Goal: Task Accomplishment & Management: Complete application form

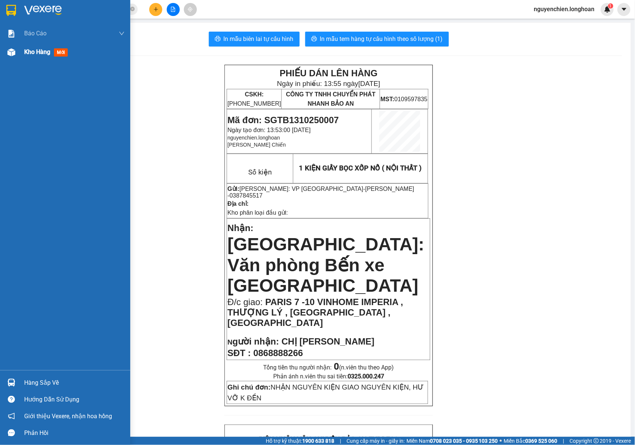
click at [18, 61] on div "Kho hàng mới" at bounding box center [65, 52] width 130 height 19
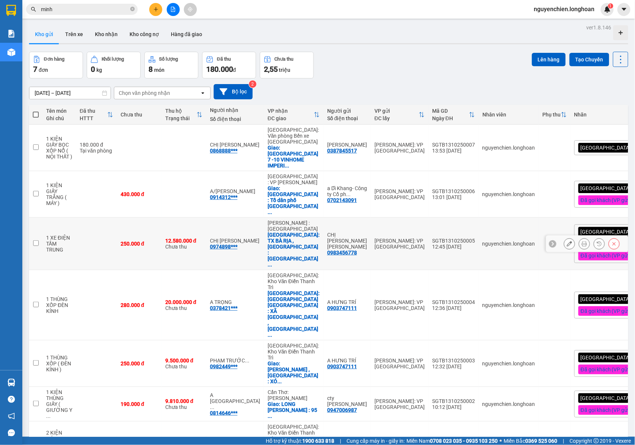
click at [580, 237] on button at bounding box center [584, 243] width 10 height 13
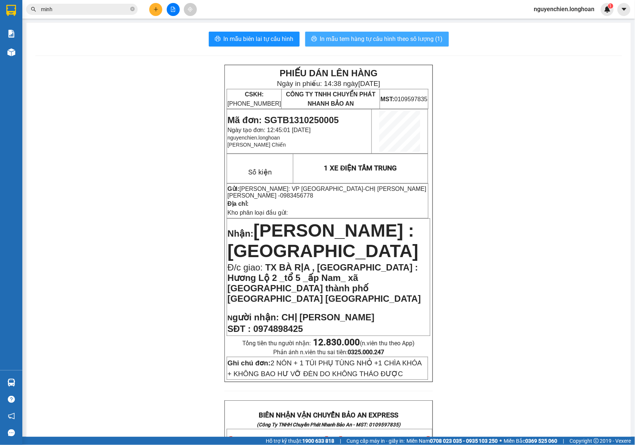
click at [398, 37] on span "In mẫu tem hàng tự cấu hình theo số lượng (1)" at bounding box center [381, 38] width 123 height 9
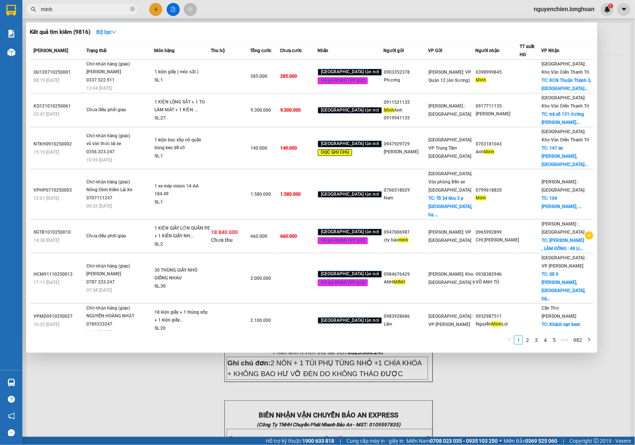
click at [128, 12] on input "minh" at bounding box center [85, 9] width 88 height 8
click at [90, 12] on input "minh" at bounding box center [85, 9] width 88 height 8
drag, startPoint x: 201, startPoint y: 443, endPoint x: 188, endPoint y: 231, distance: 211.8
click at [201, 442] on div at bounding box center [317, 222] width 635 height 445
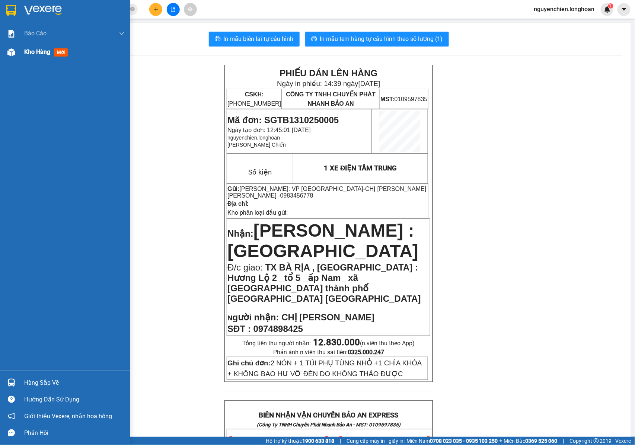
click at [9, 53] on img at bounding box center [11, 52] width 8 height 8
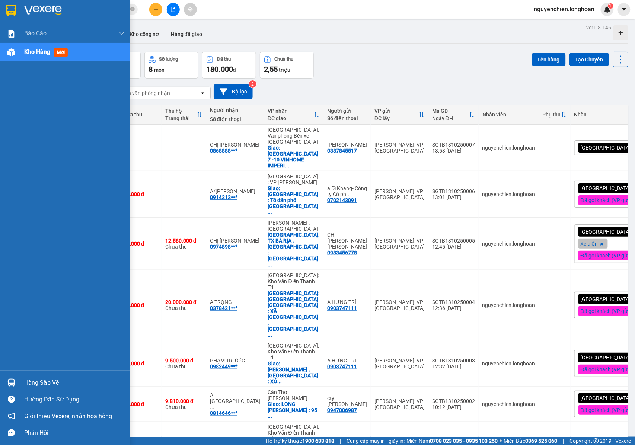
click at [7, 58] on div at bounding box center [11, 52] width 13 height 13
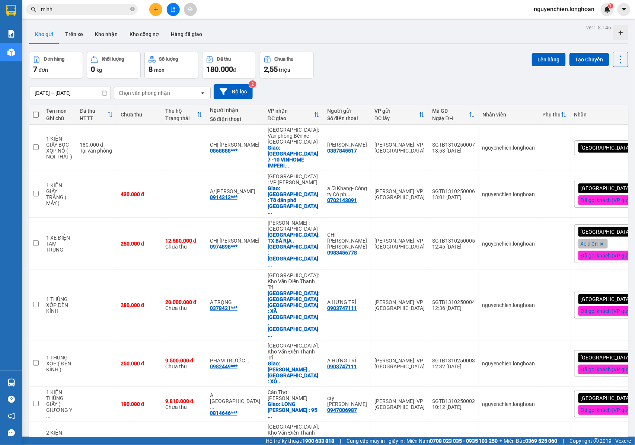
click at [450, 63] on div "Đơn hàng 7 đơn Khối lượng 0 kg Số lượng 8 món Đã thu 180.000 đ Chưa thu 2,55 tr…" at bounding box center [328, 65] width 599 height 27
click at [582, 192] on icon at bounding box center [584, 194] width 5 height 5
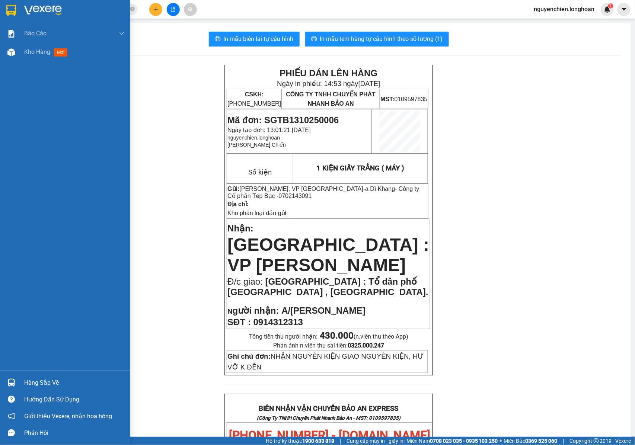
click at [7, 63] on div "Báo cáo 1. Báo cáo nộp tiền các vp 3. Doanh Thu theo VP Gửi (mới) 9. Thống kê đ…" at bounding box center [65, 197] width 130 height 346
click at [13, 56] on div at bounding box center [11, 52] width 13 height 13
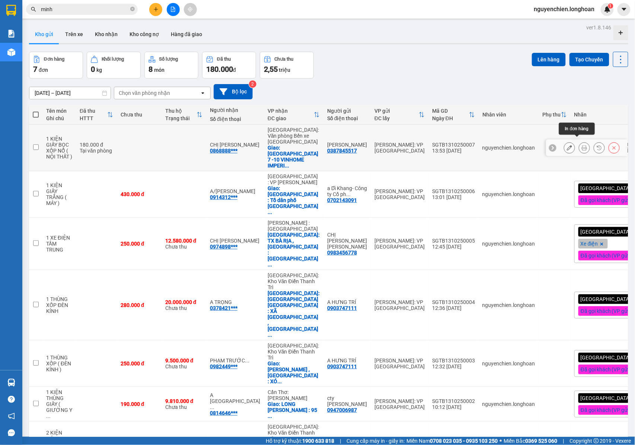
click at [582, 145] on icon at bounding box center [584, 147] width 5 height 5
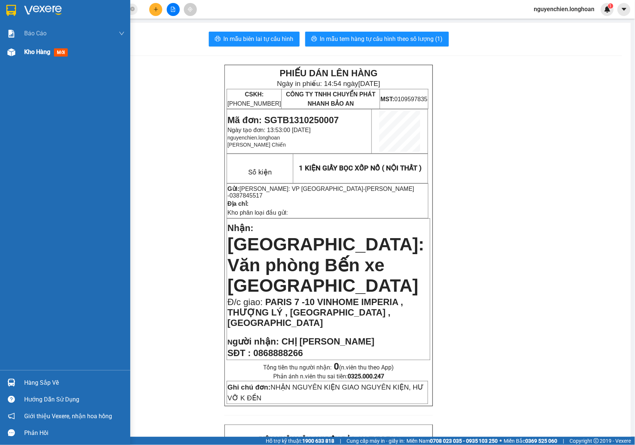
click at [11, 60] on div "Kho hàng mới" at bounding box center [65, 52] width 130 height 19
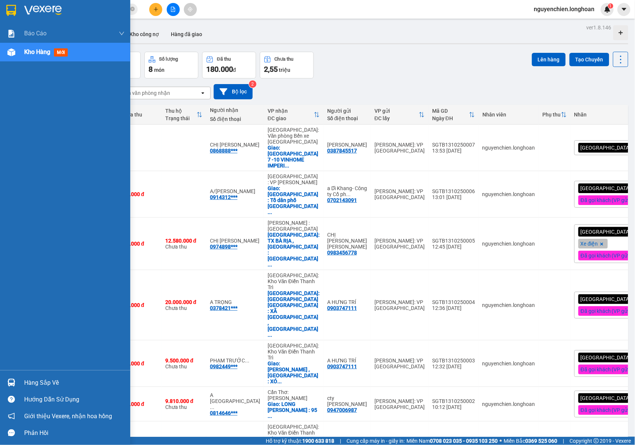
click at [15, 56] on div at bounding box center [11, 52] width 13 height 13
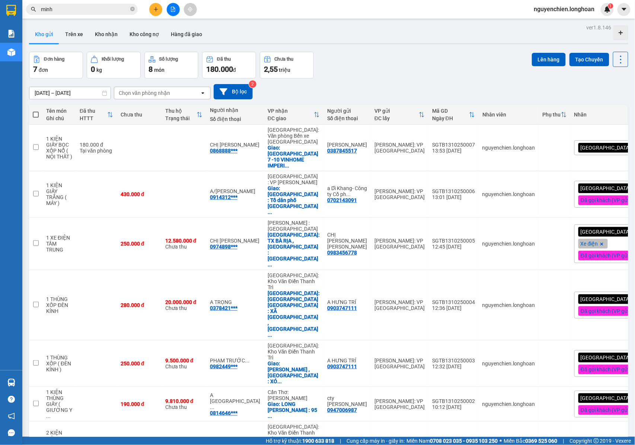
click at [152, 10] on button at bounding box center [155, 9] width 13 height 13
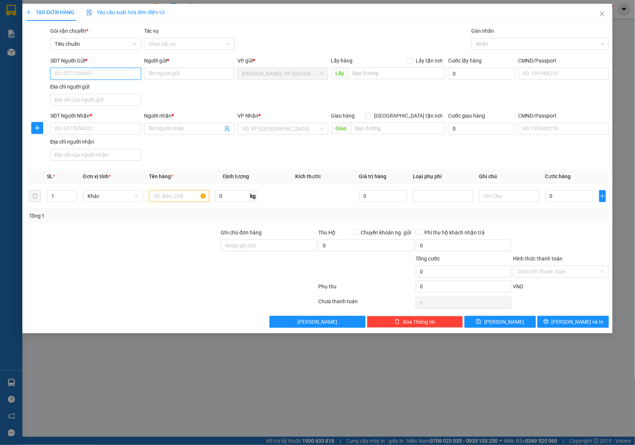
click at [108, 73] on input "SĐT Người Gửi *" at bounding box center [95, 74] width 91 height 12
type input "0937671992"
click at [167, 78] on input "Người gửi *" at bounding box center [189, 74] width 91 height 12
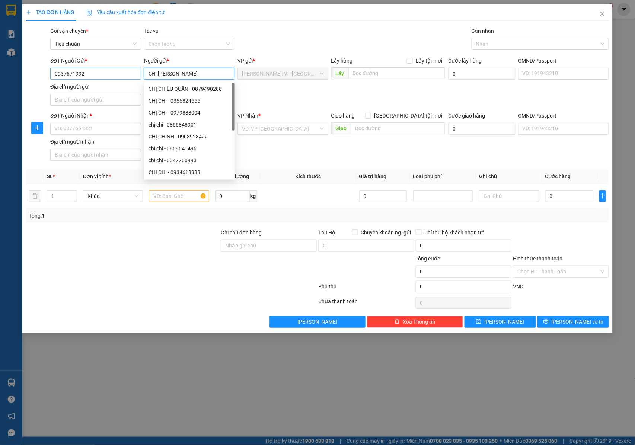
type input "CHỊ [PERSON_NAME]"
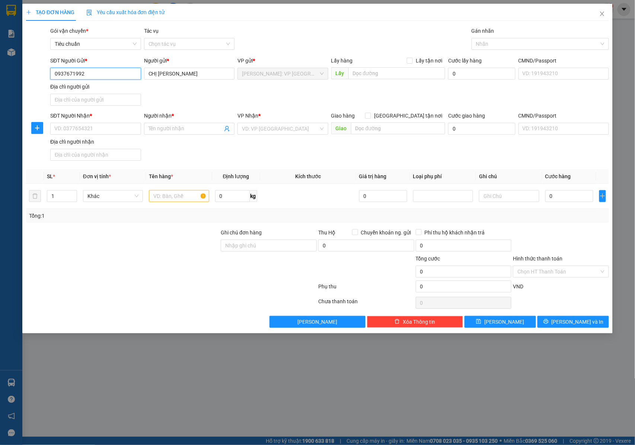
drag, startPoint x: 89, startPoint y: 70, endPoint x: 45, endPoint y: 75, distance: 43.8
click at [45, 75] on div "SĐT Người Gửi * 0937671992 0937671992 Người gửi * CHỊ CHI VP gửi * Hồ Chí Minh:…" at bounding box center [317, 83] width 585 height 52
click at [88, 132] on input "SĐT Người Nhận *" at bounding box center [95, 129] width 91 height 12
paste input "0937671992"
type input "0937671992"
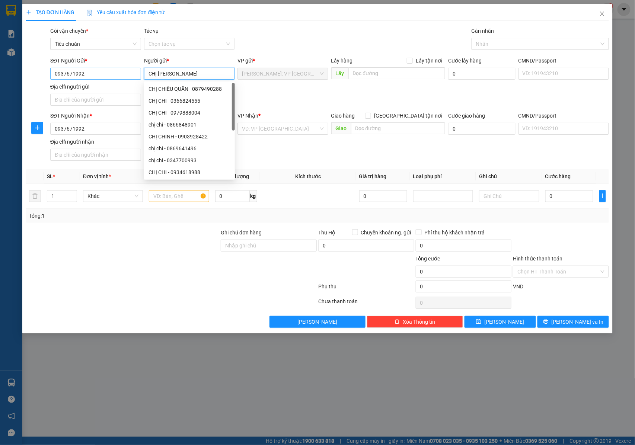
drag, startPoint x: 167, startPoint y: 75, endPoint x: 136, endPoint y: 75, distance: 30.9
click at [136, 75] on div "SĐT Người Gửi * 0937671992 Người gửi * CHỊ CHI VP gửi * Hồ Chí Minh: VP Quận Tâ…" at bounding box center [330, 83] width 562 height 52
drag, startPoint x: 305, startPoint y: 92, endPoint x: 189, endPoint y: 137, distance: 124.5
click at [304, 92] on div "SĐT Người Gửi * 0937671992 Người gửi * CHỊ CHI VP gửi * Hồ Chí Minh: VP Quận Tâ…" at bounding box center [330, 83] width 562 height 52
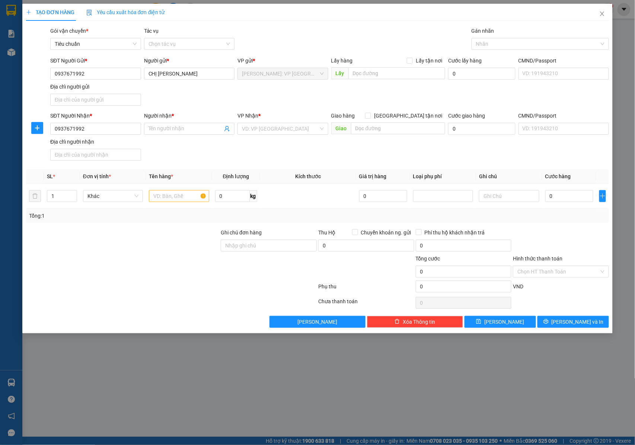
drag, startPoint x: 271, startPoint y: 152, endPoint x: 200, endPoint y: 146, distance: 71.4
click at [271, 152] on div "SĐT Người Nhận * 0937671992 Người nhận * Tên người nhận VP Nhận * VD: VP Sài Gò…" at bounding box center [330, 138] width 562 height 52
drag, startPoint x: 192, startPoint y: 144, endPoint x: 189, endPoint y: 139, distance: 5.9
click at [191, 142] on div "SĐT Người Nhận * 0937671992 Người nhận * Tên người nhận VP Nhận * VD: VP Sài Gò…" at bounding box center [330, 138] width 562 height 52
click at [188, 135] on span at bounding box center [189, 129] width 91 height 12
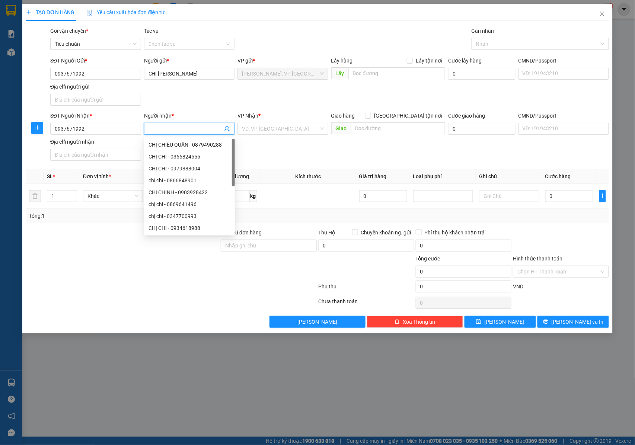
paste input "CHỊ [PERSON_NAME]"
type input "CHỊ [PERSON_NAME]"
click at [264, 130] on input "search" at bounding box center [280, 128] width 77 height 11
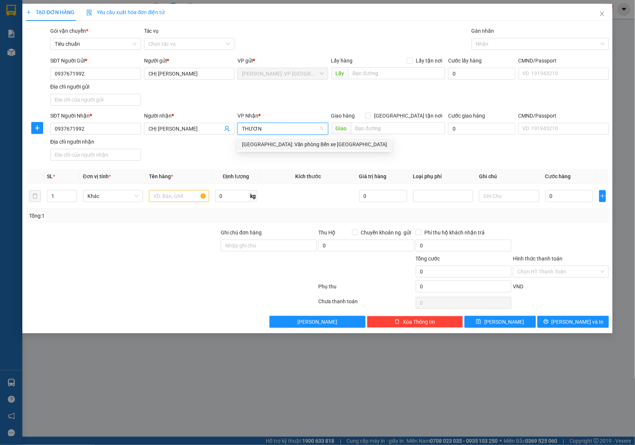
type input "THƯƠNG"
click at [283, 144] on div "[GEOGRAPHIC_DATA]: Văn phòng Bến xe [GEOGRAPHIC_DATA]" at bounding box center [315, 144] width 146 height 8
click at [370, 115] on input "[GEOGRAPHIC_DATA] tận nơi" at bounding box center [367, 115] width 5 height 5
checkbox input "true"
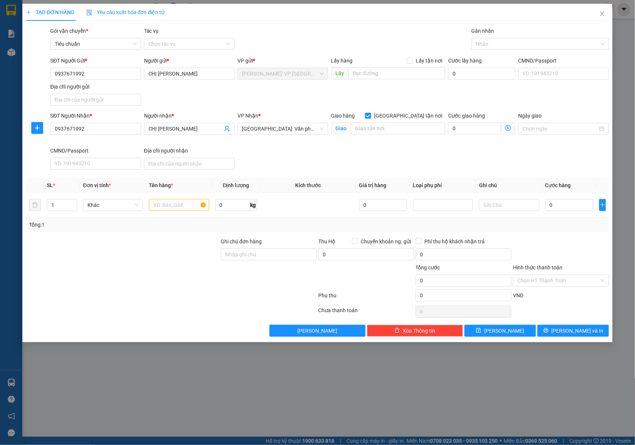
click at [394, 137] on div "Giao hàng Giao tận nơi Giao" at bounding box center [388, 125] width 114 height 26
click at [391, 132] on input "text" at bounding box center [398, 128] width 94 height 12
click at [359, 129] on input "4/17 PHƯỜNG LÊ CHÂN , HẢI PHÒNG" at bounding box center [398, 128] width 94 height 12
click at [362, 129] on input "4/17 MƯU HỒ SEN PHƯỜNG LÊ CHÂN , HẢI PHÒNG" at bounding box center [398, 128] width 94 height 12
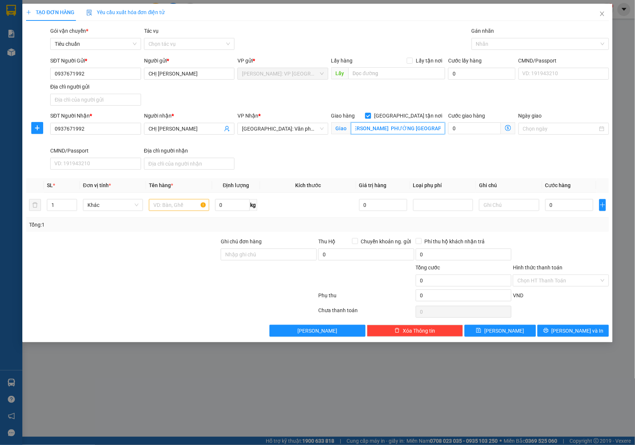
scroll to position [0, 42]
drag, startPoint x: 355, startPoint y: 127, endPoint x: 447, endPoint y: 129, distance: 92.3
click at [447, 129] on div "SĐT Người Nhận * 0937671992 Người nhận * CHỊ CHI VP Nhận * Hải Phòng: Văn phòng…" at bounding box center [330, 142] width 562 height 61
click at [381, 130] on input "4/17 MƯU HỒ SEN PHƯỜNG LÊ CHÂN , HẢI PHÒNG" at bounding box center [398, 128] width 94 height 12
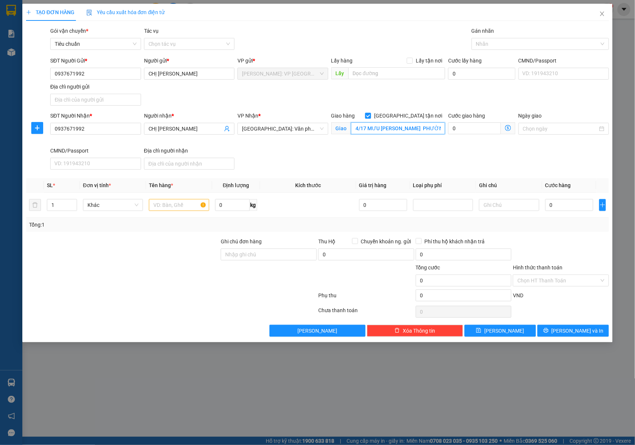
click at [371, 132] on input "4/17 MƯU HỒ SEN PHƯỜNG LÊ CHÂN , HẢI PHÒNG" at bounding box center [398, 128] width 94 height 12
drag, startPoint x: 366, startPoint y: 130, endPoint x: 401, endPoint y: 130, distance: 35.0
click at [401, 130] on input "4/17 MƯU HỒ SEN PHƯỜNG LÊ CHÂN , HẢI PHÒNG" at bounding box center [398, 128] width 94 height 12
click at [365, 132] on input "4/17THÍCH TRÍ HẢI PHƯỜNG LÊ CHÂN , HẢI PHÒNG" at bounding box center [398, 128] width 94 height 12
click at [403, 131] on input "4/17 THÍCH TRÍ HẢI PHƯỜNG LÊ CHÂN , HẢI PHÒNG" at bounding box center [398, 128] width 94 height 12
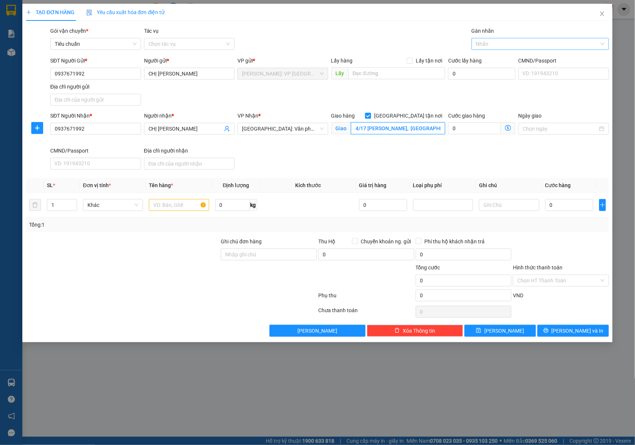
click at [499, 44] on div at bounding box center [536, 43] width 126 height 9
type input "4/17 THÍCH TRÍ HẢI, PHƯỜNG LÊ CHÂN , HẢI PHÒNG"
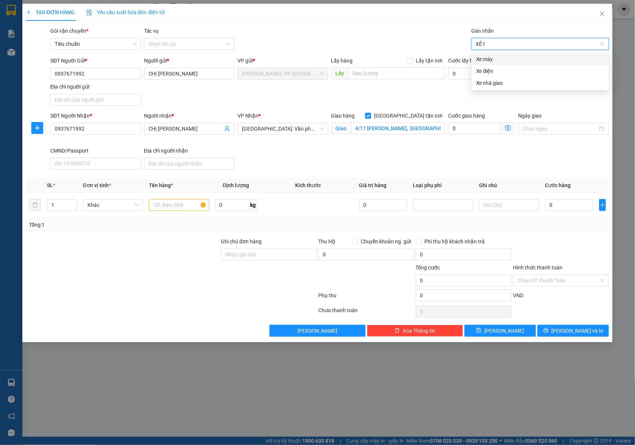
type input "XÊ MA"
click at [499, 58] on div "Xe máy" at bounding box center [540, 59] width 128 height 8
type input "G"
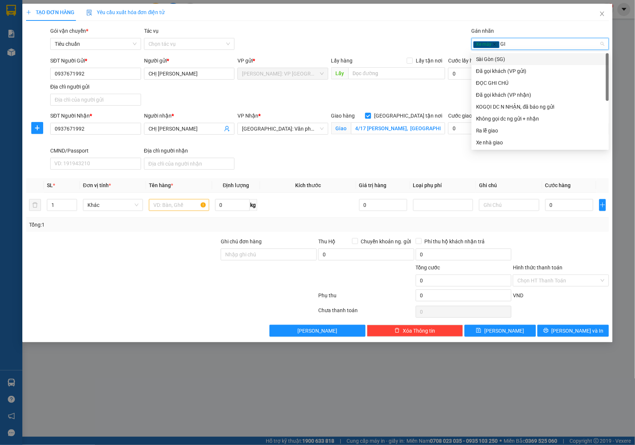
type input "G"
click at [495, 43] on icon "close" at bounding box center [494, 44] width 3 height 3
click at [499, 45] on div at bounding box center [536, 43] width 126 height 9
type input "GIA"
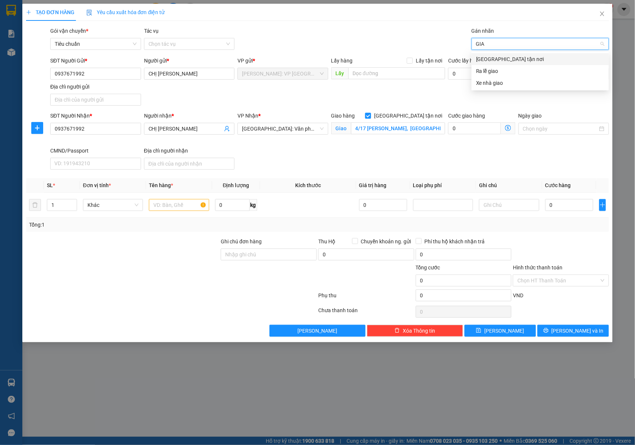
click at [501, 57] on div "[GEOGRAPHIC_DATA] tận nơi" at bounding box center [540, 59] width 128 height 8
type input "XE"
click at [512, 60] on div "Xe máy" at bounding box center [540, 59] width 128 height 8
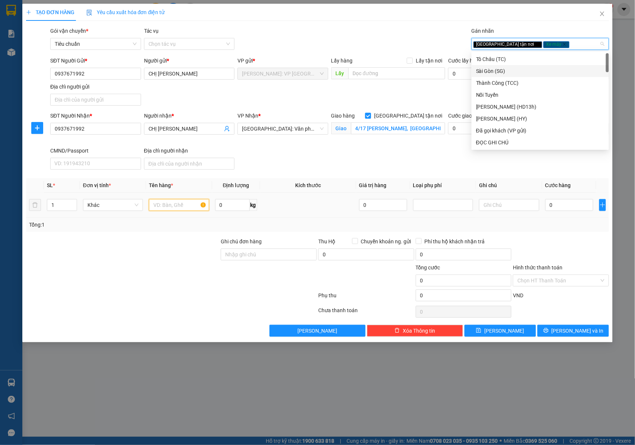
click at [173, 206] on input "text" at bounding box center [179, 205] width 60 height 12
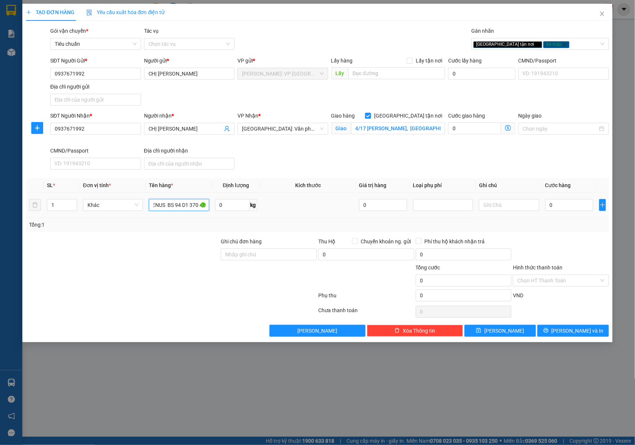
scroll to position [0, 25]
drag, startPoint x: 191, startPoint y: 205, endPoint x: 210, endPoint y: 209, distance: 20.1
click at [210, 209] on td "1 XE GA JENUS BS 94 D1 370 44" at bounding box center [179, 205] width 66 height 25
type input "1 XE GA JENUS BS 94 D1 370 44"
click at [191, 214] on td "1 XE GA JENUS BS 94 D1 370 44" at bounding box center [179, 205] width 66 height 25
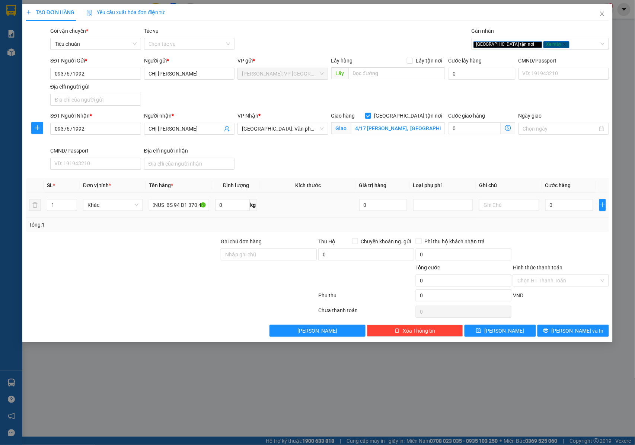
scroll to position [0, 0]
click at [188, 205] on input "1 XE GA JENUS BS 94 D1 370 44" at bounding box center [179, 205] width 60 height 12
drag, startPoint x: 189, startPoint y: 209, endPoint x: 218, endPoint y: 208, distance: 29.0
click at [218, 208] on tr "1 Khác 1 XE GA JENUS BS 94 D1 370 44 0 kg 0 0" at bounding box center [317, 205] width 583 height 25
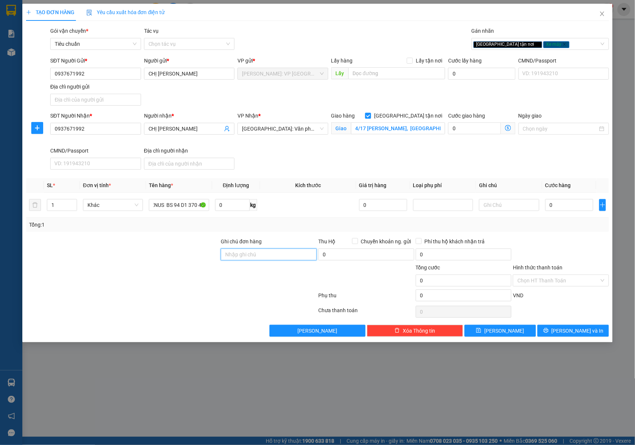
click at [250, 253] on input "Ghi chú đơn hàng" at bounding box center [269, 255] width 96 height 12
type input "1"
drag, startPoint x: 295, startPoint y: 255, endPoint x: 318, endPoint y: 256, distance: 23.1
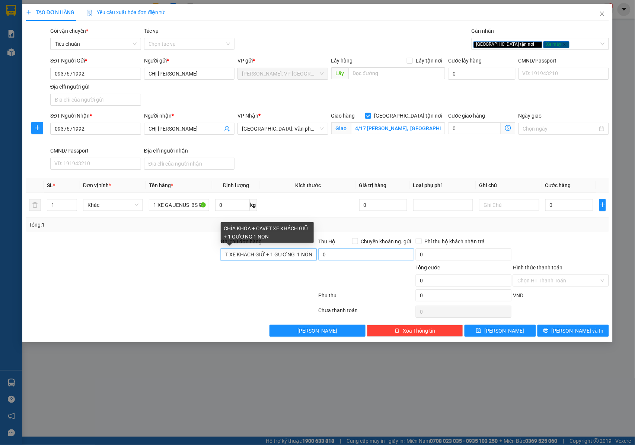
click at [318, 256] on div "Ghi chú đơn hàng CHÌA KHÓA + CAVET XE KHÁCH GIỮ + 1 GƯƠNG 1 NÓN Thu Hộ Chuyển k…" at bounding box center [317, 250] width 585 height 26
type input "CHÌA KHÓA + CAVET XE KHÁCH GIỮ + 1 GƯƠNG"
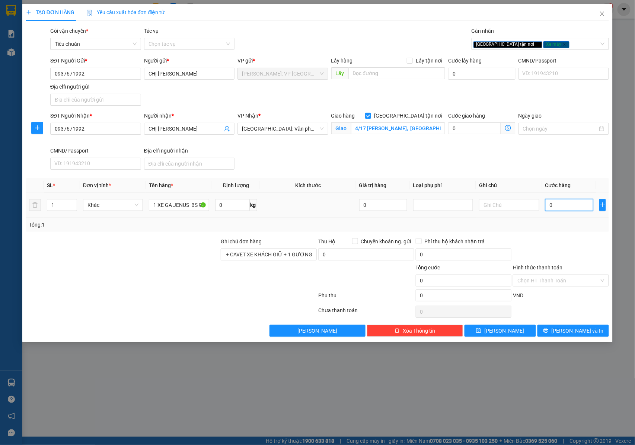
click at [560, 205] on input "0" at bounding box center [569, 205] width 48 height 12
type input "1"
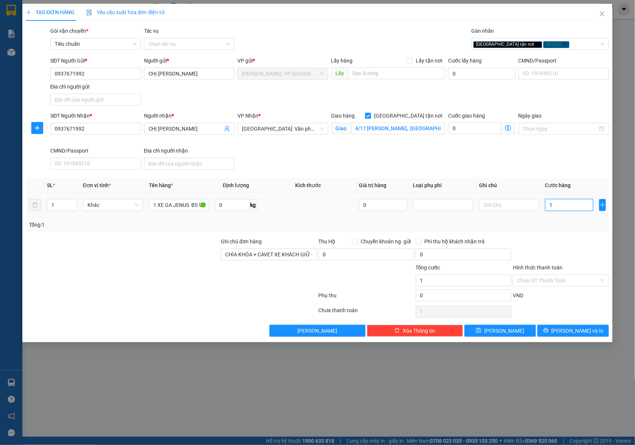
type input "14"
type input "148"
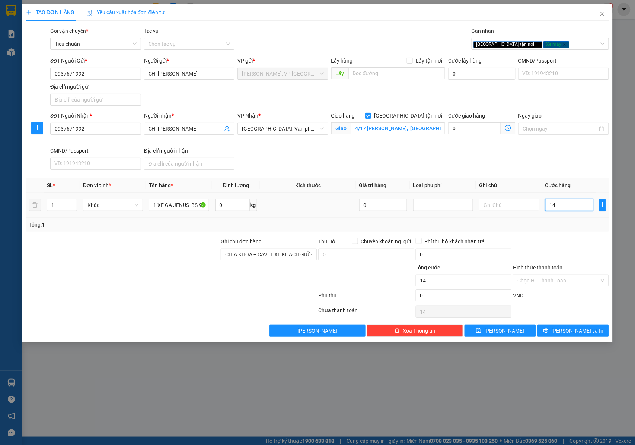
type input "148"
type input "1.480"
type input "14.800"
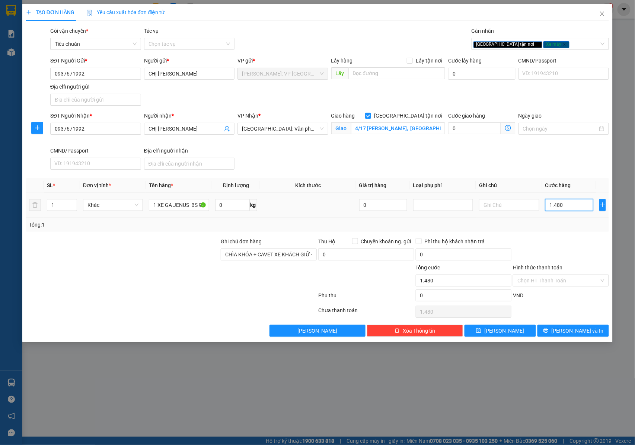
type input "14.800"
type input "148.000"
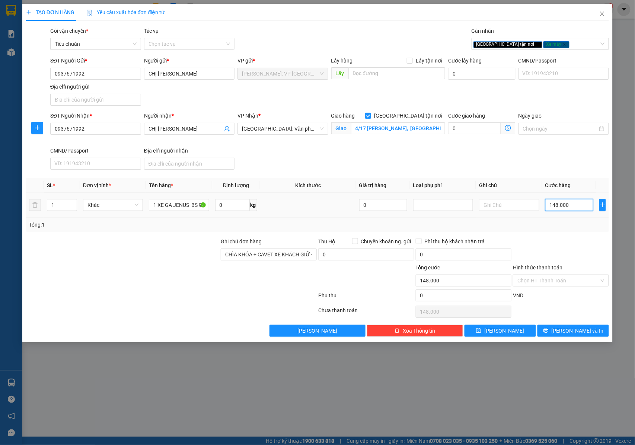
type input "1.480.000"
click at [549, 333] on icon "printer" at bounding box center [545, 330] width 5 height 5
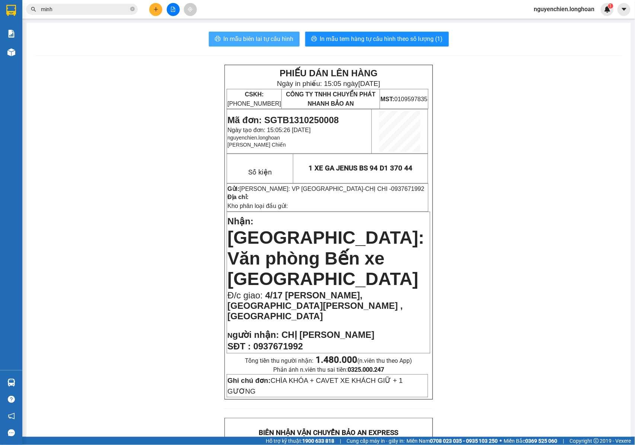
click at [268, 36] on span "In mẫu biên lai tự cấu hình" at bounding box center [259, 38] width 70 height 9
click at [419, 176] on td "1 XE GA JENUS BS 94 D1 370 44" at bounding box center [360, 168] width 135 height 29
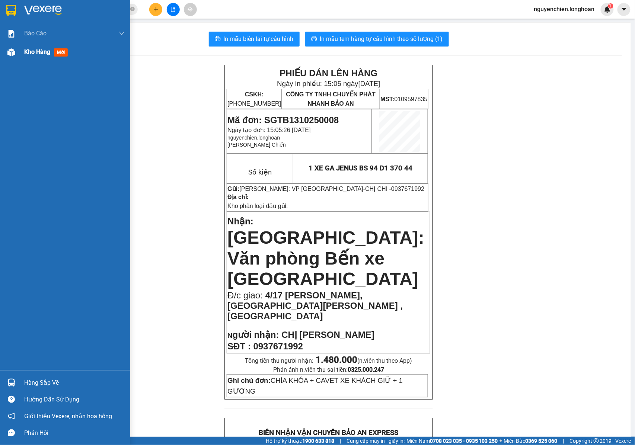
click at [31, 52] on span "Kho hàng" at bounding box center [37, 51] width 26 height 7
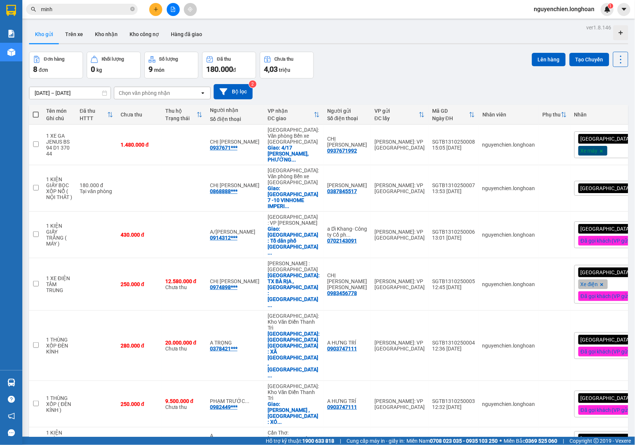
click at [368, 77] on div "Đơn hàng 8 đơn Khối lượng 0 kg Số lượng 9 món Đã thu 180.000 đ Chưa thu 4,03 tr…" at bounding box center [328, 65] width 599 height 27
click at [377, 53] on div "Đơn hàng 8 đơn Khối lượng 0 kg Số lượng 9 món Đã thu 180.000 đ Chưa thu 4,03 tr…" at bounding box center [328, 65] width 599 height 27
click at [422, 31] on div "Kho gửi Trên xe Kho nhận Kho công nợ Hàng đã giao" at bounding box center [328, 35] width 599 height 20
drag, startPoint x: 345, startPoint y: 149, endPoint x: 311, endPoint y: 151, distance: 33.2
click at [323, 151] on td "CHỊ CHI 0937671992" at bounding box center [346, 145] width 47 height 41
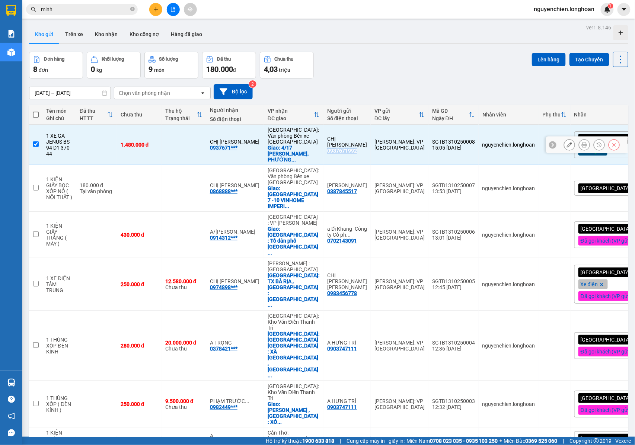
copy div "0937671992"
click at [39, 145] on td at bounding box center [35, 145] width 13 height 41
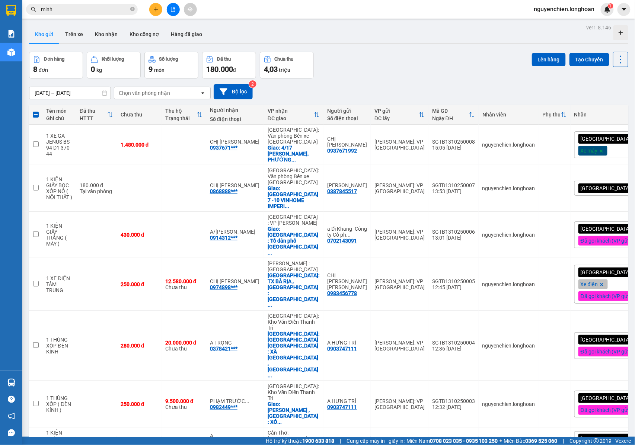
click at [397, 35] on div "Kho gửi Trên xe Kho nhận Kho công nợ Hàng đã giao" at bounding box center [328, 35] width 599 height 20
click at [579, 150] on div at bounding box center [584, 144] width 11 height 11
drag, startPoint x: 453, startPoint y: 141, endPoint x: 412, endPoint y: 142, distance: 41.3
click at [428, 142] on td "SGTB1310250008 15:05 13/10" at bounding box center [453, 145] width 50 height 41
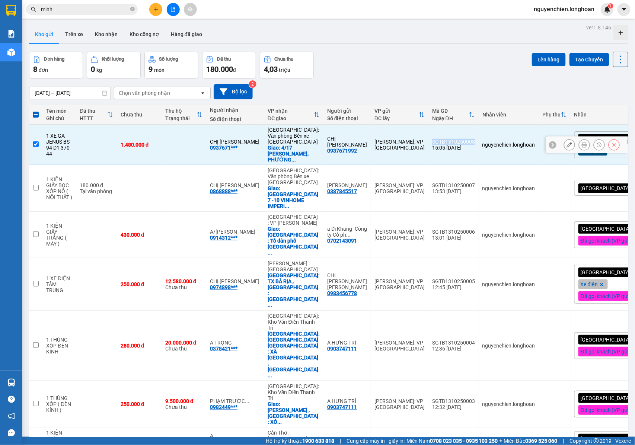
copy div "SGTB1310250008"
click at [36, 145] on input "checkbox" at bounding box center [36, 144] width 6 height 6
checkbox input "false"
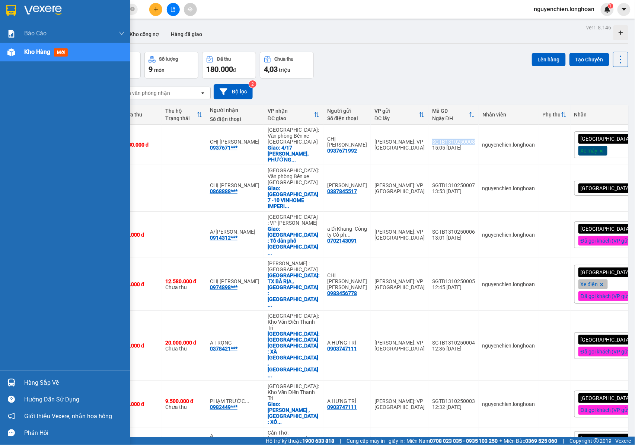
click at [79, 51] on div "Kho hàng mới" at bounding box center [74, 52] width 100 height 19
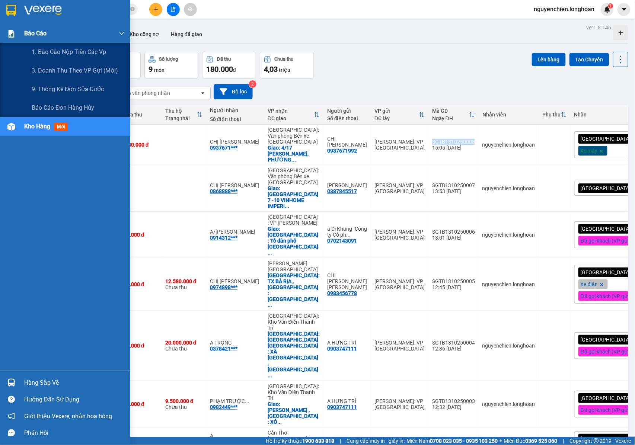
click at [54, 35] on div "Báo cáo" at bounding box center [74, 33] width 100 height 19
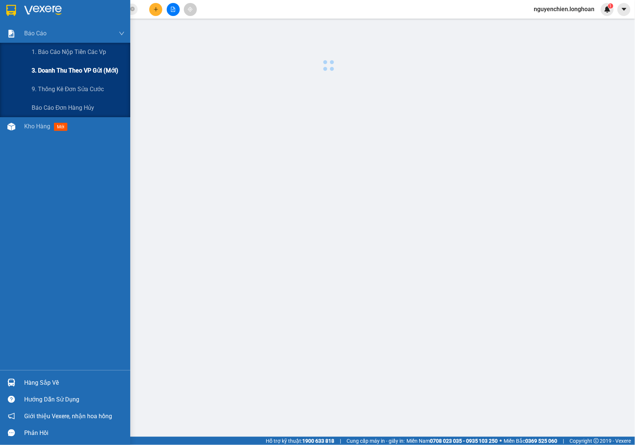
click at [78, 70] on span "3. Doanh Thu theo VP Gửi (mới)" at bounding box center [75, 70] width 87 height 9
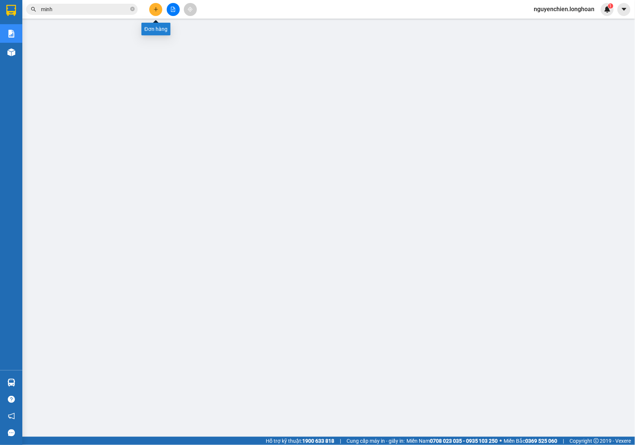
click at [161, 8] on button at bounding box center [155, 9] width 13 height 13
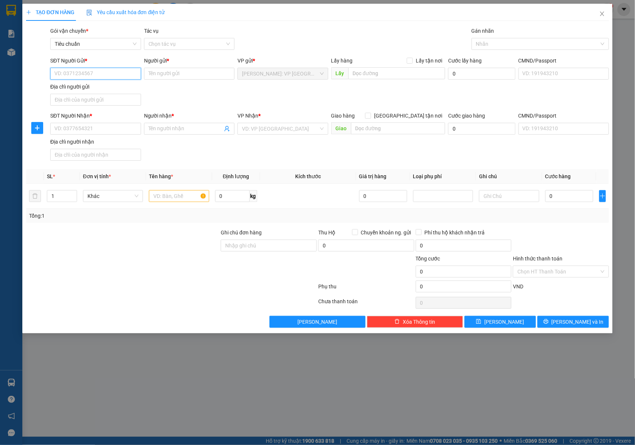
click at [114, 78] on input "SĐT Người Gửi *" at bounding box center [95, 74] width 91 height 12
click at [91, 79] on input "0818005678" at bounding box center [95, 74] width 91 height 12
drag, startPoint x: 92, startPoint y: 75, endPoint x: 45, endPoint y: 75, distance: 47.6
click at [45, 75] on div "SĐT Người Gửi * 0818005678 0818005678 Người gửi * Tên người gửi VP gửi * Hồ Chí…" at bounding box center [317, 83] width 585 height 52
paste input "Mặt bàn đá 105cm x 210 cm"
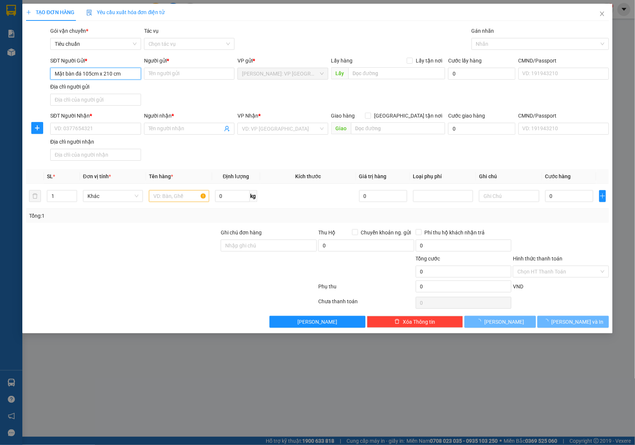
type input "Mặt bàn đá 105cm x 210 cm"
click at [124, 74] on input "Mặt bàn đá 105cm x 210 cm" at bounding box center [95, 74] width 91 height 12
drag, startPoint x: 109, startPoint y: 73, endPoint x: 45, endPoint y: 72, distance: 63.3
click at [45, 72] on div "SĐT Người Gửi * 0818005678 0818005678 Người gửi * Tên người gửi VP gửi * Hồ Chí…" at bounding box center [317, 83] width 585 height 52
type input "0818005678"
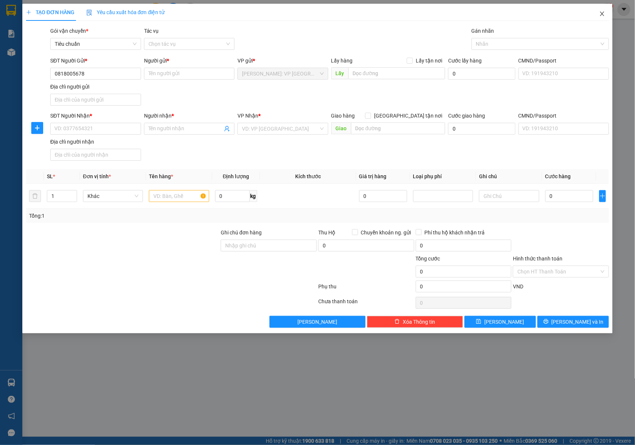
click at [600, 16] on icon "close" at bounding box center [602, 14] width 6 height 6
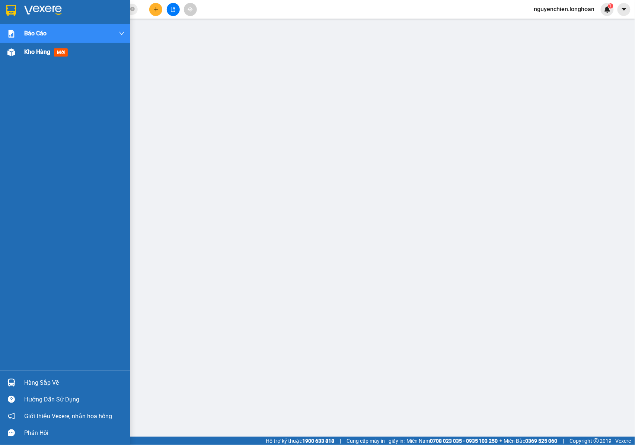
click at [8, 52] on img at bounding box center [11, 52] width 8 height 8
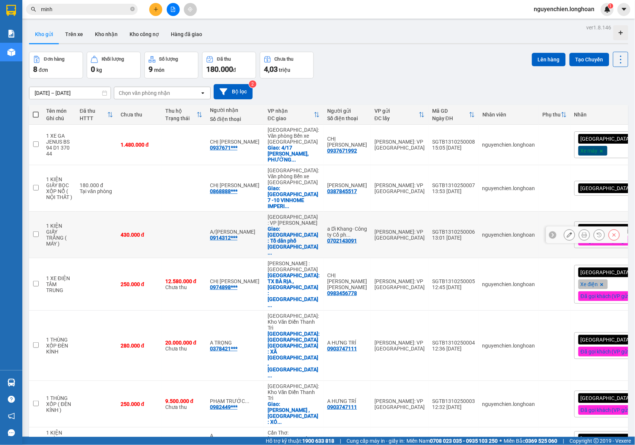
click at [564, 228] on button at bounding box center [569, 234] width 10 height 13
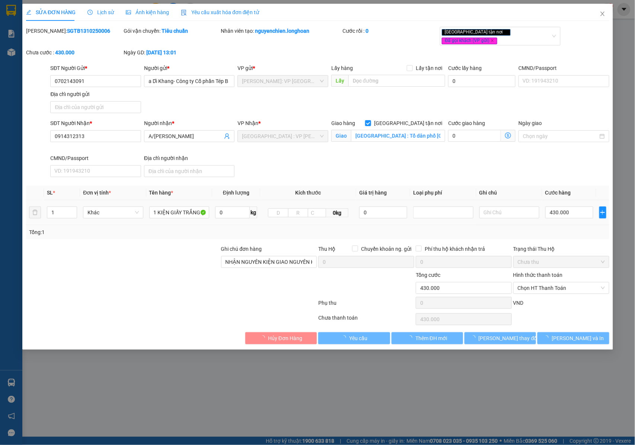
type input "0702143091"
type input "a Dĩ Khang- Công ty Cổ phần Tép Bạc"
type input "0914312313"
type input "A/[PERSON_NAME]"
checkbox input "true"
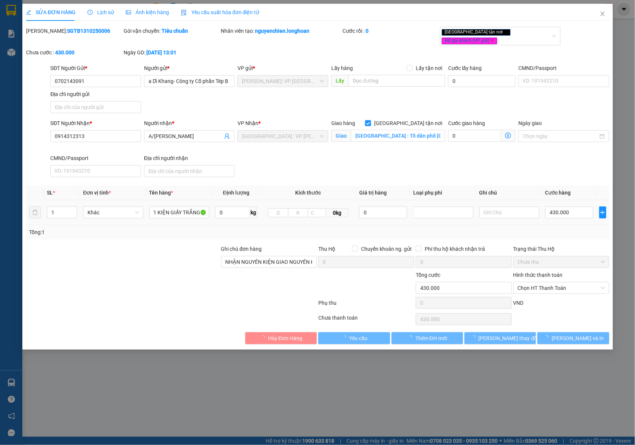
type input "TP HUẾ : Tổ dân phố Trung Đồng Đông phường Phong Phú , thành phố Huế."
type input "NHẬN NGUYÊN KIỆN GIAO NGUYÊN KIỆN, HƯ VỠ K ĐỀN"
type input "0"
type input "430.000"
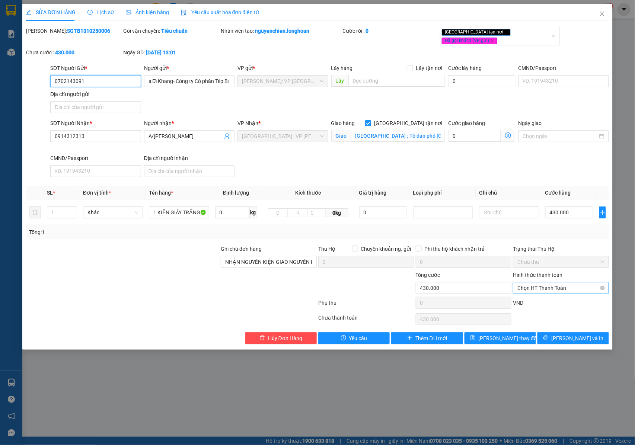
click at [543, 282] on span "Chọn HT Thanh Toán" at bounding box center [560, 287] width 87 height 11
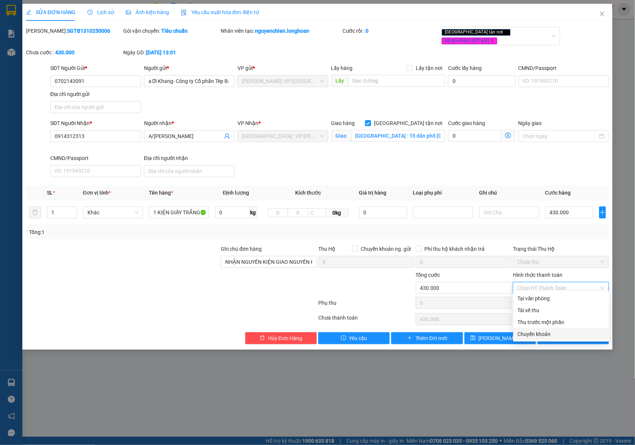
click at [531, 333] on div "Chuyển khoản" at bounding box center [561, 334] width 87 height 8
type input "0"
click at [555, 335] on button "[PERSON_NAME] và In" at bounding box center [572, 338] width 71 height 12
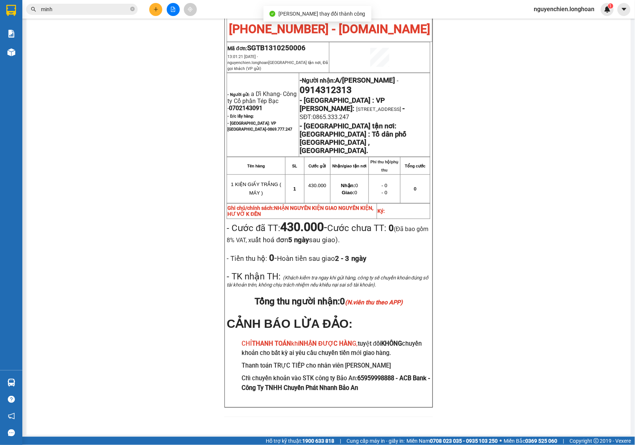
scroll to position [408, 0]
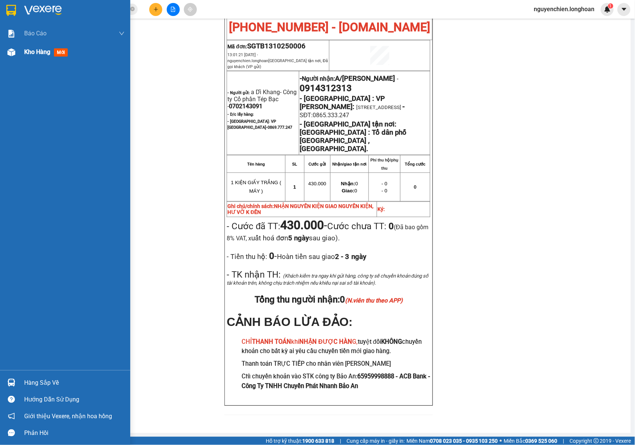
click at [10, 53] on img at bounding box center [11, 52] width 8 height 8
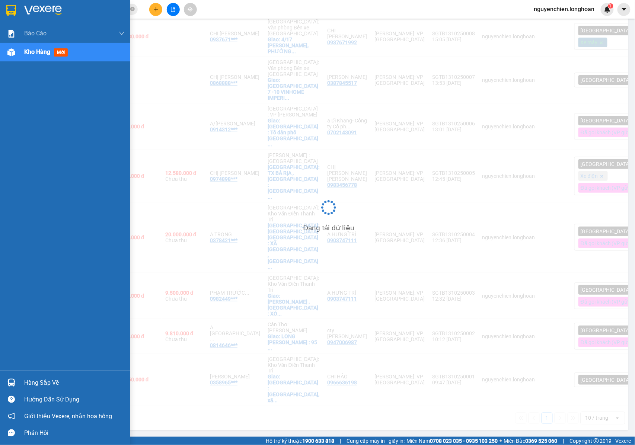
scroll to position [34, 0]
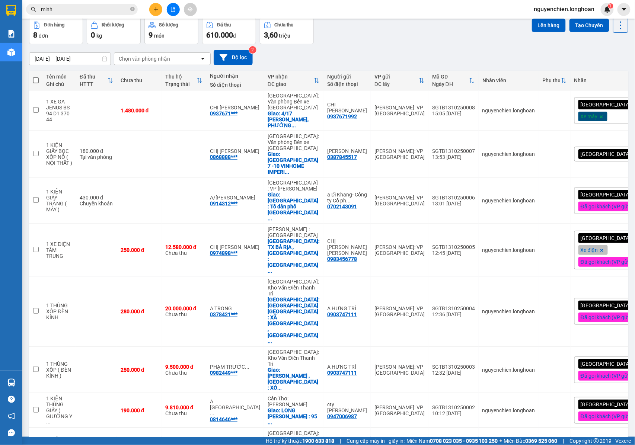
click at [400, 41] on div "Đơn hàng 8 đơn Khối lượng 0 kg Số lượng 9 món Đã thu 610.000 đ Chưa thu 3,60 tr…" at bounding box center [328, 30] width 599 height 27
click at [155, 11] on icon "plus" at bounding box center [155, 9] width 5 height 5
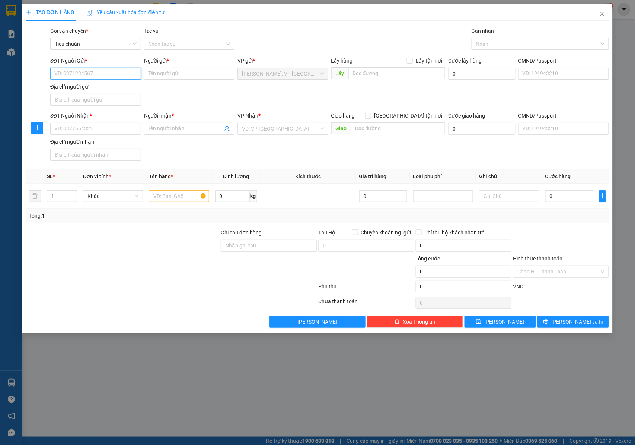
click at [93, 76] on input "SĐT Người Gửi *" at bounding box center [95, 74] width 91 height 12
click at [90, 71] on input "SĐT Người Gửi *" at bounding box center [95, 74] width 91 height 12
click at [75, 76] on input "SĐT Người Gửi *" at bounding box center [95, 74] width 91 height 12
click at [93, 73] on input "SĐT Người Gửi *" at bounding box center [95, 74] width 91 height 12
click at [93, 74] on input "SĐT Người Gửi *" at bounding box center [95, 74] width 91 height 12
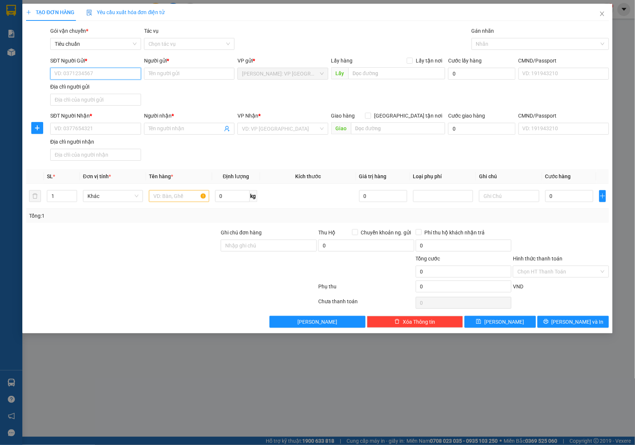
click at [107, 77] on input "SĐT Người Gửi *" at bounding box center [95, 74] width 91 height 12
drag, startPoint x: 108, startPoint y: 77, endPoint x: 53, endPoint y: 79, distance: 54.7
click at [53, 79] on input "0339330014" at bounding box center [95, 74] width 91 height 12
type input "0339330014"
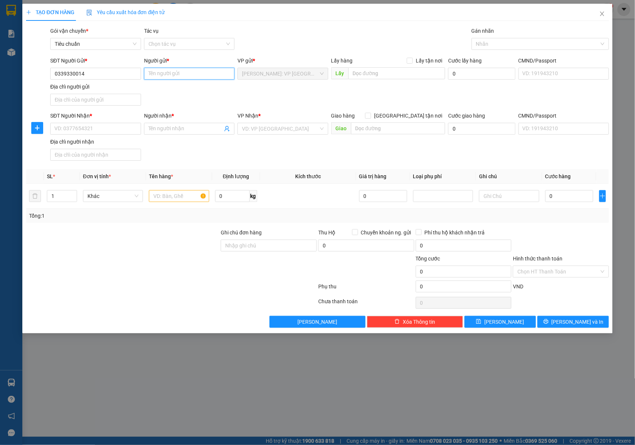
click at [185, 72] on input "Người gửi *" at bounding box center [189, 74] width 91 height 12
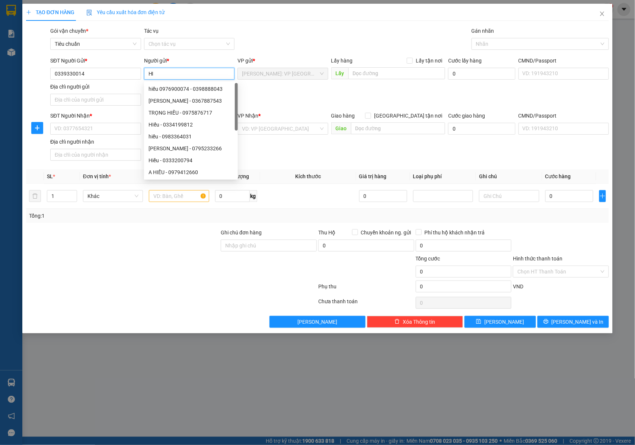
type input "H"
type input "A HIẾU"
drag, startPoint x: 274, startPoint y: 98, endPoint x: 175, endPoint y: 108, distance: 99.4
click at [271, 98] on div "SĐT Người Gửi * 0339330014 Người gửi * A HIẾU VP gửi * Hồ Chí Minh: VP Quận Tân…" at bounding box center [330, 83] width 562 height 52
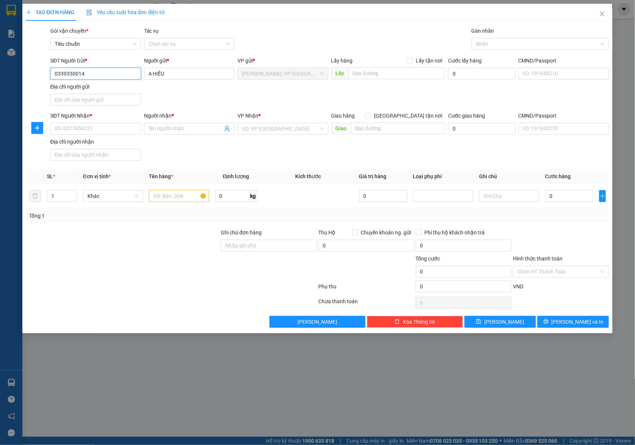
drag, startPoint x: 89, startPoint y: 71, endPoint x: 33, endPoint y: 71, distance: 55.8
click at [33, 71] on div "SĐT Người Gửi * 0339330014 0339330014 Người gửi * A HIẾU VP gửi * Hồ Chí Minh: …" at bounding box center [317, 83] width 585 height 52
click at [77, 131] on input "SĐT Người Nhận *" at bounding box center [95, 129] width 91 height 12
click at [87, 130] on input "SĐT Người Nhận *" at bounding box center [95, 129] width 91 height 12
click at [173, 131] on input "Người nhận *" at bounding box center [185, 129] width 74 height 8
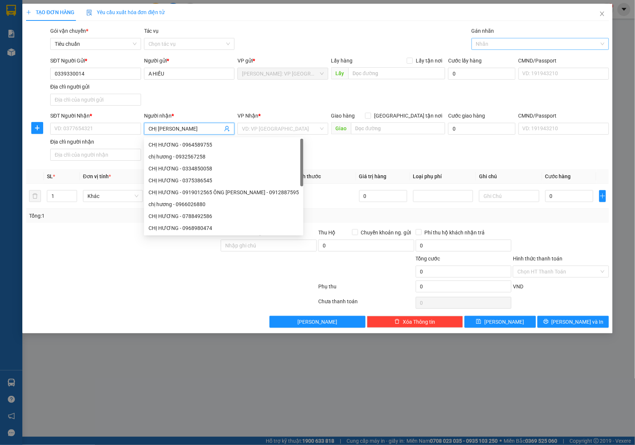
click at [488, 47] on div at bounding box center [536, 43] width 126 height 9
type input "CHỊ HƯƠNG"
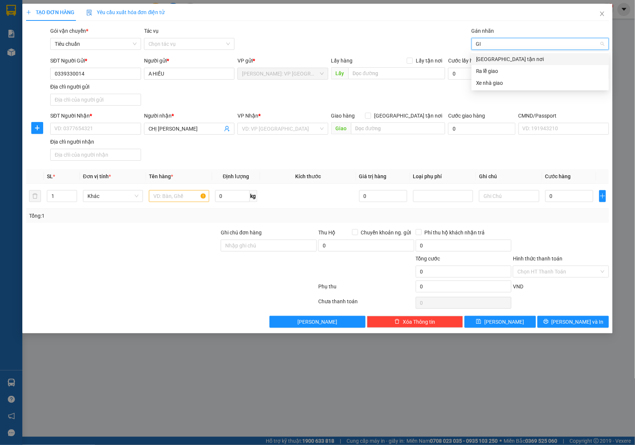
type input "G"
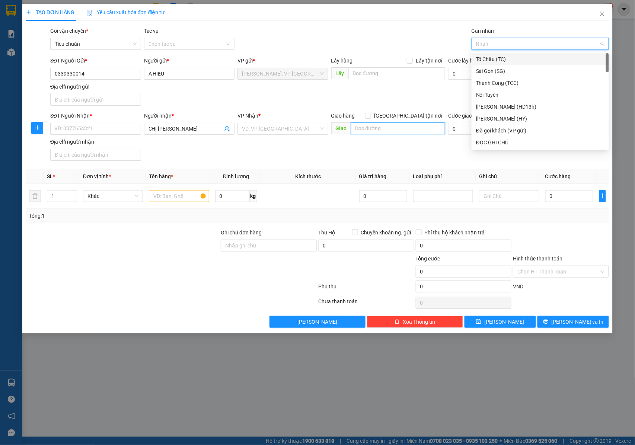
click at [367, 130] on input "text" at bounding box center [398, 128] width 94 height 12
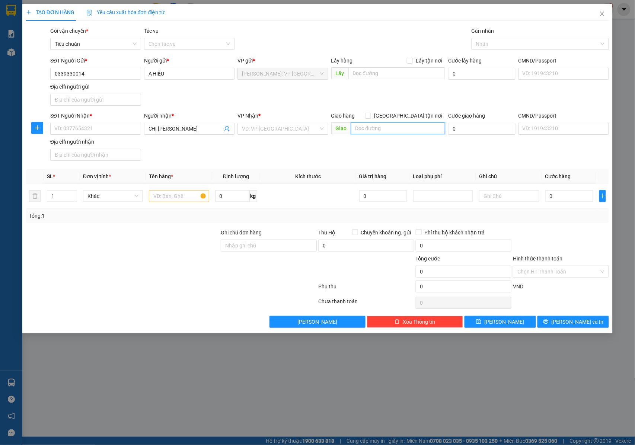
paste input "Diễn Hồng, Diễn Châu, Nghệ An, Việt Nam"
drag, startPoint x: 417, startPoint y: 130, endPoint x: 442, endPoint y: 130, distance: 25.3
click at [442, 130] on input "Diễn Hồng, Diễn Châu, Nghệ An, Việt Nam" at bounding box center [398, 128] width 94 height 12
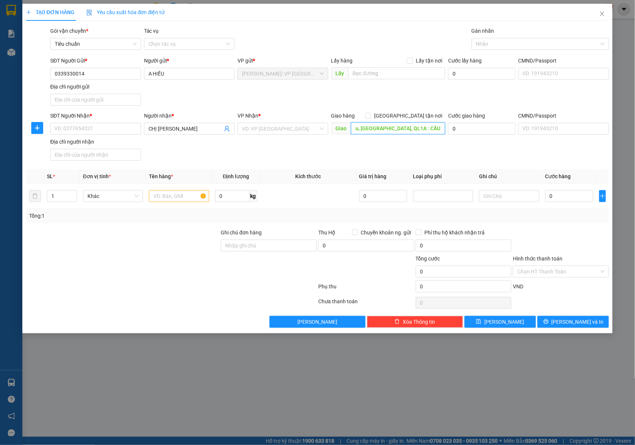
click at [409, 128] on input "Diễn Hồng, Diễn Châu, Nghệ An, QL1A : CẦU LỒI DIỄN HỒNG" at bounding box center [398, 128] width 94 height 12
drag, startPoint x: 413, startPoint y: 129, endPoint x: 446, endPoint y: 129, distance: 32.7
click at [446, 129] on div "Giao hàng Giao tận nơi Giao Diễn Hồng, Diễn Châu, Nghệ An, QL1A : CẦU LỒI, DIỄN…" at bounding box center [388, 125] width 117 height 26
click at [487, 45] on div at bounding box center [536, 43] width 126 height 9
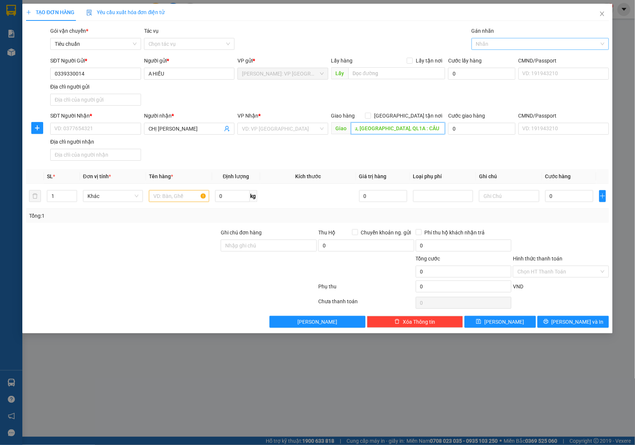
type input "Diễn Hồng, Diễn Châu, Nghệ An, QL1A : CẦU LỒI, DIỄN HỒNG"
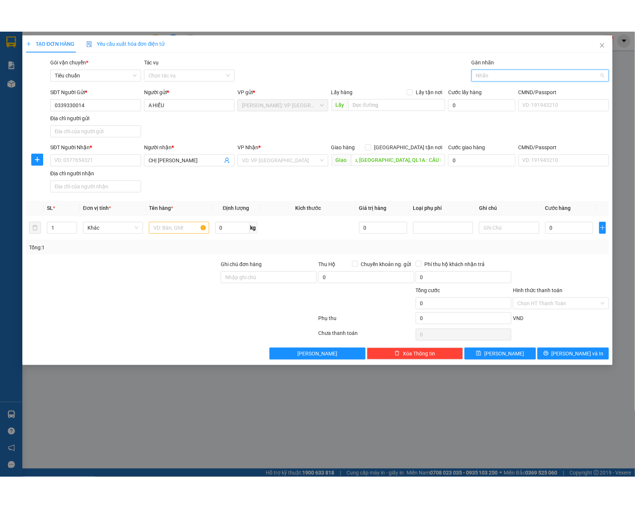
scroll to position [0, 0]
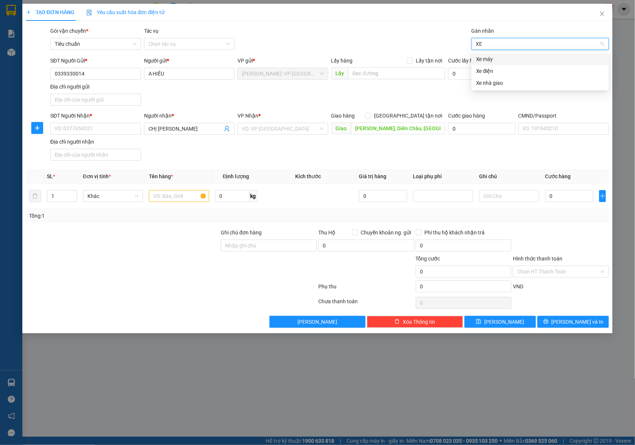
type input "XE"
click at [486, 63] on div "Xe máy" at bounding box center [540, 59] width 128 height 8
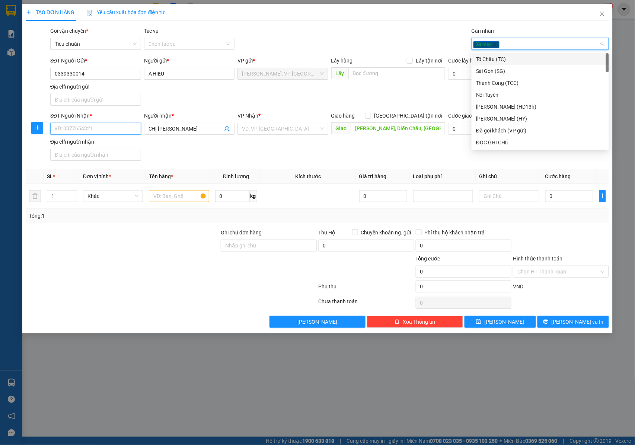
click at [90, 135] on input "SĐT Người Nhận *" at bounding box center [95, 129] width 91 height 12
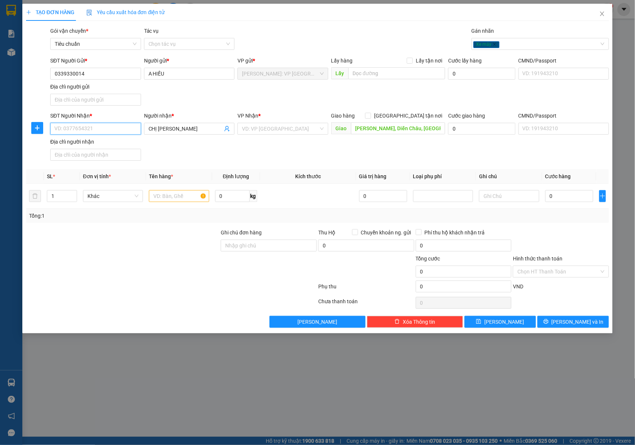
click at [91, 131] on input "SĐT Người Nhận *" at bounding box center [95, 129] width 91 height 12
drag, startPoint x: 93, startPoint y: 73, endPoint x: 34, endPoint y: 73, distance: 58.4
click at [34, 73] on div "SĐT Người Gửi * 0339330014 0339330014 Người gửi * A HIẾU VP gửi * Hồ Chí Minh: …" at bounding box center [317, 83] width 585 height 52
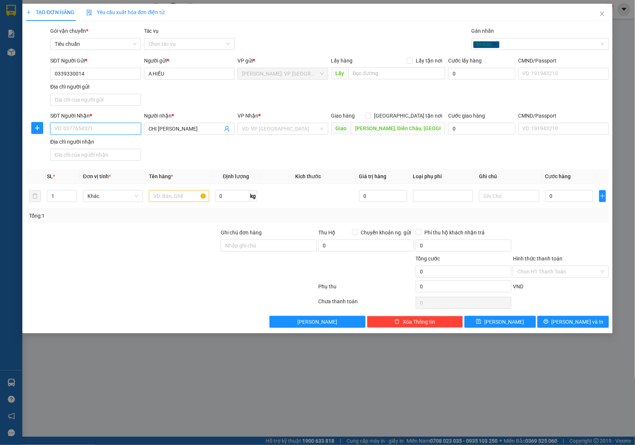
click at [84, 128] on input "SĐT Người Nhận *" at bounding box center [95, 129] width 91 height 12
paste input "0339330014"
type input "0339330014"
click at [237, 152] on div "SĐT Người Nhận * 0339330014 0339330014 Người nhận * CHỊ HƯƠNG VP Nhận * VD: VP …" at bounding box center [330, 138] width 562 height 52
drag, startPoint x: 189, startPoint y: 130, endPoint x: 125, endPoint y: 129, distance: 63.6
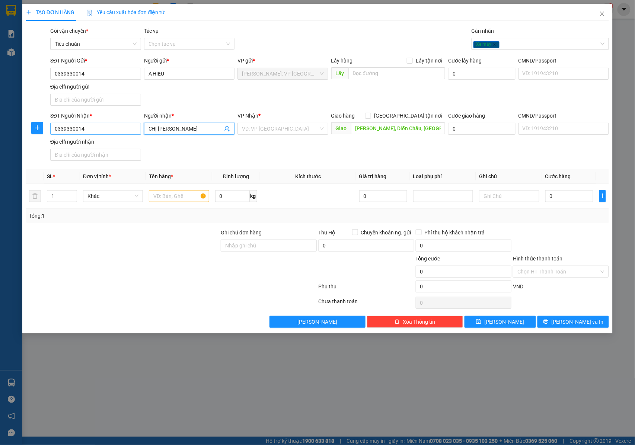
click at [125, 129] on div "SĐT Người Nhận * 0339330014 Người nhận * CHỊ HƯƠNG VP Nhận * VD: VP Sài Gòn Gia…" at bounding box center [330, 138] width 562 height 52
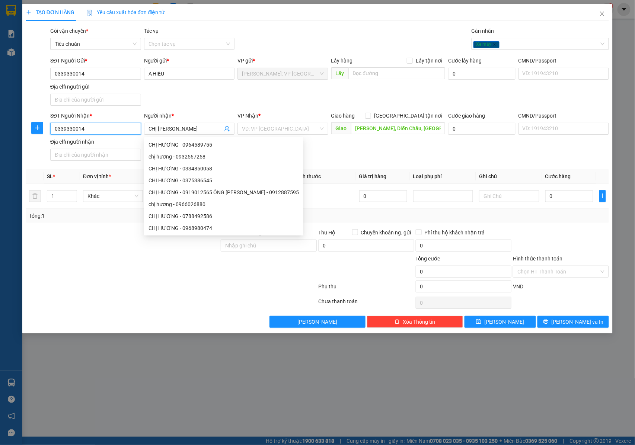
click at [106, 133] on input "0339330014" at bounding box center [95, 129] width 91 height 12
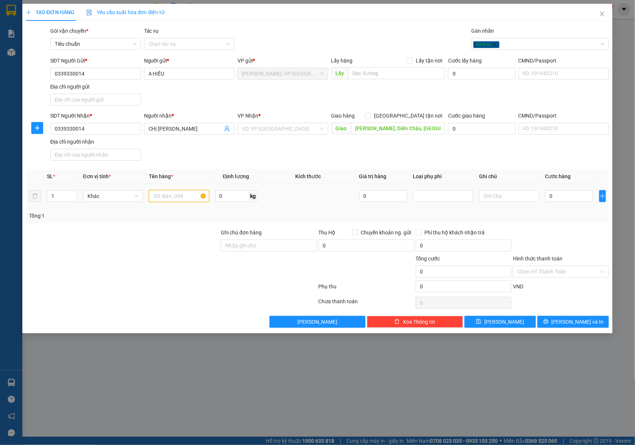
click at [176, 196] on input "text" at bounding box center [179, 196] width 60 height 12
type input "1 XE 67"
click at [125, 121] on div "SĐT Người Nhận *" at bounding box center [95, 117] width 91 height 11
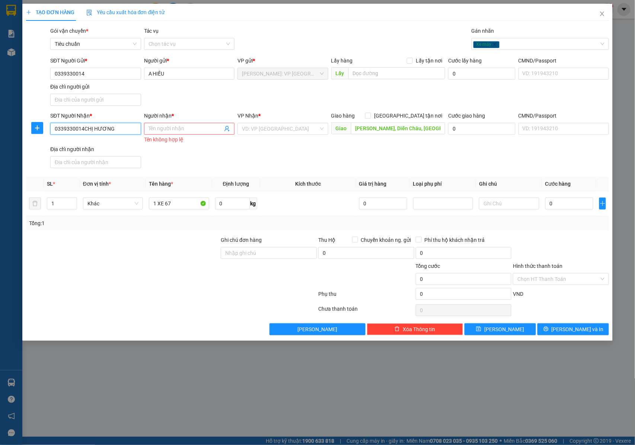
type input "0339330014"
click at [155, 132] on input "Người nhận *" at bounding box center [185, 129] width 74 height 8
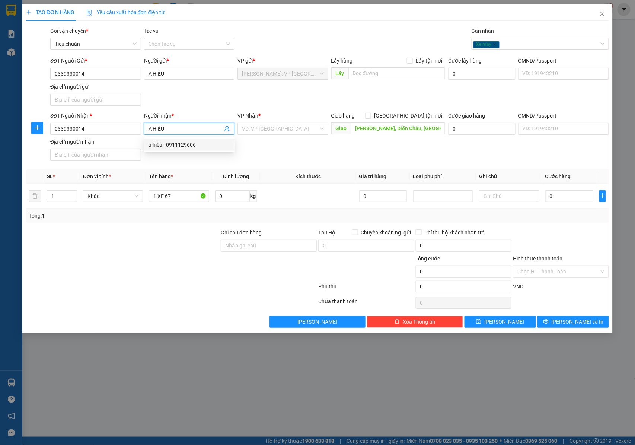
type input "A HIỂU"
click at [322, 160] on div "SĐT Người Nhận * 0339330014 Người nhận * A HIỂU VP Nhận * VD: VP Sài Gòn Giao h…" at bounding box center [330, 138] width 562 height 52
drag, startPoint x: 168, startPoint y: 127, endPoint x: 118, endPoint y: 127, distance: 50.2
click at [118, 127] on div "SĐT Người Nhận * 0339330014 Người nhận * A HIỂU A HIỂU VP Nhận * VD: VP Sài Gòn…" at bounding box center [330, 138] width 562 height 52
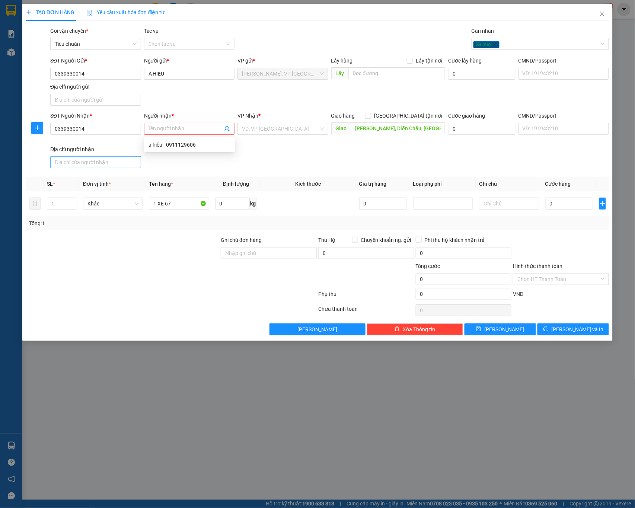
drag, startPoint x: 114, startPoint y: 171, endPoint x: 112, endPoint y: 165, distance: 6.1
click at [114, 171] on div "Địa chỉ người nhận" at bounding box center [95, 158] width 91 height 26
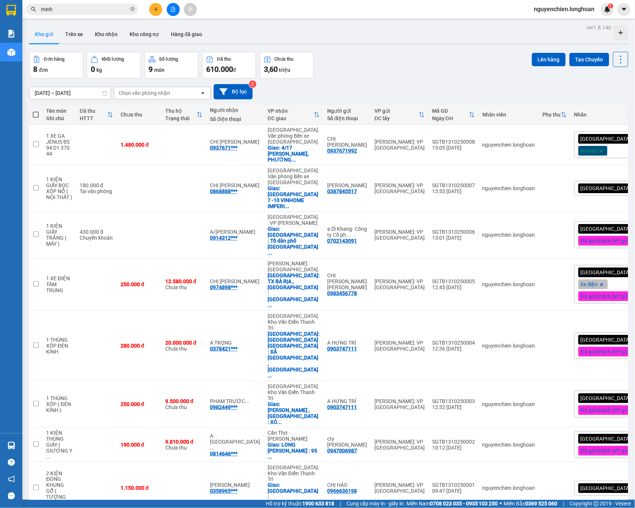
click at [157, 10] on icon "plus" at bounding box center [155, 9] width 5 height 5
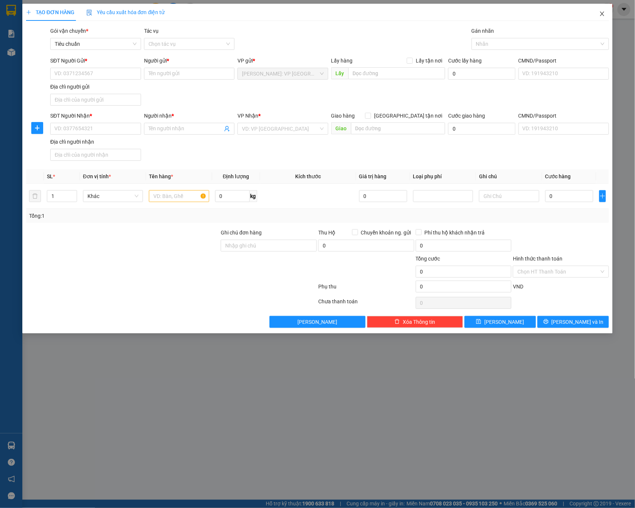
click at [602, 18] on span "Close" at bounding box center [602, 14] width 21 height 21
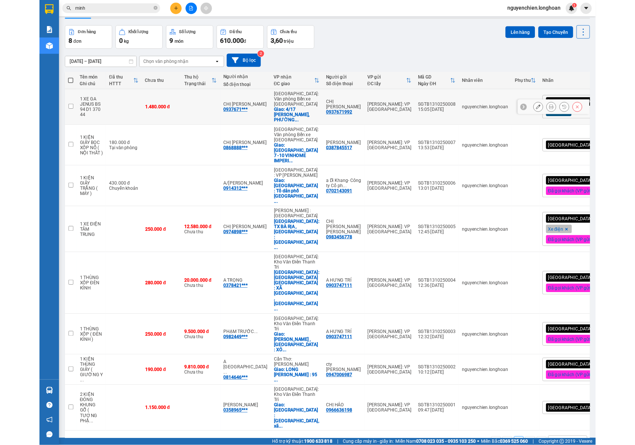
scroll to position [34, 0]
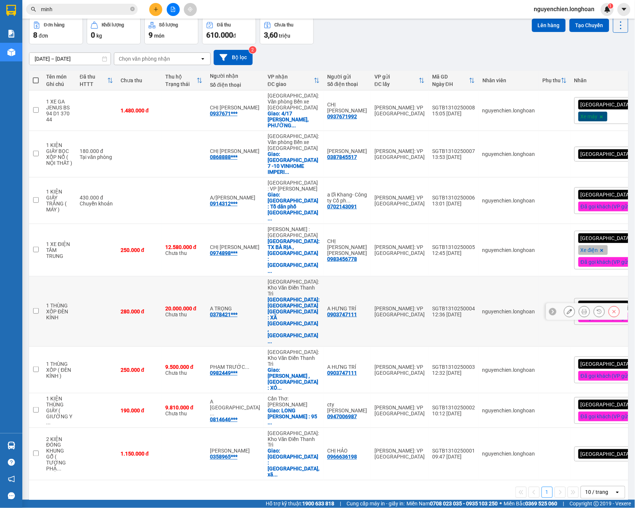
click at [323, 277] on td "A HƯNG TRÍ 0903747111" at bounding box center [346, 312] width 47 height 70
checkbox input "true"
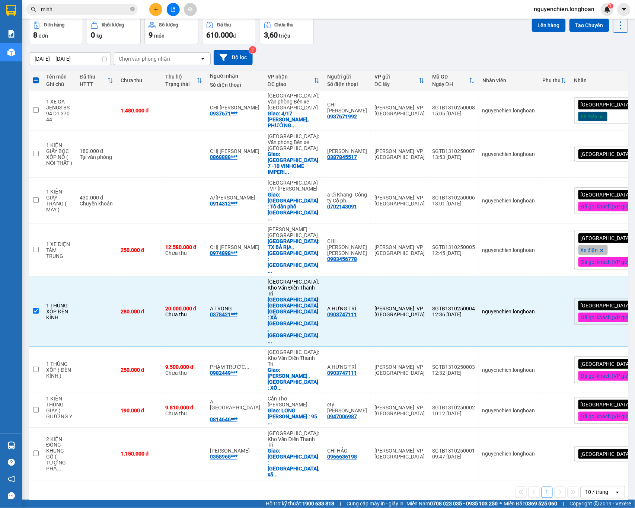
click at [555, 9] on span "nguyenchien.longhoan" at bounding box center [564, 8] width 73 height 9
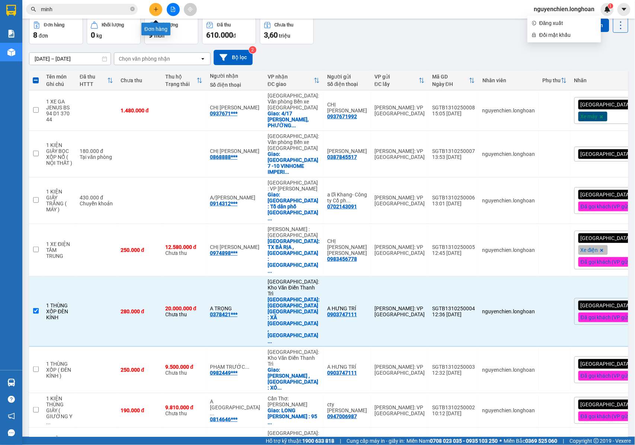
click at [161, 13] on button at bounding box center [155, 9] width 13 height 13
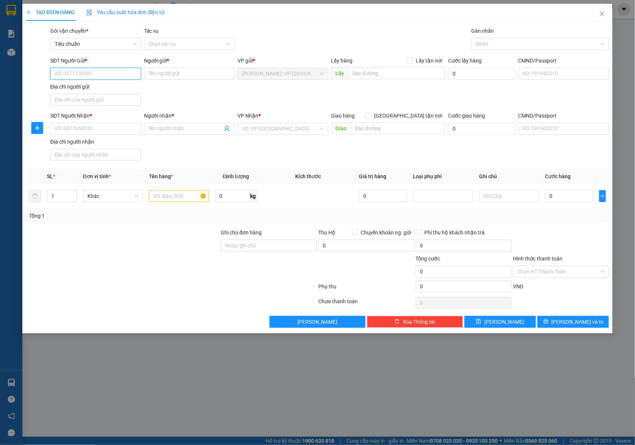
click at [94, 78] on input "SĐT Người Gửi *" at bounding box center [95, 74] width 91 height 12
type input "0339330014"
click at [167, 71] on input "Người gửi *" at bounding box center [189, 74] width 91 height 12
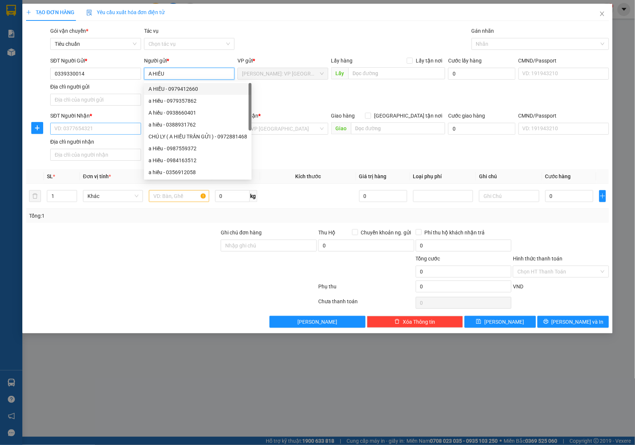
type input "A HIẾU"
click at [100, 130] on input "SĐT Người Nhận *" at bounding box center [95, 129] width 91 height 12
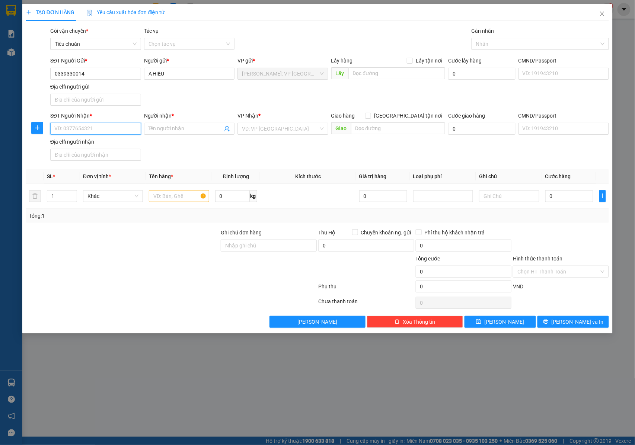
click at [90, 130] on input "SĐT Người Nhận *" at bounding box center [95, 129] width 91 height 12
type input "0349095378"
click at [193, 130] on input "Người nhận *" at bounding box center [185, 129] width 74 height 8
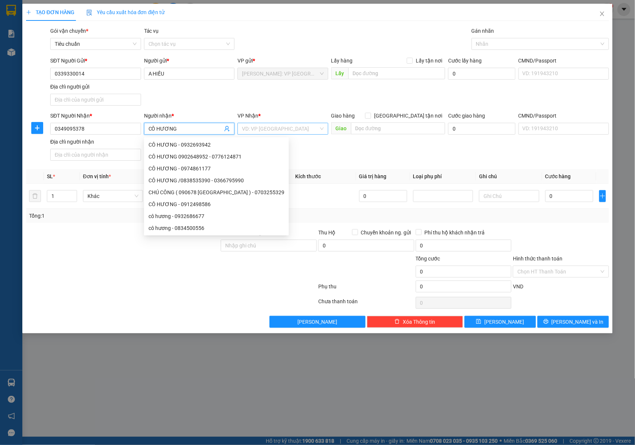
type input "CÔ HƯƠNG"
click at [263, 131] on input "search" at bounding box center [280, 128] width 77 height 11
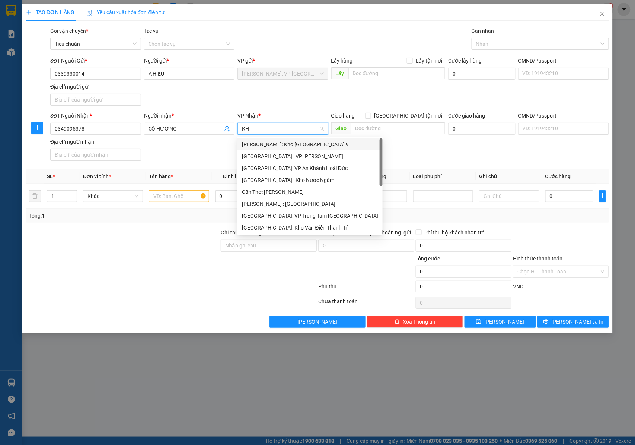
type input "K"
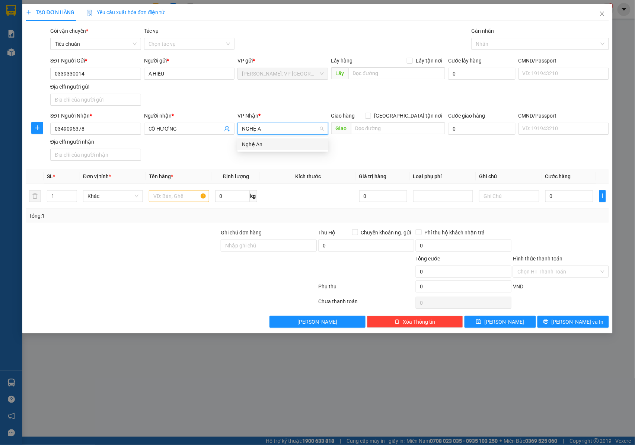
type input "NGHỆ AN"
drag, startPoint x: 266, startPoint y: 143, endPoint x: 397, endPoint y: 115, distance: 134.0
click at [267, 143] on div "Nghệ An" at bounding box center [283, 144] width 82 height 8
click at [393, 130] on input "text" at bounding box center [398, 128] width 94 height 12
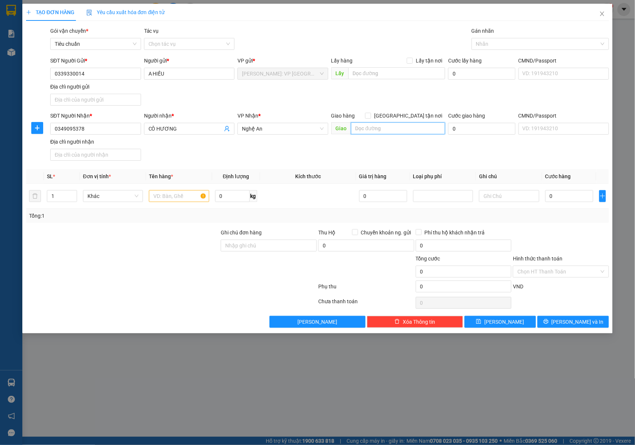
click at [403, 130] on input "text" at bounding box center [398, 128] width 94 height 12
paste input "Diễn Hồng, Diễn Châu, Nghệ An, Việt Nam"
drag, startPoint x: 425, startPoint y: 130, endPoint x: 347, endPoint y: 130, distance: 77.8
click at [347, 130] on span "Giao Diễn Hồng, Diễn Châu, Nghệ An, Việt Nam" at bounding box center [388, 128] width 114 height 12
click at [393, 130] on input "Diễn Hồng, Diễn Châu, Nghệ An, Việt Nam" at bounding box center [398, 128] width 94 height 12
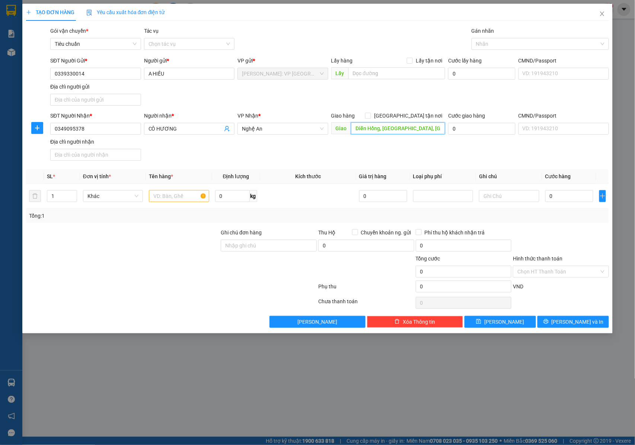
scroll to position [0, 15]
drag, startPoint x: 415, startPoint y: 129, endPoint x: 441, endPoint y: 129, distance: 26.4
click at [441, 129] on input "Diễn Hồng, Diễn Châu, Nghệ An, Việt Nam" at bounding box center [398, 128] width 94 height 12
click at [419, 127] on input "Diễn Hồng, Diễn Châu, Nghệ An, Việt Nam" at bounding box center [398, 128] width 94 height 12
drag, startPoint x: 420, startPoint y: 130, endPoint x: 443, endPoint y: 130, distance: 22.7
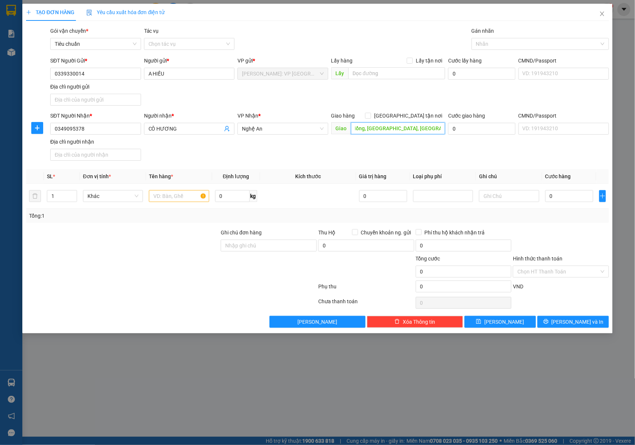
click at [443, 130] on input "Diễn Hồng, Diễn Châu, Nghệ An, Việt Nam" at bounding box center [398, 128] width 94 height 12
click at [428, 130] on input "Diễn Hồng, Diễn Châu, Nghệ An, GIAO TRÊN QL1A : CẦU" at bounding box center [398, 128] width 94 height 12
drag, startPoint x: 432, startPoint y: 130, endPoint x: 443, endPoint y: 130, distance: 11.2
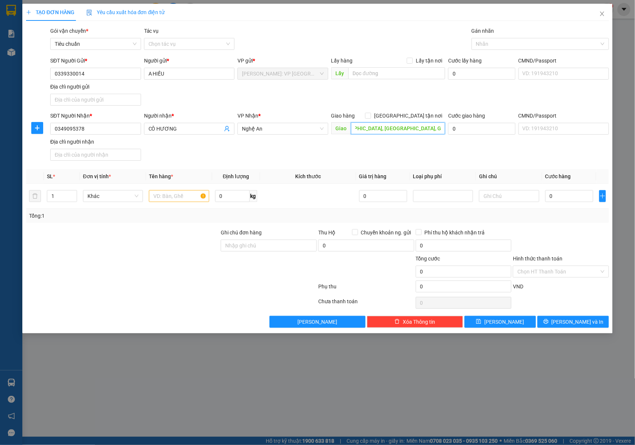
click at [443, 130] on input "Diễn Hồng, Diễn Châu, Nghệ An, GIAO TRÊN QL1A : CẦU" at bounding box center [398, 128] width 94 height 12
click at [441, 130] on input "Diễn Hồng, Diễn Châu, Nghệ An, GIAO TRÊN QL1A : CẦU" at bounding box center [398, 128] width 94 height 12
click at [386, 131] on input "Diễn Hồng, Diễn Châu, Nghệ An, GIAO TRÊN QL1A : CẦU LỒI DIỄN CHÂU NGHỆ AN" at bounding box center [398, 128] width 94 height 12
click at [419, 130] on input "Diễn Hồng, Diễn Châu, Nghệ An, GIAO TRÊN QL1A : CẦU LỒI , DIỄN CHÂU NGHỆ AN" at bounding box center [398, 128] width 94 height 12
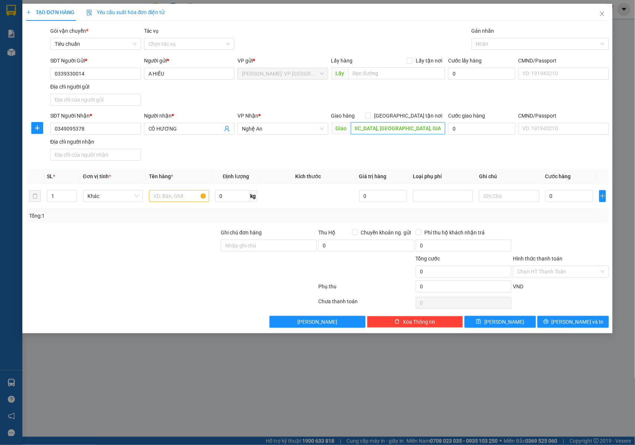
scroll to position [0, 0]
drag, startPoint x: 414, startPoint y: 130, endPoint x: 354, endPoint y: 134, distance: 59.7
click at [354, 134] on input "Diễn Hồng, Diễn Châu, Nghệ An, GIAO TRÊN QL1A : CẦU LỒI , DIỄN CHÂU , NGHỆ AN" at bounding box center [398, 128] width 94 height 12
click at [404, 131] on input "Diễn Hồng, Diễn Châu, Nghệ An, GIAO TRÊN QL1A : CẦU LỒI , DIỄN CHÂU , NGHỆ AN" at bounding box center [398, 128] width 94 height 12
type input "Diễn Hồng, Diễn Châu, Nghệ An, GIAO TRÊN QL1A : CẦU LỒI , DIỄN CHÂU , NGHỆ AN"
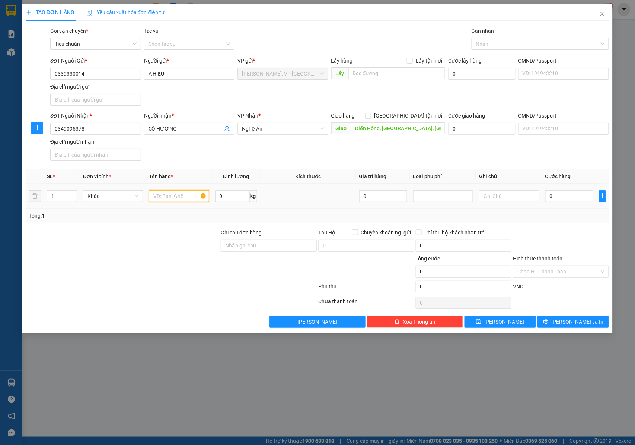
click at [167, 198] on input "text" at bounding box center [179, 196] width 60 height 12
type input "1 XE CUB BS 37 FA 527 36"
click at [261, 248] on input "Ghi chú đơn hàng" at bounding box center [269, 246] width 96 height 12
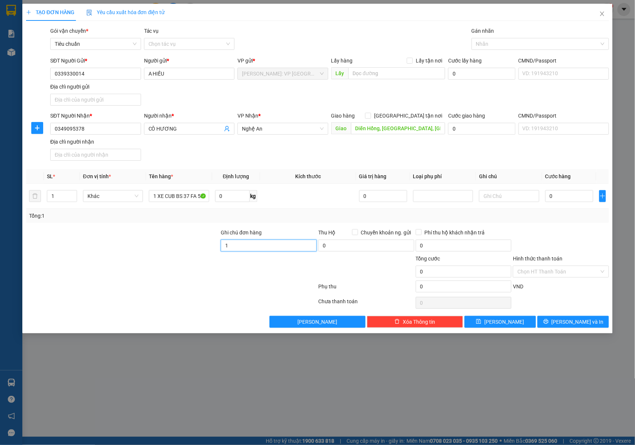
type input "1"
type input "CHÌA KHÓA QUẤN TAY LÁI + 1 GƯƠNG"
click at [73, 194] on icon "up" at bounding box center [72, 194] width 3 height 3
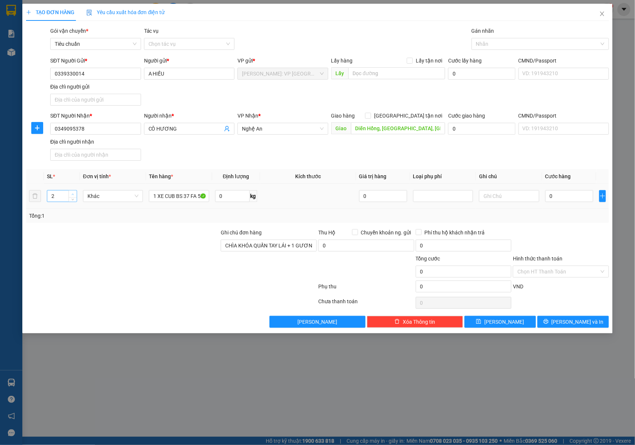
type input "3"
drag, startPoint x: 73, startPoint y: 194, endPoint x: 105, endPoint y: 194, distance: 31.6
click at [73, 194] on icon "up" at bounding box center [72, 193] width 3 height 3
click at [196, 199] on input "1 XE CUB BS 37 FA 527 36" at bounding box center [179, 196] width 60 height 12
click at [213, 201] on tr "3 Khác 1 XE CUB BS 37 FA 527 36 0 kg 0 0" at bounding box center [317, 196] width 583 height 25
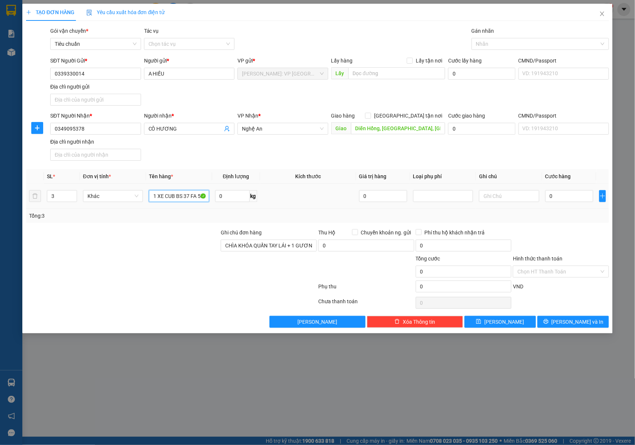
click at [188, 195] on input "1 XE CUB BS 37 FA 527 36" at bounding box center [179, 196] width 60 height 12
type input "1 XE CUB BS 37 FA 527 36 + 1 BAO NILON ĐEN + 1 BAO TẢI TRẮNG QUẤN PE"
click at [566, 199] on input "0" at bounding box center [569, 196] width 48 height 12
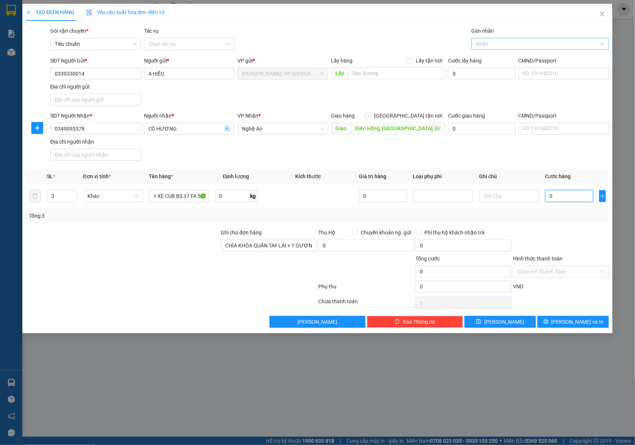
click at [490, 42] on div at bounding box center [536, 43] width 126 height 9
type input "XE"
click at [495, 61] on div "Xe máy" at bounding box center [540, 59] width 128 height 8
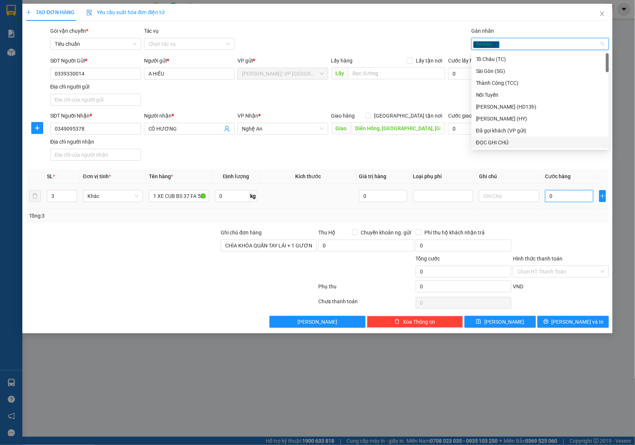
click at [563, 196] on input "0" at bounding box center [569, 196] width 48 height 12
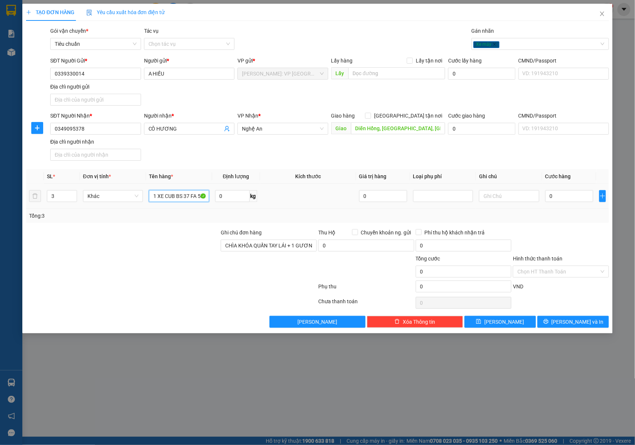
click at [169, 197] on input "1 XE CUB BS 37 FA 527 36 + 1 BAO NILON ĐEN + 1 BAO TẢI TRẮNG QUẤN PE" at bounding box center [179, 196] width 60 height 12
drag, startPoint x: 179, startPoint y: 197, endPoint x: 202, endPoint y: 199, distance: 22.4
click at [202, 199] on input "1 XE CUB BS 37 FA 527 36 + 1 BAO NILON ĐEN + 1 BAO TẢI TRẮNG QUẤN PE" at bounding box center [179, 196] width 60 height 12
click at [182, 196] on input "1 XE CUB BS 37 FA 527 36 + 1 BAO NILON ĐEN + 1 BAO TẢI TRẮNG QUẤN PE" at bounding box center [179, 196] width 60 height 12
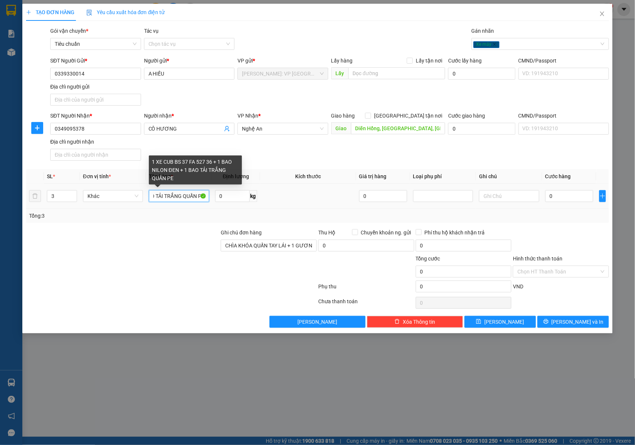
drag, startPoint x: 188, startPoint y: 197, endPoint x: 206, endPoint y: 197, distance: 17.9
click at [206, 197] on input "1 XE CUB BS 37 FA 527 36 + 1 BAO NILON ĐEN + 1 BAO TẢI TRẮNG QUẤN PE" at bounding box center [179, 196] width 60 height 12
click at [185, 198] on input "1 XE CUB BS 37 FA 527 36 + 1 BAO NILON ĐEN + 1 BAO TẢI TRẮNG QUẤN PE" at bounding box center [179, 196] width 60 height 12
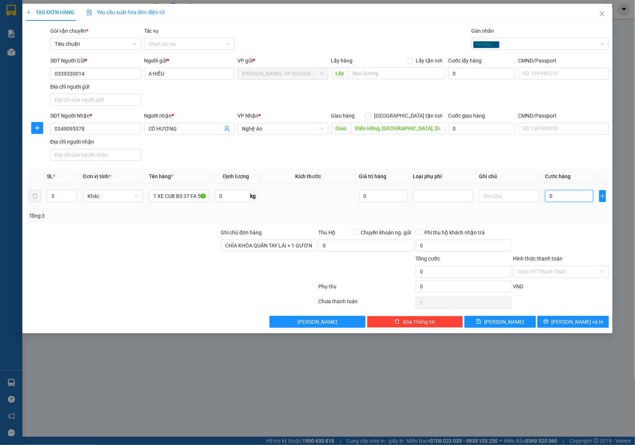
click at [549, 195] on input "0" at bounding box center [569, 196] width 48 height 12
click at [311, 202] on td at bounding box center [308, 196] width 96 height 25
click at [574, 200] on input "0" at bounding box center [569, 196] width 48 height 12
type input "8"
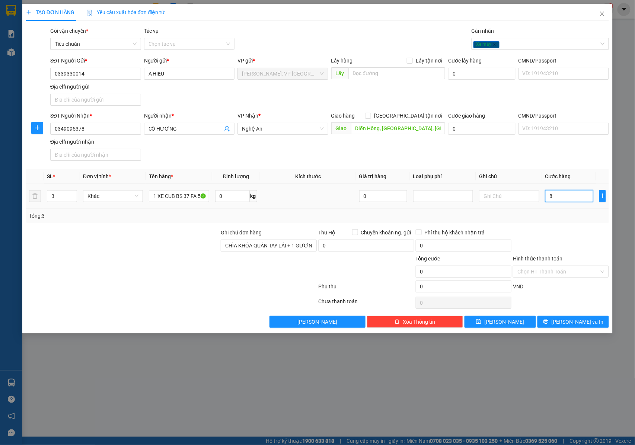
type input "8"
type input "83"
type input "830"
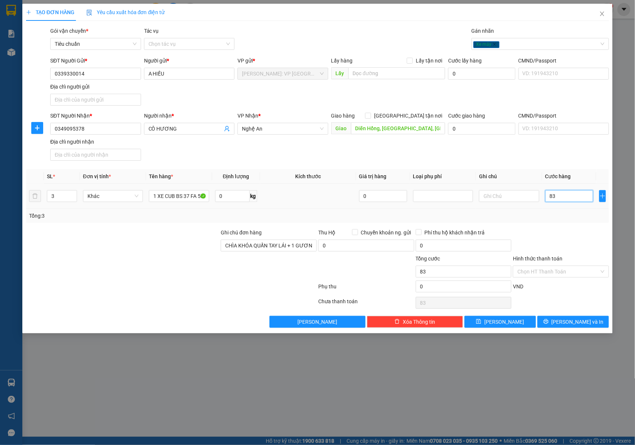
type input "830"
type input "8.300"
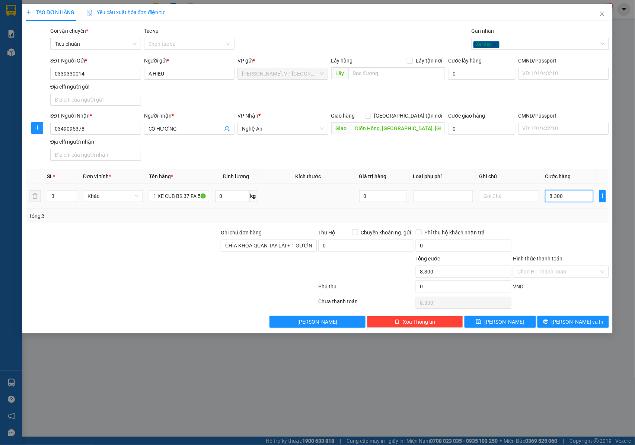
type input "83.000"
type input "830.000"
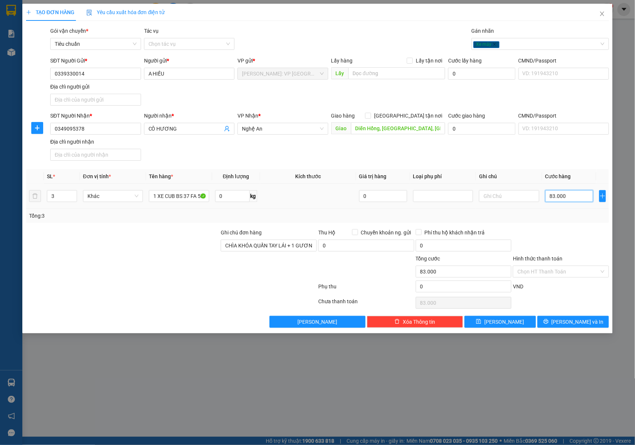
type input "830.000"
type input "83.000"
type input "8.300"
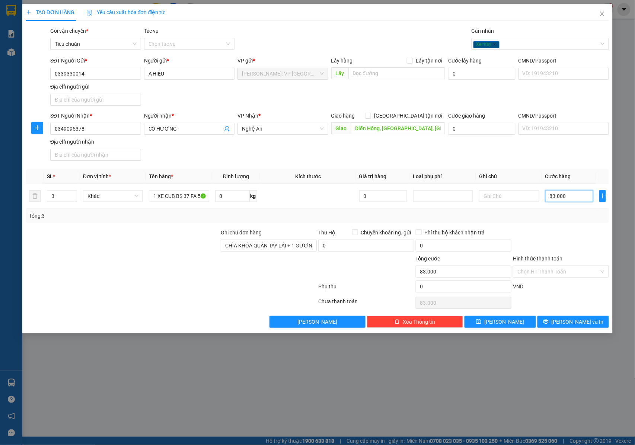
type input "8.300"
type input "830"
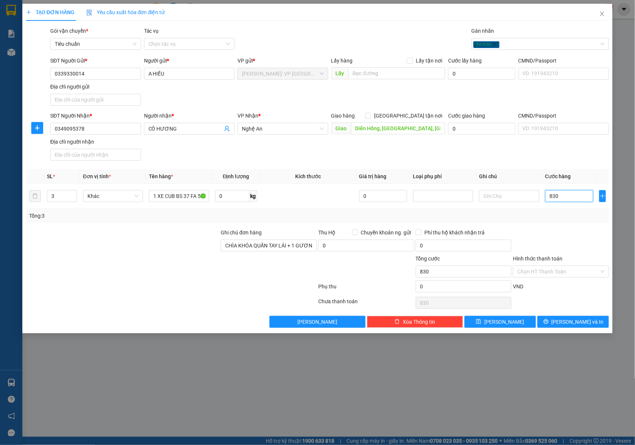
type input "83"
type input "8"
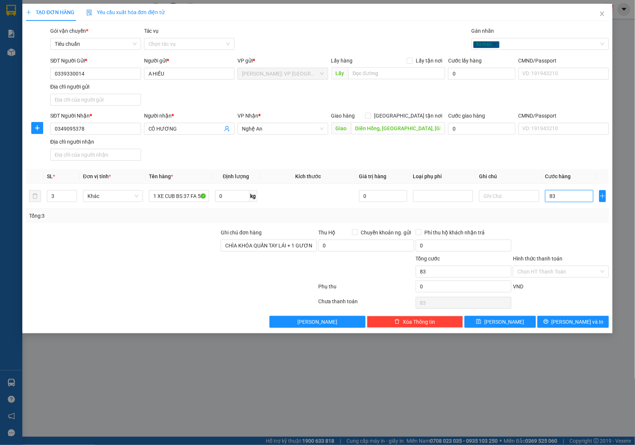
type input "8"
type input "0"
type input "08"
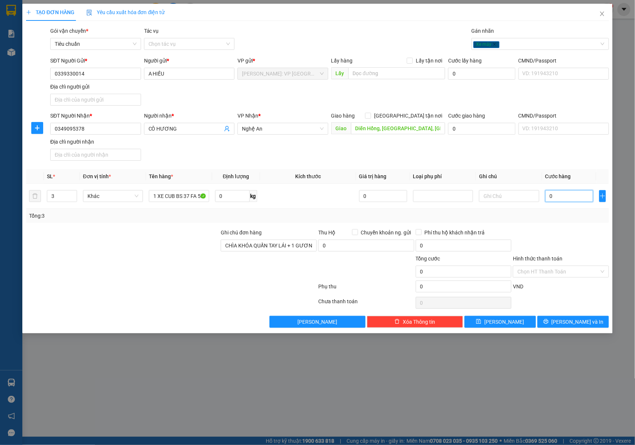
type input "8"
type input "081"
type input "81"
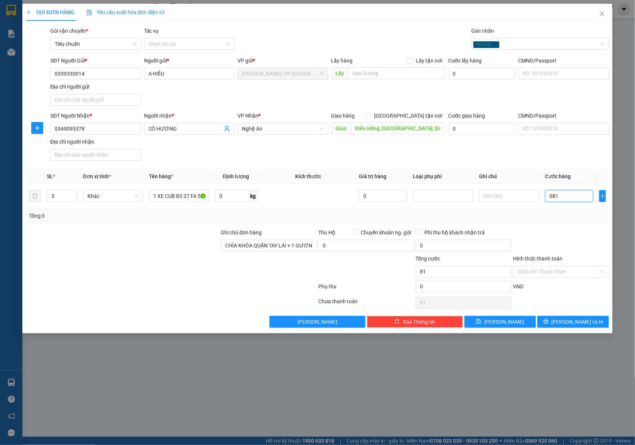
type input "0.810"
type input "810"
type input "08.100"
type input "8.100"
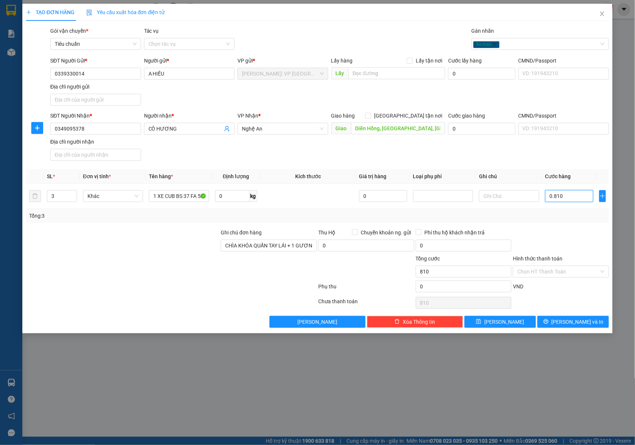
type input "8.100"
type input "081.000"
type input "81.000"
type input "0.810.000"
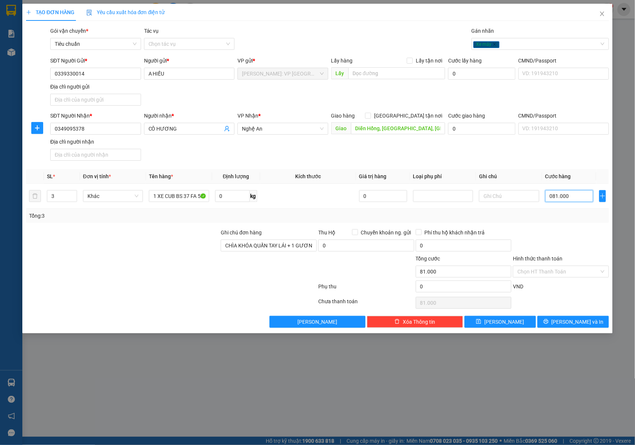
type input "810.000"
click at [460, 285] on input "0" at bounding box center [464, 287] width 96 height 12
type input "810.002"
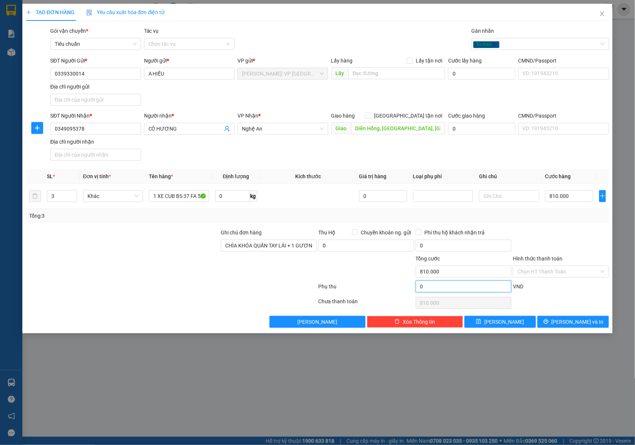
type input "2"
type input "810.002"
type input "810.020"
type input "20"
type input "810.020"
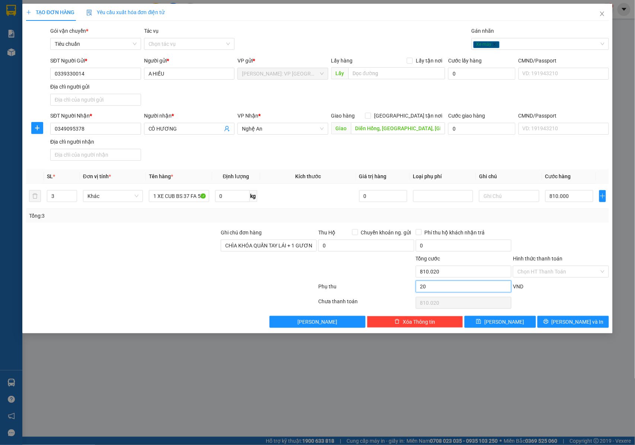
type input "810.200"
type input "200"
type input "810.200"
type input "812.000"
type input "2.000"
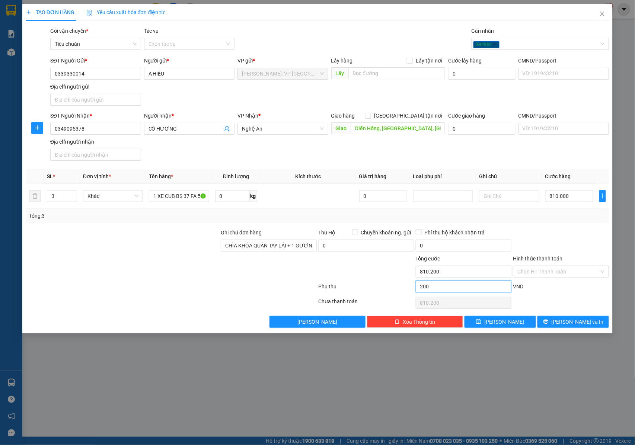
type input "812.000"
type input "830.000"
type input "20.000"
type input "830.000"
type input "20.000"
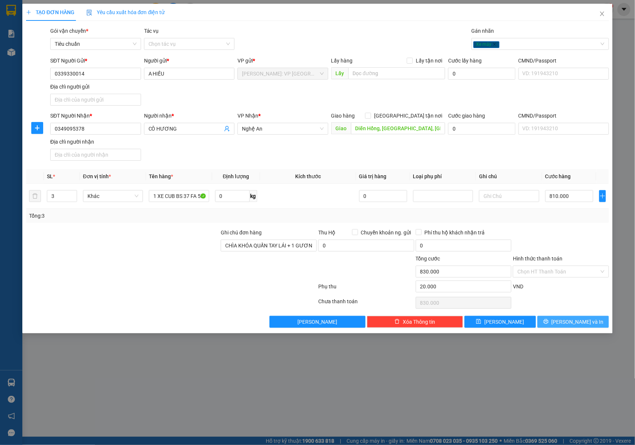
click at [575, 325] on span "[PERSON_NAME] và In" at bounding box center [578, 322] width 52 height 8
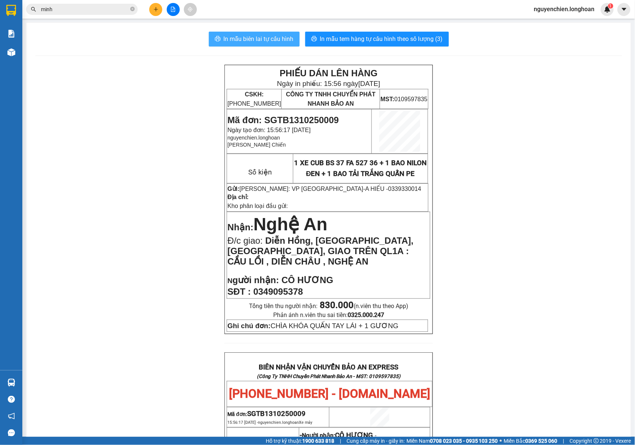
click at [274, 33] on button "In mẫu biên lai tự cấu hình" at bounding box center [254, 39] width 91 height 15
drag, startPoint x: 432, startPoint y: 121, endPoint x: 426, endPoint y: 119, distance: 6.8
click at [431, 121] on div "PHIẾU DÁN LÊN HÀNG Ngày in phiếu: 15:56 ngày 13-10-2025 CSKH: 1900.06.88.33 CÔN…" at bounding box center [328, 415] width 587 height 700
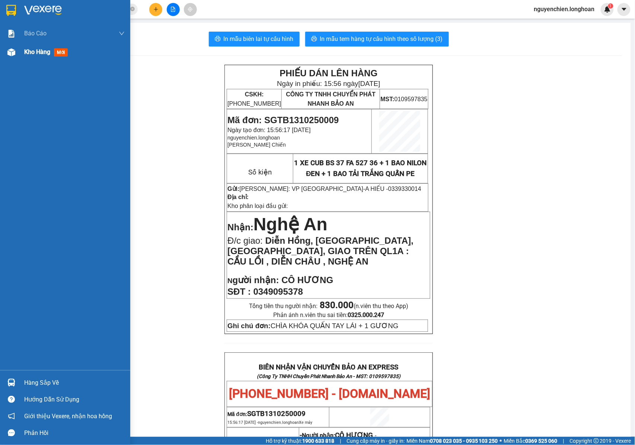
click at [22, 49] on div "Kho hàng mới" at bounding box center [65, 52] width 130 height 19
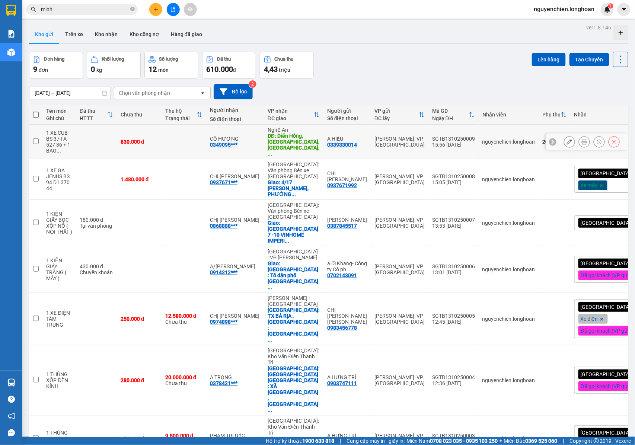
click at [567, 141] on icon at bounding box center [569, 141] width 5 height 5
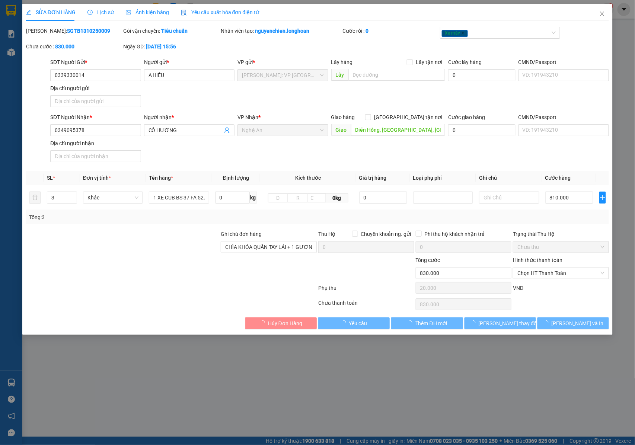
type input "0339330014"
type input "A HIẾU"
type input "0349095378"
type input "CÔ HƯƠNG"
type input "Diễn Hồng, Diễn Châu, Nghệ An, GIAO TRÊN QL1A : CẦU LỒI , DIỄN CHÂU , NGHỆ AN"
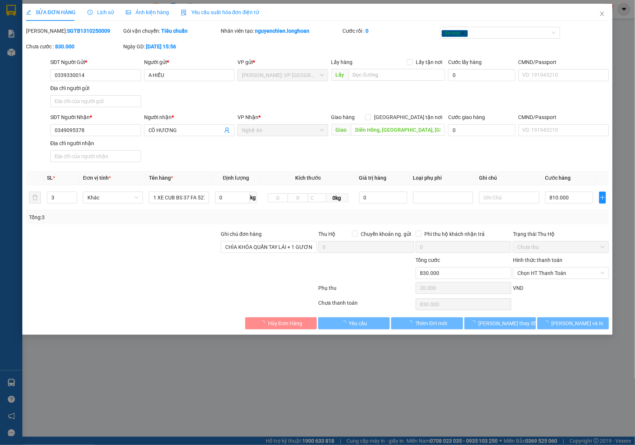
type input "CHÌA KHÓA QUẤN TAY LÁI + 1 GƯƠNG"
type input "0"
type input "830.000"
type input "20.000"
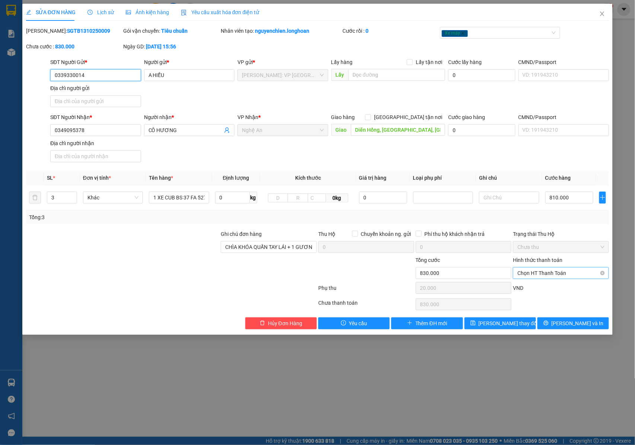
click at [535, 275] on span "Chọn HT Thanh Toán" at bounding box center [560, 273] width 87 height 11
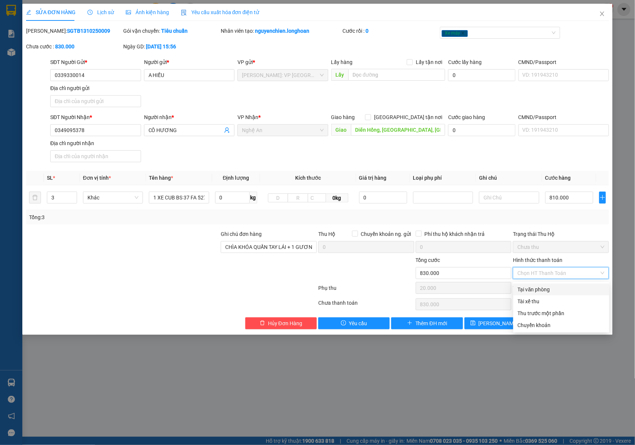
click at [534, 289] on div "Tại văn phòng" at bounding box center [561, 289] width 87 height 8
type input "0"
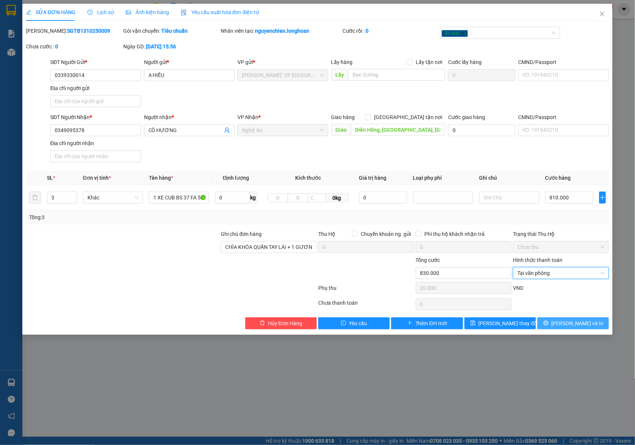
click at [551, 327] on button "[PERSON_NAME] và In" at bounding box center [572, 323] width 71 height 12
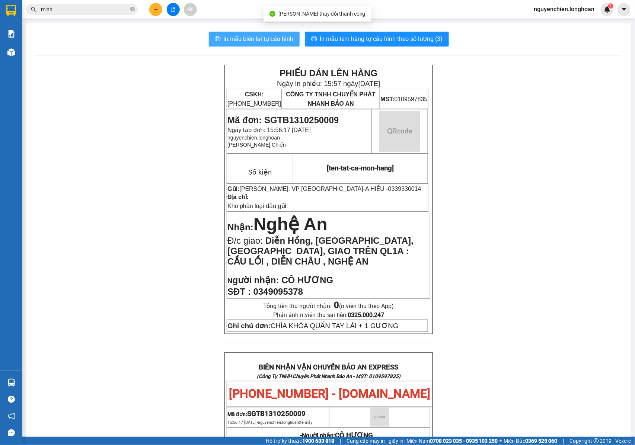
click at [239, 36] on span "In mẫu biên lai tự cấu hình" at bounding box center [259, 38] width 70 height 9
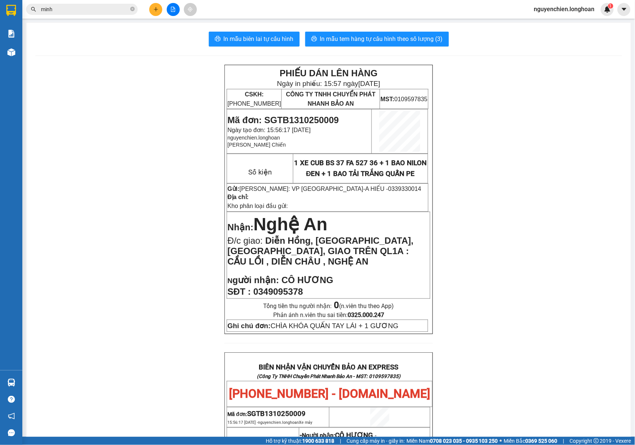
click at [478, 209] on div "PHIẾU DÁN LÊN HÀNG Ngày in phiếu: 15:57 ngày 13-10-2025 CSKH: 1900.06.88.33 CÔN…" at bounding box center [328, 415] width 587 height 700
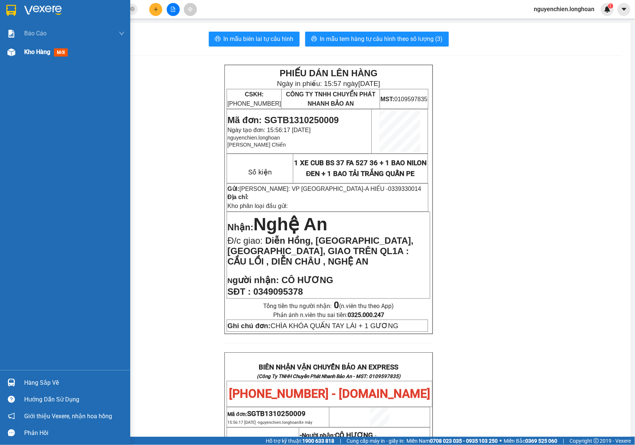
click at [11, 57] on div at bounding box center [11, 52] width 13 height 13
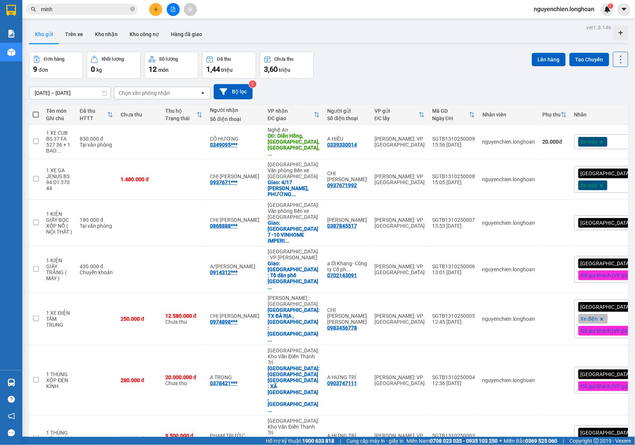
click at [83, 6] on input "minh" at bounding box center [85, 9] width 88 height 8
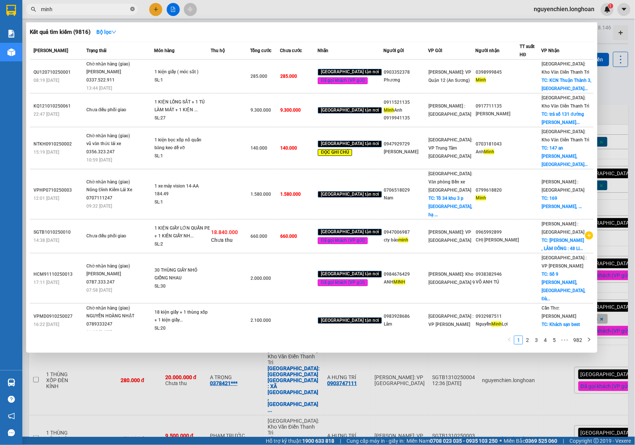
click at [130, 9] on icon "close-circle" at bounding box center [132, 9] width 4 height 4
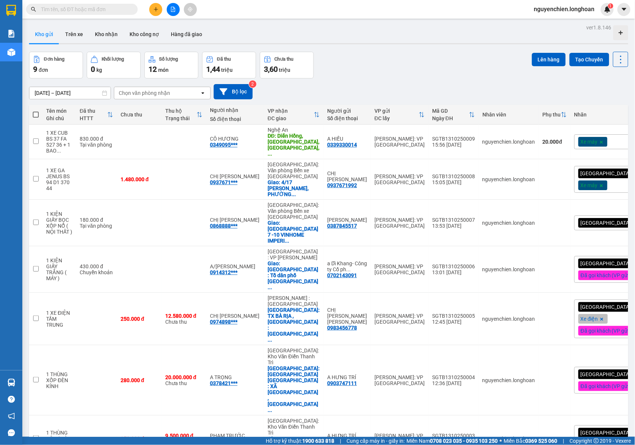
click at [118, 11] on input "text" at bounding box center [85, 9] width 88 height 8
click at [127, 8] on input "text" at bounding box center [85, 9] width 88 height 8
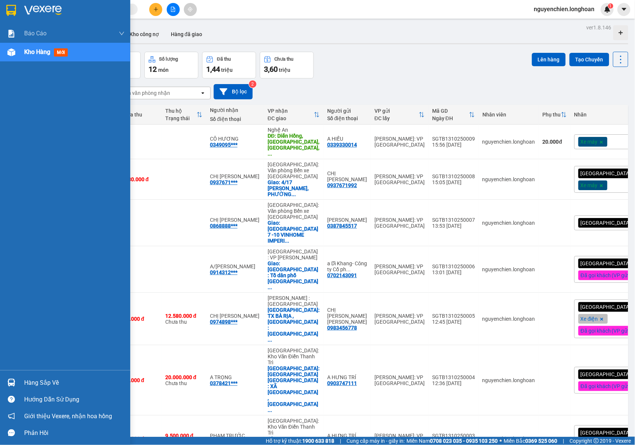
click at [8, 57] on div at bounding box center [11, 52] width 13 height 13
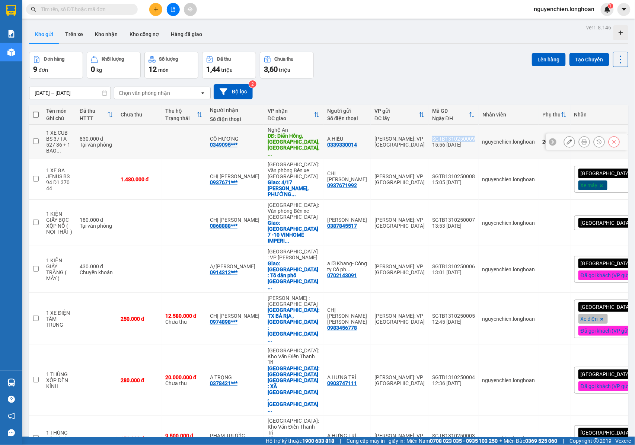
drag, startPoint x: 453, startPoint y: 135, endPoint x: 412, endPoint y: 133, distance: 41.3
click at [428, 133] on td "SGTB1310250009 15:56 13/10" at bounding box center [453, 142] width 50 height 35
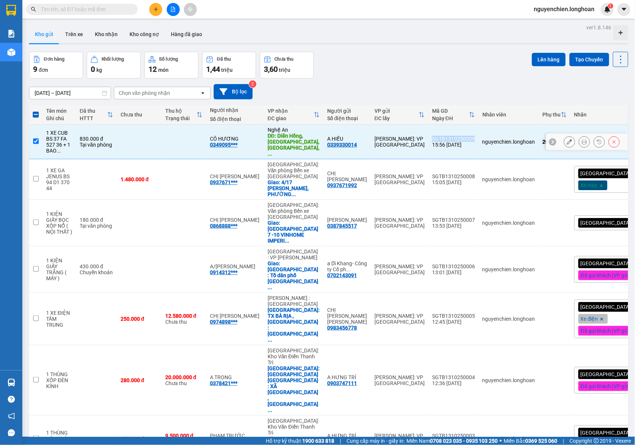
copy div "SGTB1310250009"
click at [35, 138] on input "checkbox" at bounding box center [36, 141] width 6 height 6
checkbox input "false"
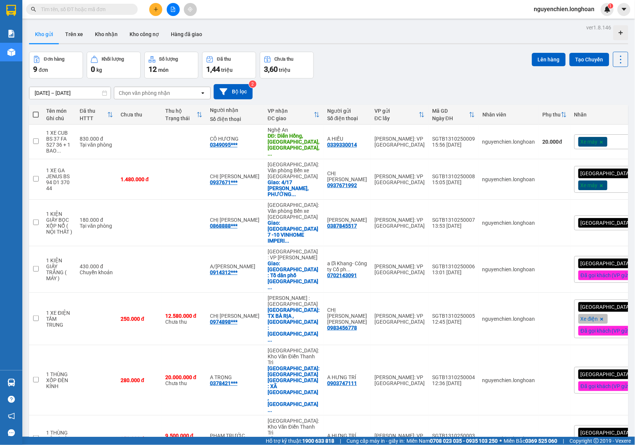
paste input "SGTB1310250009"
type input "SGTB1310250009"
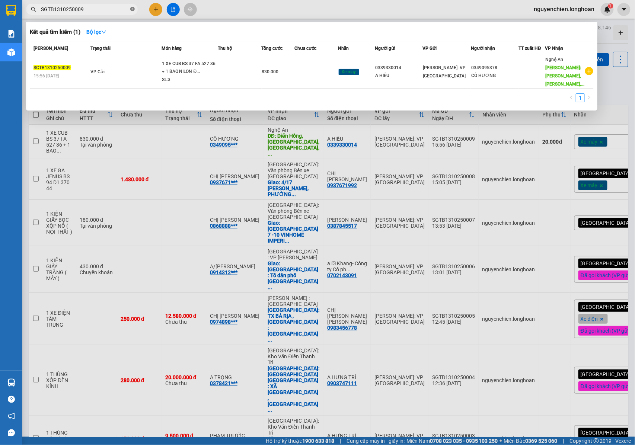
click at [133, 8] on icon "close-circle" at bounding box center [132, 9] width 4 height 4
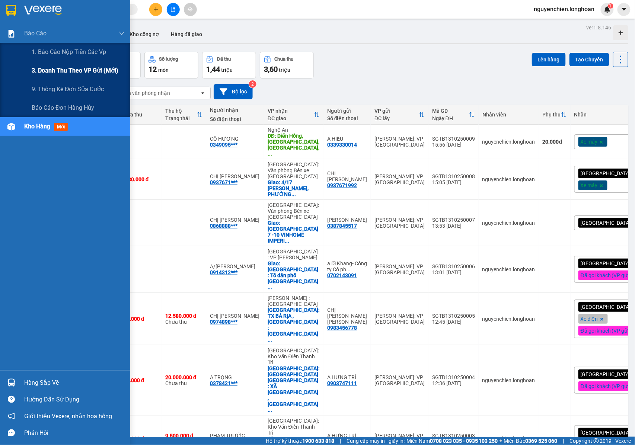
click at [52, 70] on span "3. Doanh Thu theo VP Gửi (mới)" at bounding box center [75, 70] width 87 height 9
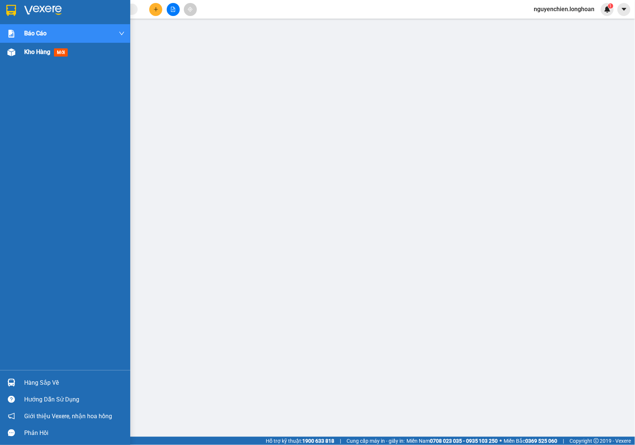
click at [10, 54] on img at bounding box center [11, 52] width 8 height 8
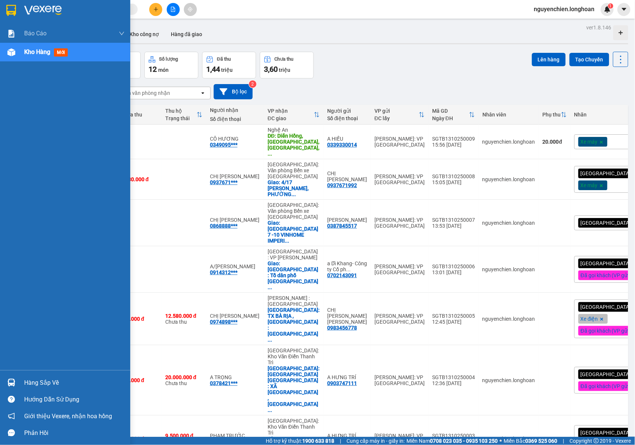
click at [6, 60] on div "Kho hàng mới" at bounding box center [65, 52] width 130 height 19
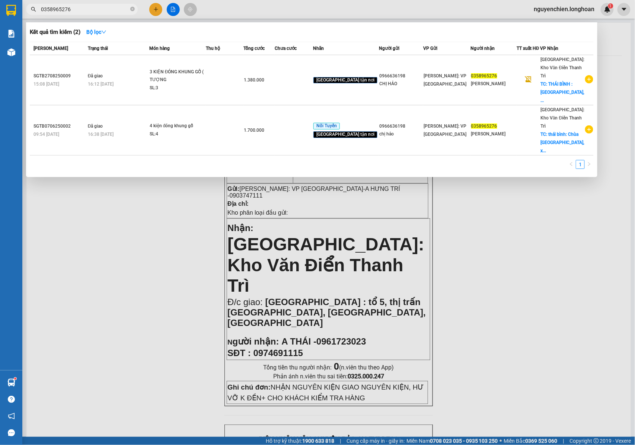
click at [128, 223] on div at bounding box center [317, 222] width 635 height 445
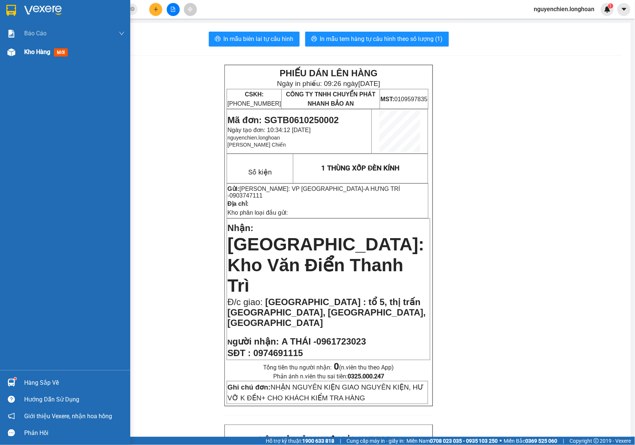
click at [12, 54] on img at bounding box center [11, 52] width 8 height 8
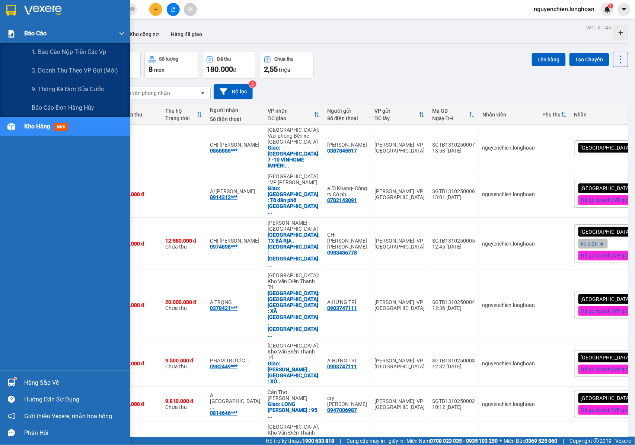
click at [4, 35] on div "Báo cáo" at bounding box center [65, 33] width 130 height 19
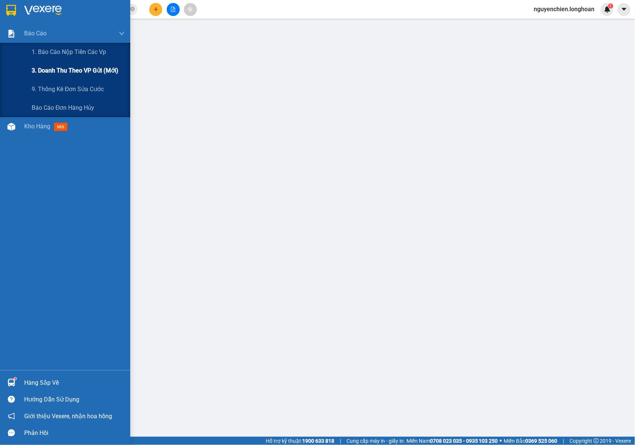
click at [40, 70] on span "3. Doanh Thu theo VP Gửi (mới)" at bounding box center [75, 70] width 87 height 9
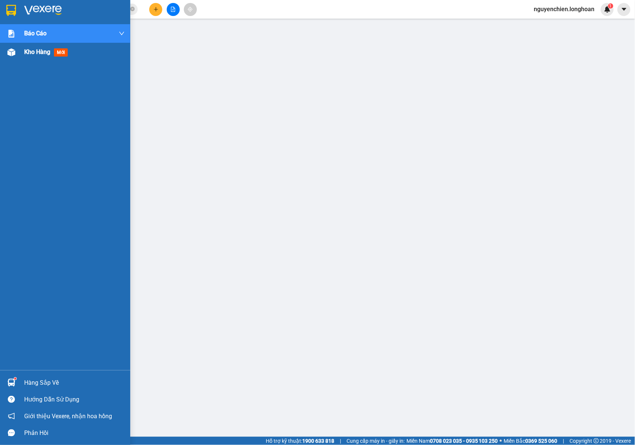
click at [42, 48] on span "Kho hàng" at bounding box center [37, 51] width 26 height 7
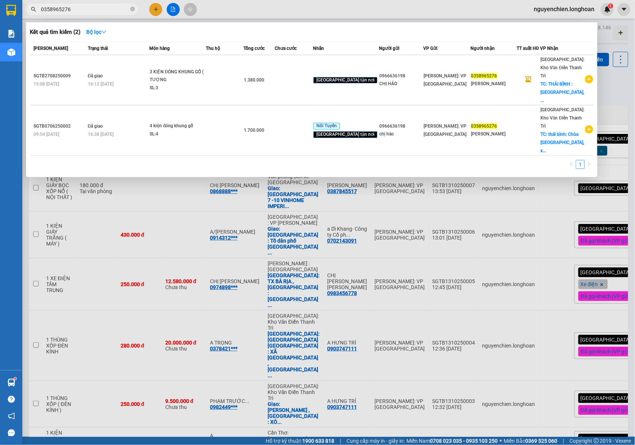
drag, startPoint x: 133, startPoint y: 7, endPoint x: 119, endPoint y: 12, distance: 15.1
click at [134, 7] on icon "close-circle" at bounding box center [132, 9] width 4 height 4
click at [119, 12] on input "text" at bounding box center [85, 9] width 88 height 8
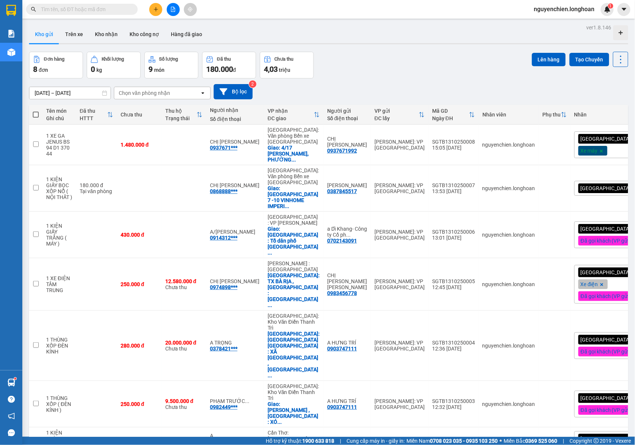
paste input "0818005678"
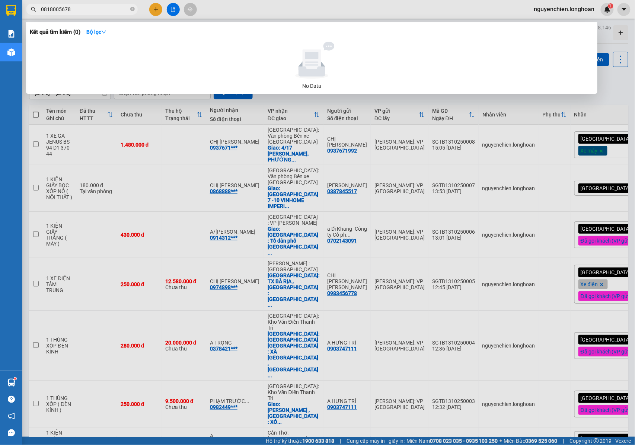
type input "0818005678"
click at [108, 4] on span "0818005678" at bounding box center [82, 9] width 112 height 11
click at [304, 3] on div at bounding box center [317, 222] width 635 height 445
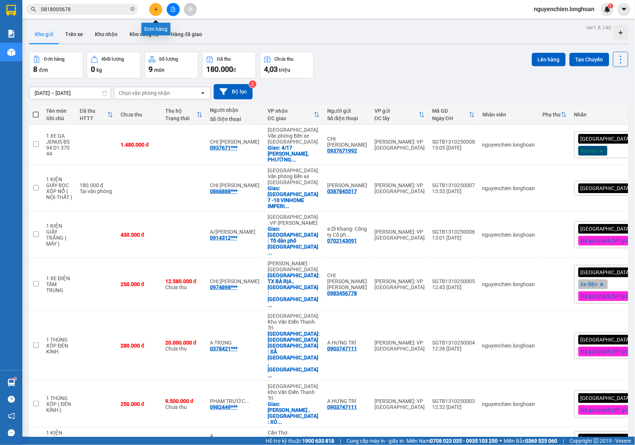
click at [158, 10] on icon "plus" at bounding box center [155, 9] width 5 height 5
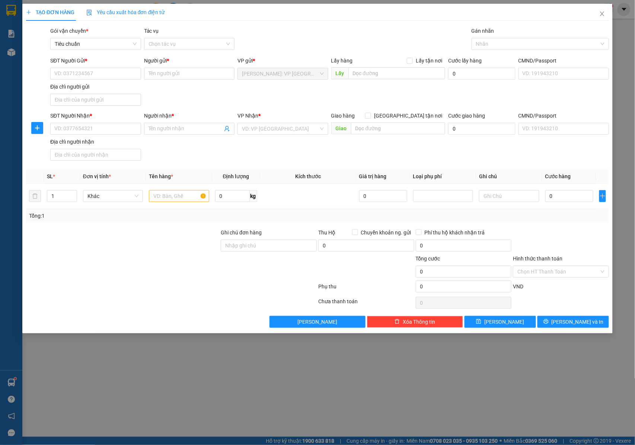
click at [89, 67] on div "SĐT Người Gửi *" at bounding box center [95, 62] width 91 height 11
click at [98, 80] on input "SĐT Người Gửi *" at bounding box center [95, 74] width 91 height 12
paste input "0818005678"
type input "0818005678"
click at [198, 69] on input "Người gửi *" at bounding box center [189, 74] width 91 height 12
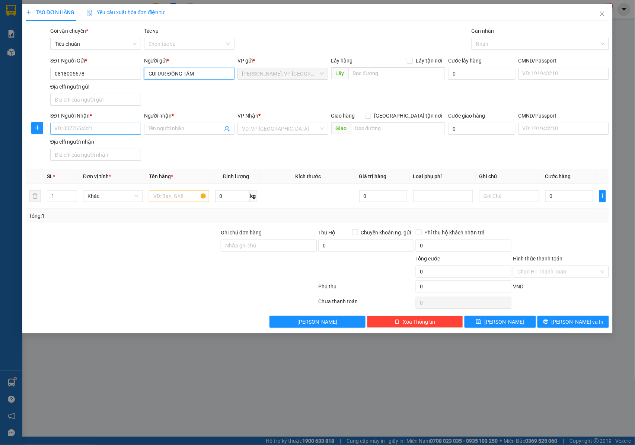
type input "GUITAR ĐỒNG TÂM"
click at [92, 132] on input "SĐT Người Nhận *" at bounding box center [95, 129] width 91 height 12
drag, startPoint x: 92, startPoint y: 132, endPoint x: 42, endPoint y: 132, distance: 49.9
click at [42, 132] on div "SĐT Người Nhận * 0396996627 0396996627 Người nhận * Tên người nhận VP Nhận * VD…" at bounding box center [317, 138] width 585 height 52
type input "0396996627"
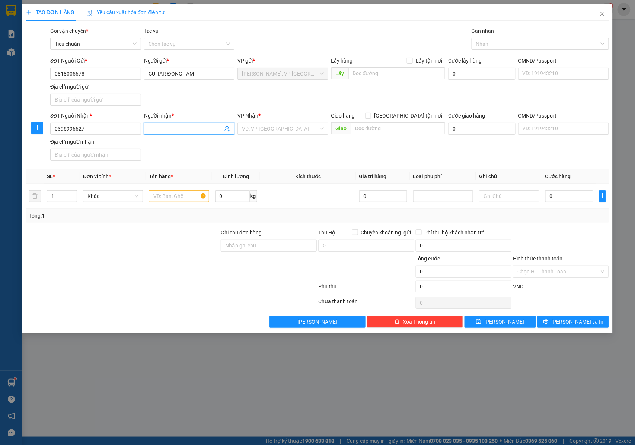
click at [173, 128] on input "Người nhận *" at bounding box center [185, 129] width 74 height 8
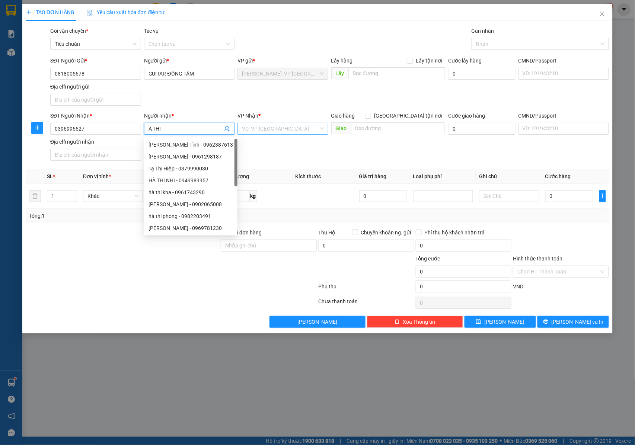
type input "A THI"
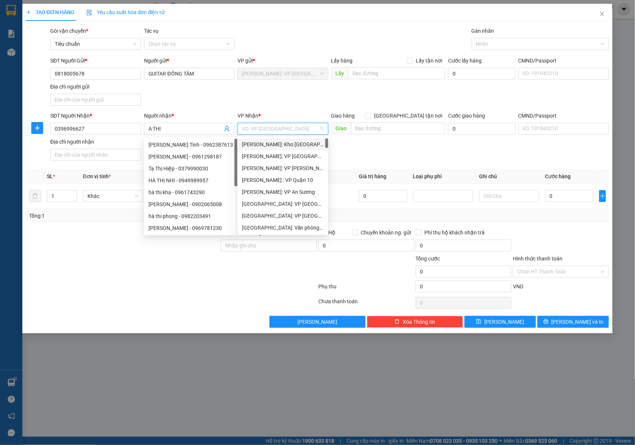
click at [268, 125] on input "search" at bounding box center [280, 128] width 77 height 11
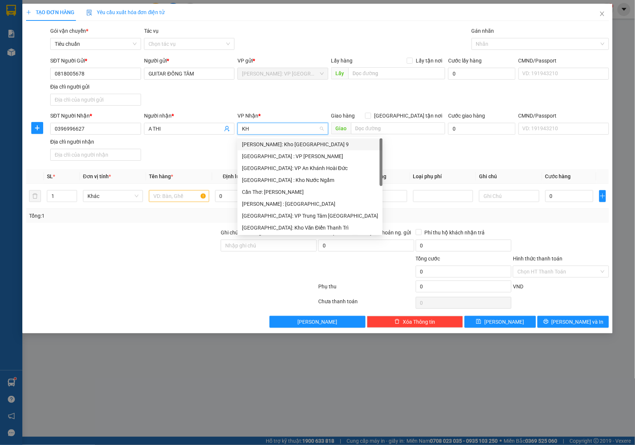
type input "K"
type input "V"
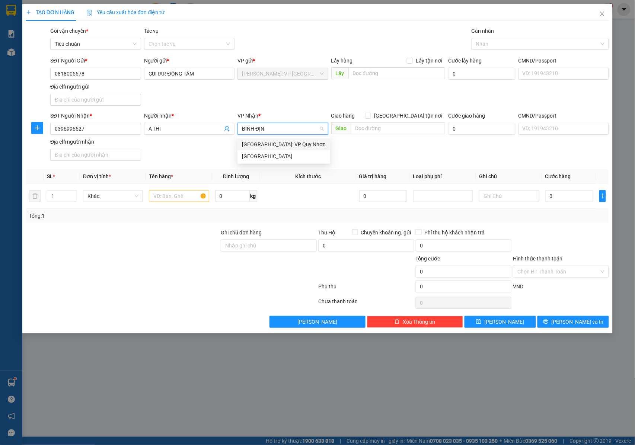
type input "BÌNH ĐỊNH"
drag, startPoint x: 281, startPoint y: 142, endPoint x: 365, endPoint y: 137, distance: 85.0
click at [283, 143] on div "[GEOGRAPHIC_DATA]: VP Quy Nhơn" at bounding box center [284, 144] width 84 height 8
drag, startPoint x: 408, startPoint y: 116, endPoint x: 395, endPoint y: 127, distance: 17.2
click at [370, 117] on input "[GEOGRAPHIC_DATA] tận nơi" at bounding box center [367, 115] width 5 height 5
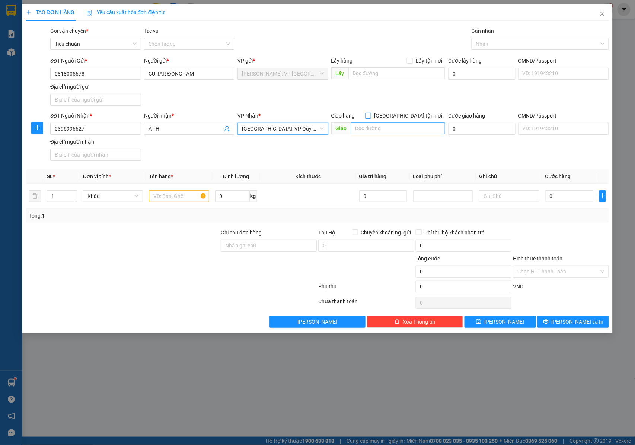
checkbox input "true"
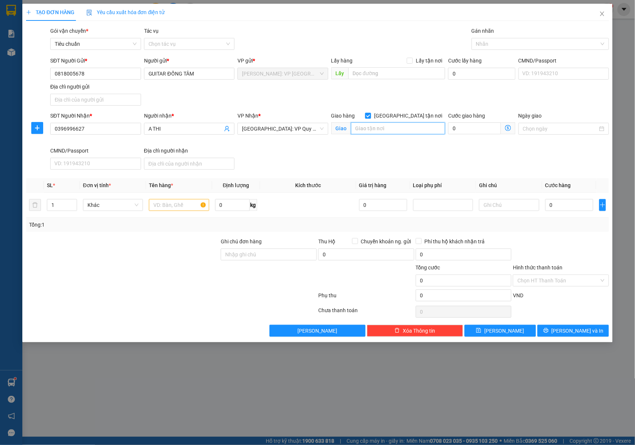
click at [392, 128] on input "text" at bounding box center [398, 128] width 94 height 12
type input "0"
click at [478, 39] on div at bounding box center [536, 43] width 126 height 9
type input "91 DIÊN HỒNG , PHƯỜNG [PERSON_NAME][GEOGRAPHIC_DATA] , [GEOGRAPHIC_DATA] , [GEO…"
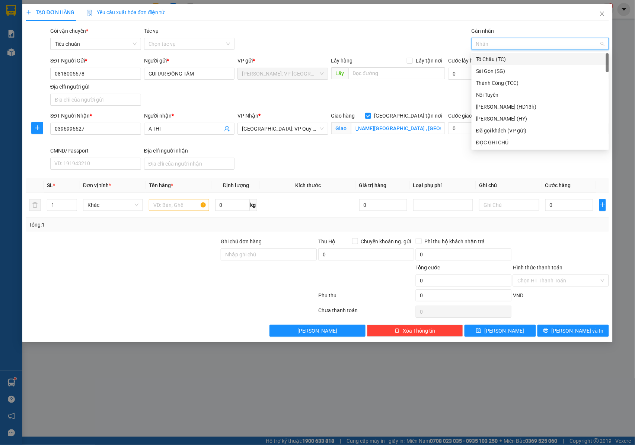
scroll to position [0, 0]
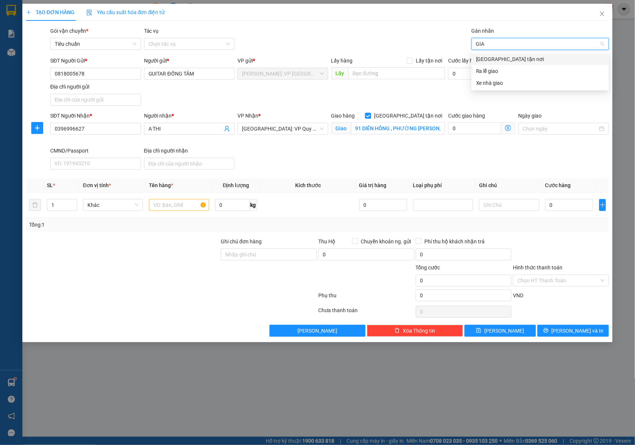
type input "GIAO"
click at [489, 56] on div "[GEOGRAPHIC_DATA] tận nơi" at bounding box center [540, 59] width 128 height 8
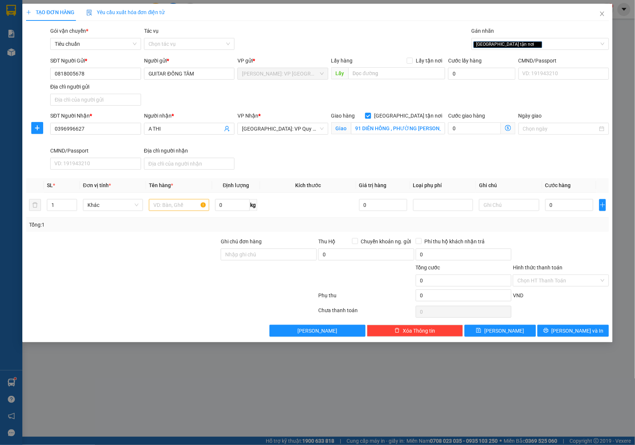
click at [367, 167] on div "SĐT Người Nhận * 0396996627 Người nhận * A THI VP Nhận * [GEOGRAPHIC_DATA]: VP …" at bounding box center [330, 142] width 562 height 61
click at [399, 132] on input "91 DIÊN HỒNG , PHƯỜNG [PERSON_NAME][GEOGRAPHIC_DATA] , [GEOGRAPHIC_DATA] , [GEO…" at bounding box center [398, 128] width 94 height 12
click at [404, 127] on input "91 DIÊN HỒNG , PHƯỜNG [PERSON_NAME][GEOGRAPHIC_DATA] , [GEOGRAPHIC_DATA] , [GEO…" at bounding box center [398, 128] width 94 height 12
click at [163, 203] on input "text" at bounding box center [179, 205] width 60 height 12
type input "1"
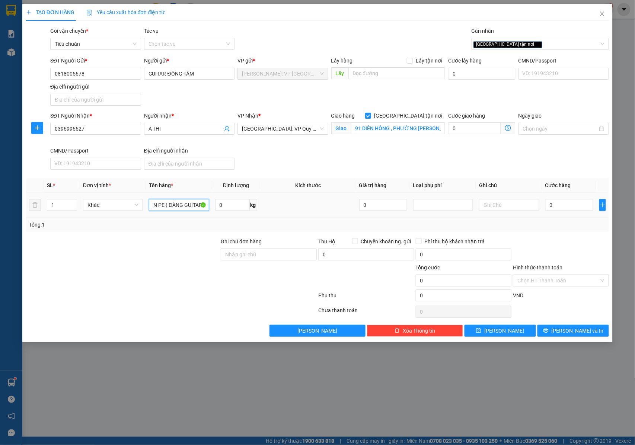
scroll to position [0, 54]
type input "1 KIỆN GIẤY LỚN QUẤN PE ( ĐÀNG GUITAR )"
click at [263, 255] on input "Ghi chú đơn hàng" at bounding box center [269, 255] width 96 height 12
type input "NHẬN NGUYÊN KIỆN GIAO NGUYÊN KIỆN, HƯ VỠ K ĐỀN"
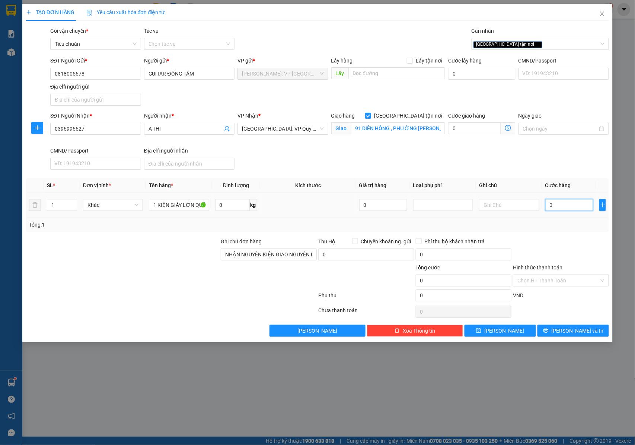
click at [569, 206] on input "0" at bounding box center [569, 205] width 48 height 12
click at [600, 16] on icon "close" at bounding box center [602, 14] width 6 height 6
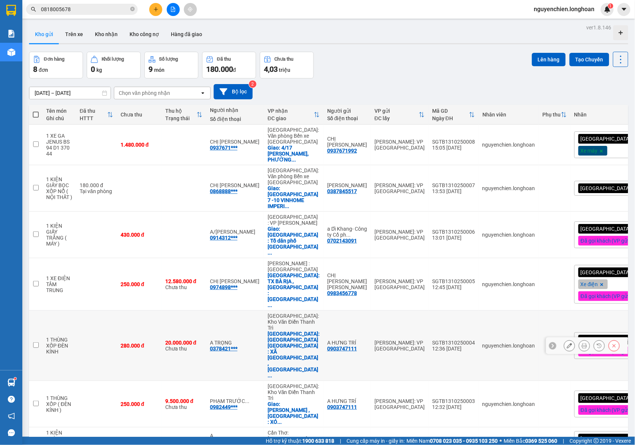
scroll to position [34, 0]
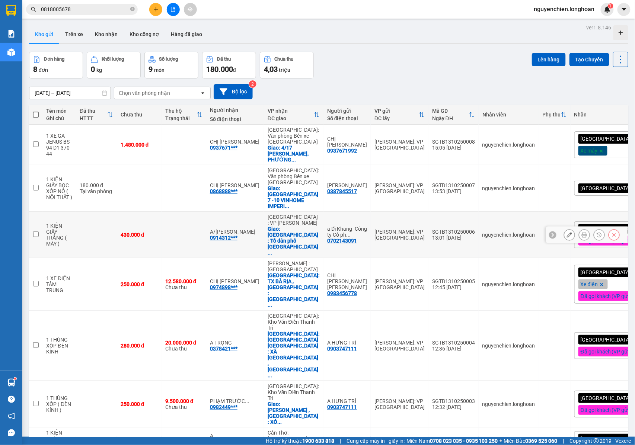
scroll to position [34, 0]
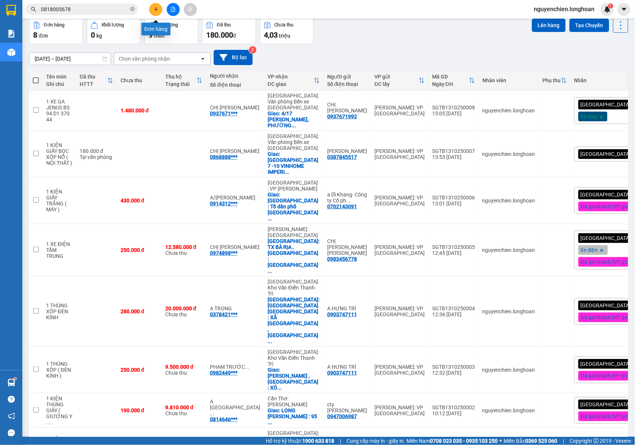
click at [157, 10] on icon "plus" at bounding box center [155, 9] width 5 height 5
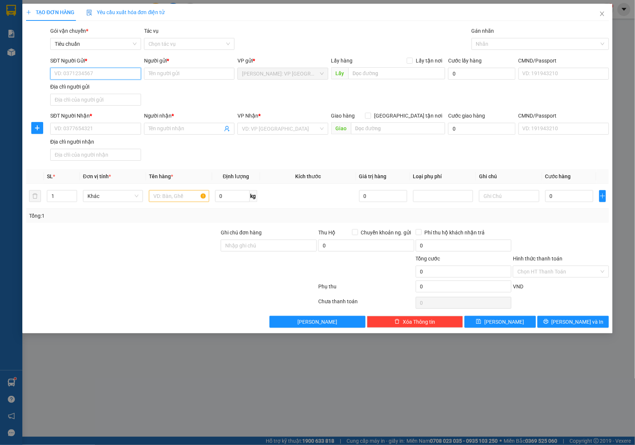
click at [112, 73] on input "SĐT Người Gửi *" at bounding box center [95, 74] width 91 height 12
type input "0979662826"
click at [106, 95] on div "0979662826 - MR. LUẬN" at bounding box center [95, 89] width 91 height 12
type input "MR. LUẬN"
type input "0979662826"
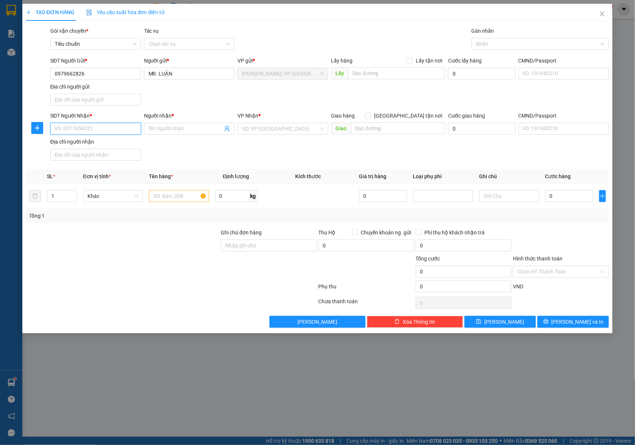
click at [117, 125] on input "SĐT Người Nhận *" at bounding box center [95, 129] width 91 height 12
type input "0989390890"
click at [115, 143] on div "0989390890 - CHỊ HẢI" at bounding box center [96, 145] width 82 height 8
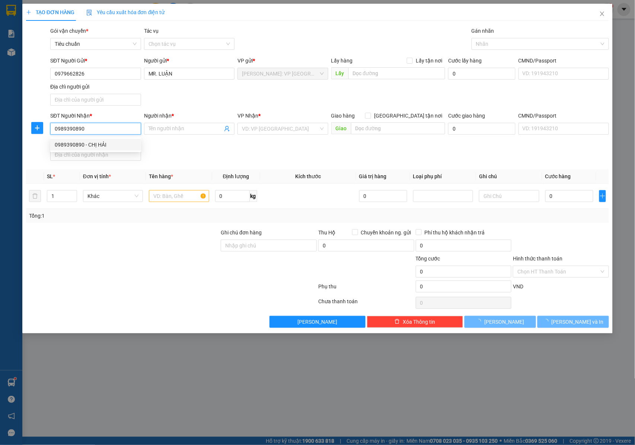
type input "CHỊ HẢI"
checkbox input "true"
type input "CỤM CÔNG NGHIỆP SẠCH, XÃ TÂN TIẾN, HUYỆN VĂN GIANG, HƯNG YÊN"
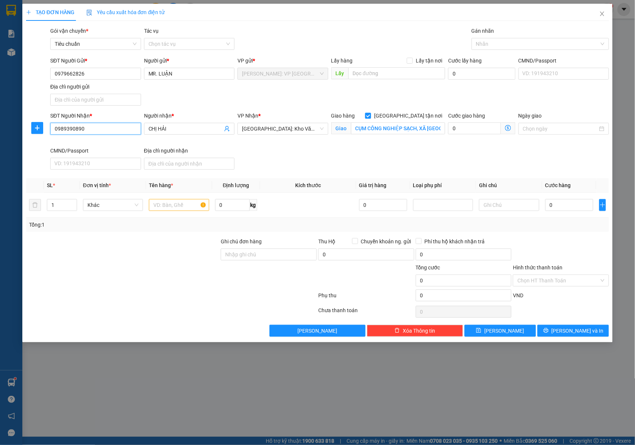
type input "0989390890"
click at [407, 136] on div "Giao hàng Giao tận nơi Giao CỤM CÔNG NGHIỆP SẠCH, XÃ TÂN TIẾN, HUYỆN VĂN GIANG,…" at bounding box center [388, 125] width 114 height 26
click at [412, 130] on input "CỤM CÔNG NGHIỆP SẠCH, XÃ TÂN TIẾN, HUYỆN VĂN GIANG, HƯNG YÊN" at bounding box center [398, 128] width 94 height 12
click at [419, 130] on input "CỤM CÔNG NGHIỆP SẠCH, XÃ TÂN TIẾN, HUYỆN VĂN GIANG, HƯNG YÊN" at bounding box center [398, 128] width 94 height 12
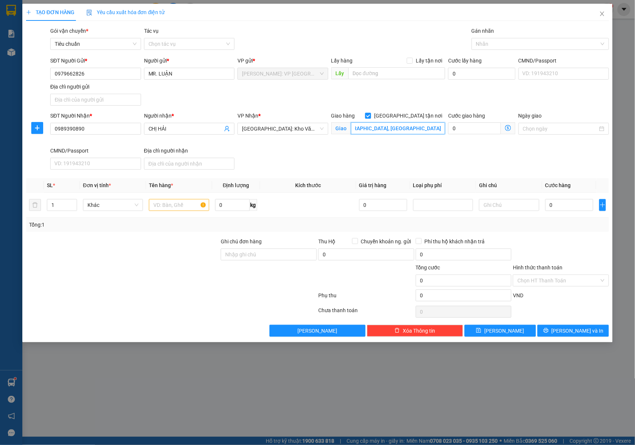
drag, startPoint x: 422, startPoint y: 129, endPoint x: 445, endPoint y: 128, distance: 23.8
click at [445, 128] on div "Giao hàng Giao tận nơi Giao CỤM CÔNG NGHIỆP SẠCH, XÃ TÂN TIẾN, HUYỆN VĂN GIANG,…" at bounding box center [388, 129] width 117 height 35
click at [423, 130] on input "CỤM CÔNG NGHIỆP SẠCH, XÃ TÂN TIẾN, HUYỆN VĂN GIANG, HƯNG YÊN" at bounding box center [398, 128] width 94 height 12
drag, startPoint x: 411, startPoint y: 130, endPoint x: 351, endPoint y: 130, distance: 60.3
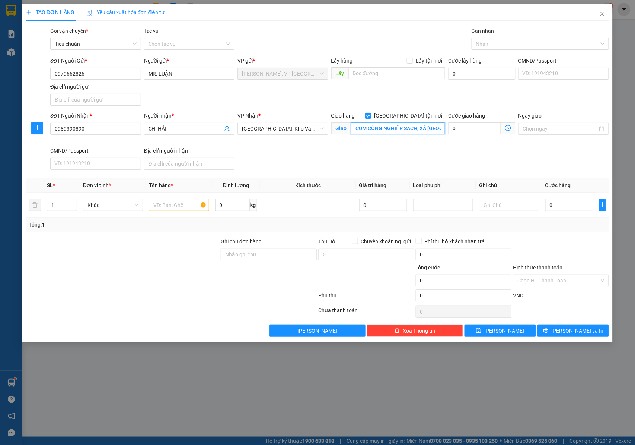
click at [351, 130] on input "CỤM CÔNG NGHIỆP SẠCH, XÃ TÂN TIẾN, HUYỆN VĂN GIANG, HƯNG YÊN" at bounding box center [398, 128] width 94 height 12
click at [357, 127] on input "CỤM CÔNG NGHIỆP SẠCH, XÃ TÂN TIẾN, HUYỆN VĂN GIANG, HƯNG YÊN" at bounding box center [398, 128] width 94 height 12
click at [355, 130] on input "CỤM CÔNG NGHIỆP SẠCH, XÃ TÂN TIẾN, HUYỆN VĂN GIANG, HƯNG YÊN" at bounding box center [398, 128] width 94 height 12
click at [356, 130] on input "HƯNG YÊN : CỔNG CÔNG TY CỤM CÔNG NGHIỆP SẠCH, XÃ TÂN TIẾN, HUYỆN VĂN GIANG, HƯN…" at bounding box center [398, 128] width 94 height 12
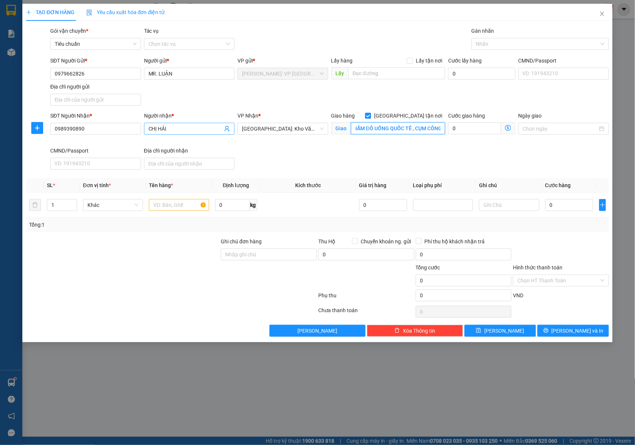
type input "VĂN GIANG HƯNG YÊN : CỔNG CÔNG TY CP THỰC PHẨM ĐỒ UỐNG QUỐC TẾ , CỤM CÔNG NGHIỆ…"
click at [198, 132] on input "CHỊ HẢI" at bounding box center [185, 129] width 74 height 8
click at [481, 49] on div "Nhãn" at bounding box center [540, 44] width 137 height 12
type input "CHỊ HẢI- ĐỒ UỐNG QUỐC TẾ"
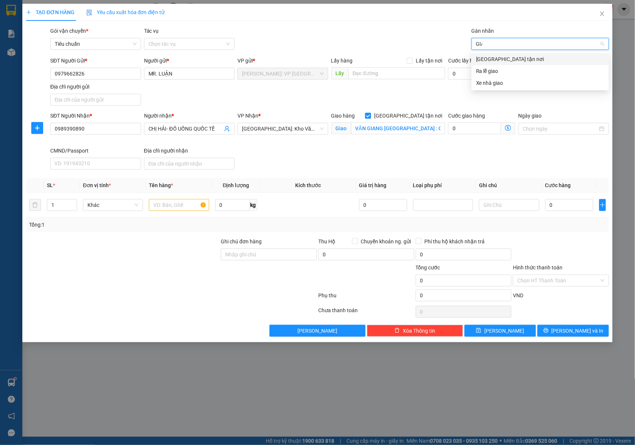
type input "GIAO"
click at [483, 58] on div "[GEOGRAPHIC_DATA] tận nơi" at bounding box center [540, 59] width 128 height 8
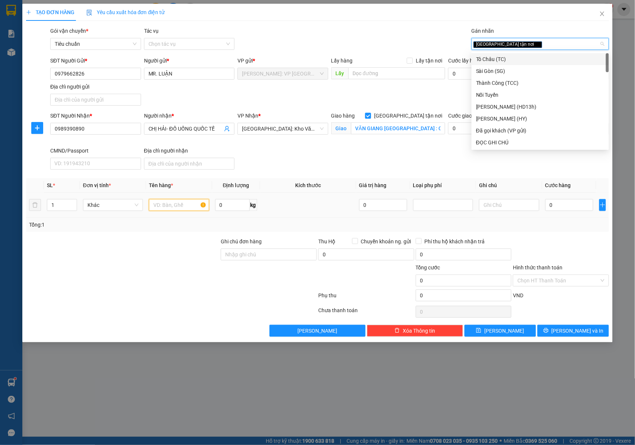
click at [180, 210] on input "text" at bounding box center [179, 205] width 60 height 12
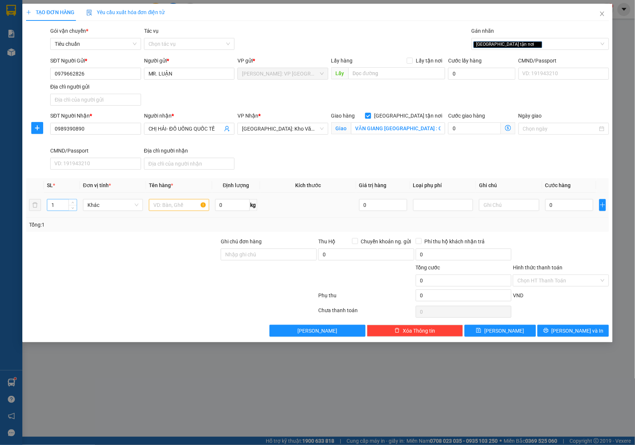
drag, startPoint x: 60, startPoint y: 207, endPoint x: 74, endPoint y: 204, distance: 13.7
click at [61, 207] on input "1" at bounding box center [61, 204] width 29 height 11
drag, startPoint x: 76, startPoint y: 203, endPoint x: 71, endPoint y: 205, distance: 5.4
click at [76, 203] on span "Increase Value" at bounding box center [72, 202] width 8 height 7
click at [71, 205] on span "up" at bounding box center [73, 203] width 4 height 4
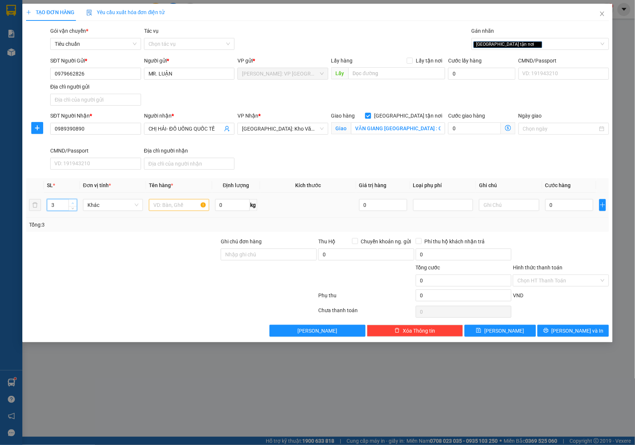
type input "4"
click at [71, 205] on span "up" at bounding box center [73, 203] width 4 height 4
click at [150, 207] on input "text" at bounding box center [179, 205] width 60 height 12
type input "4 THÙNG GIẤY ( DC THÍ NGHIỆM )"
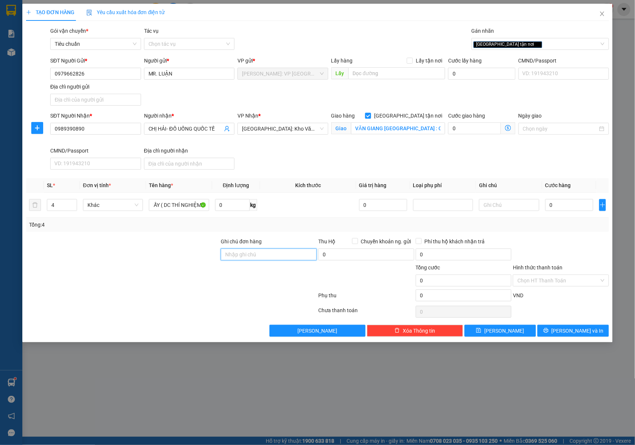
drag, startPoint x: 240, startPoint y: 256, endPoint x: 252, endPoint y: 261, distance: 13.3
click at [240, 256] on input "Ghi chú đơn hàng" at bounding box center [269, 255] width 96 height 12
type input "NHẬN NGUYÊN KIỆN GIAO NGUYÊN KIỆN, HƯ VỠ K ĐỀN"
click at [561, 208] on input "0" at bounding box center [569, 205] width 48 height 12
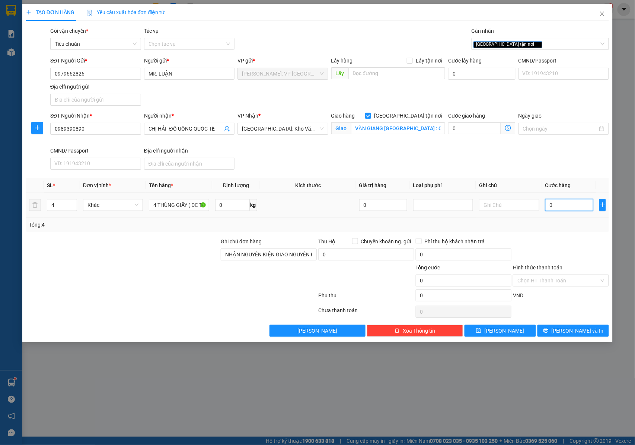
type input "4"
type input "45"
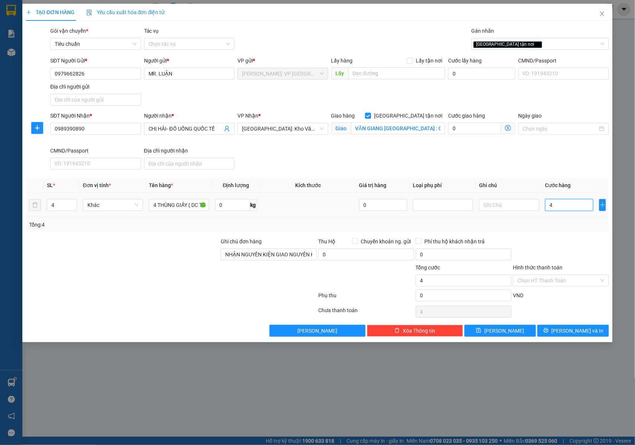
type input "45"
type input "450"
type input "4.500"
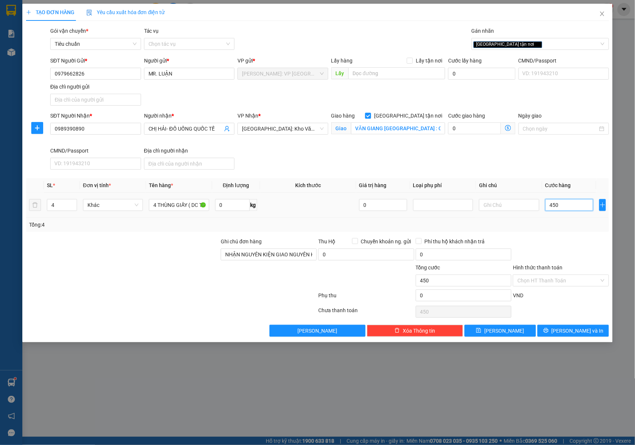
type input "4.500"
type input "45.000"
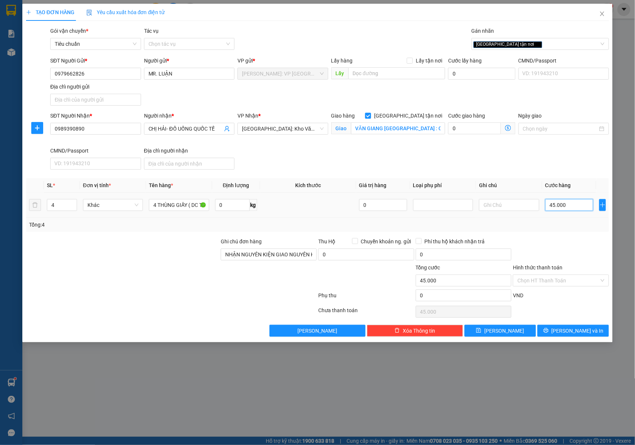
type input "450.000"
click at [568, 330] on span "[PERSON_NAME] và In" at bounding box center [578, 331] width 52 height 8
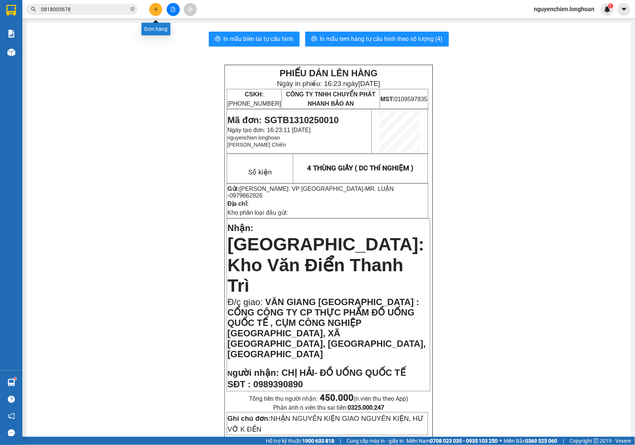
click at [157, 11] on icon "plus" at bounding box center [155, 9] width 5 height 5
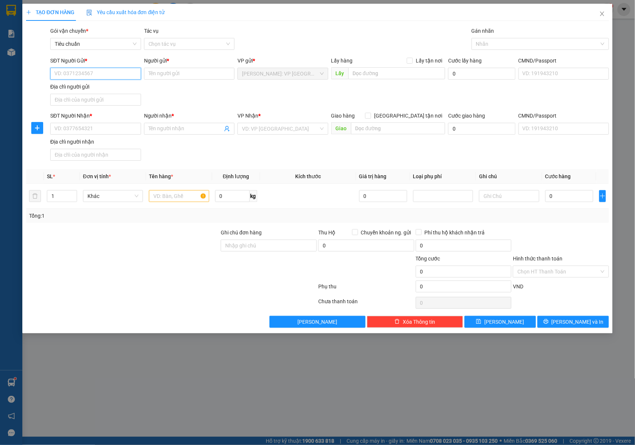
click at [106, 74] on input "SĐT Người Gửi *" at bounding box center [95, 74] width 91 height 12
type input "0829616667"
click at [111, 85] on div "0829616667 - NGỌC NHẪN" at bounding box center [96, 89] width 82 height 8
type input "NGỌC NHẪN"
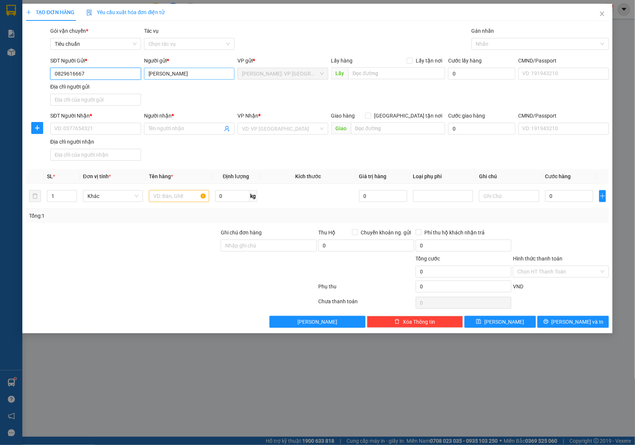
type input "0829616667"
click at [148, 76] on input "NGỌC NHẪN" at bounding box center [189, 74] width 91 height 12
click at [195, 72] on input "CHỊ NGỌC NHẪN" at bounding box center [189, 74] width 91 height 12
type input "C"
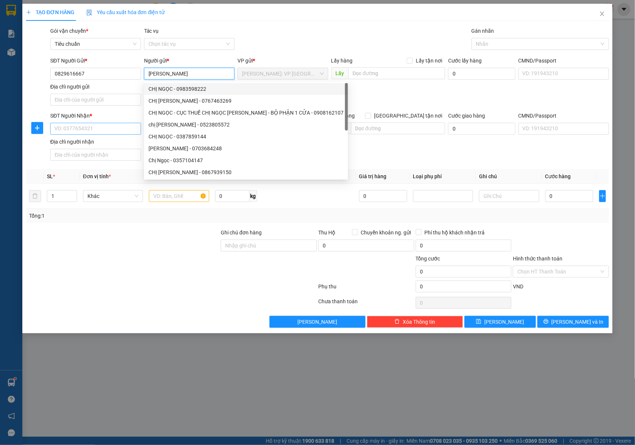
type input "NGỌC NHẪN"
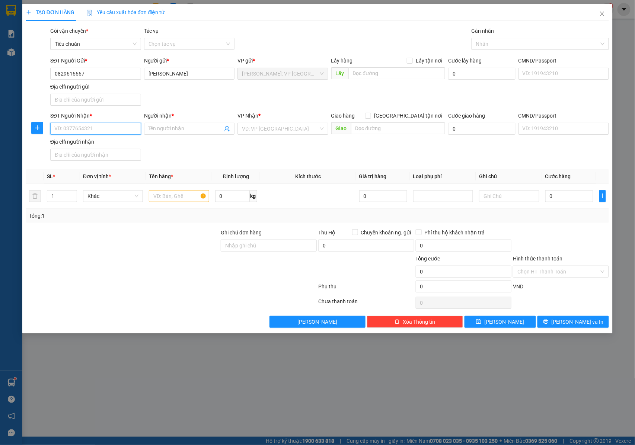
click at [68, 130] on input "SĐT Người Nhận *" at bounding box center [95, 129] width 91 height 12
type input "0989443872"
click at [100, 131] on input "0989443872" at bounding box center [95, 129] width 91 height 12
click at [103, 146] on div "0989443872 - NHƯ" at bounding box center [96, 145] width 82 height 8
type input "NHƯ"
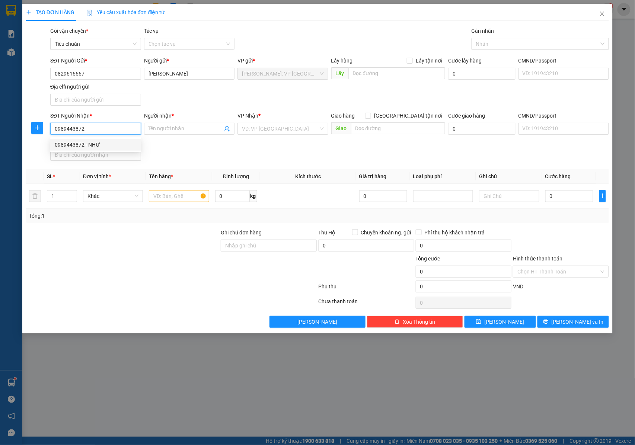
checkbox input "true"
type input "KCN THANH LIÊM - XÃ YÊN PHONG - H THANH LIÊM - HÀ NAM"
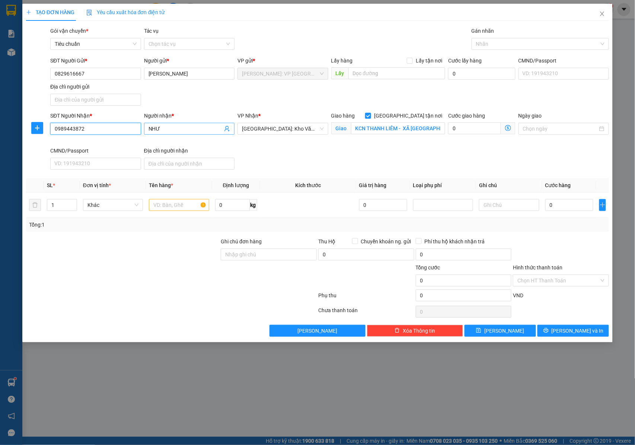
type input "0989443872"
click at [175, 130] on input "NHƯ" at bounding box center [185, 129] width 74 height 8
drag, startPoint x: 149, startPoint y: 130, endPoint x: 176, endPoint y: 131, distance: 26.8
click at [149, 131] on input "NHƯ" at bounding box center [185, 129] width 74 height 8
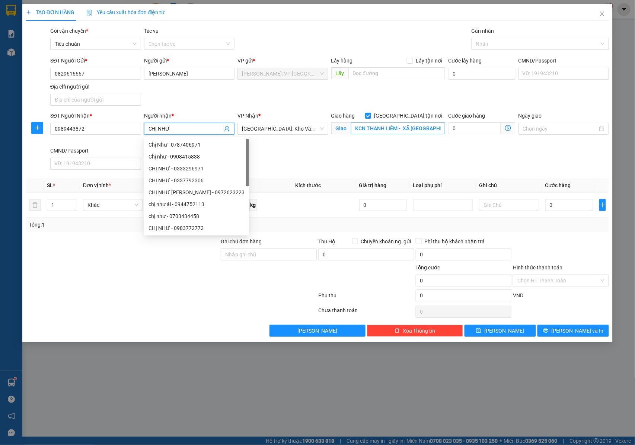
type input "CHỊ NHƯ"
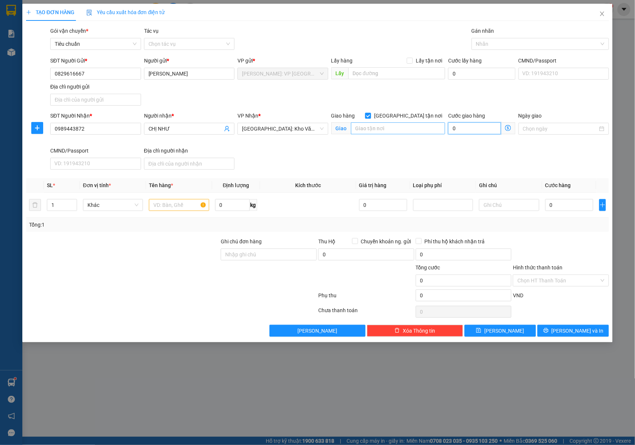
type input "0"
click at [429, 130] on input "text" at bounding box center [398, 128] width 94 height 12
click at [389, 128] on input "text" at bounding box center [398, 128] width 94 height 12
click at [134, 133] on input "0989443872" at bounding box center [95, 129] width 91 height 12
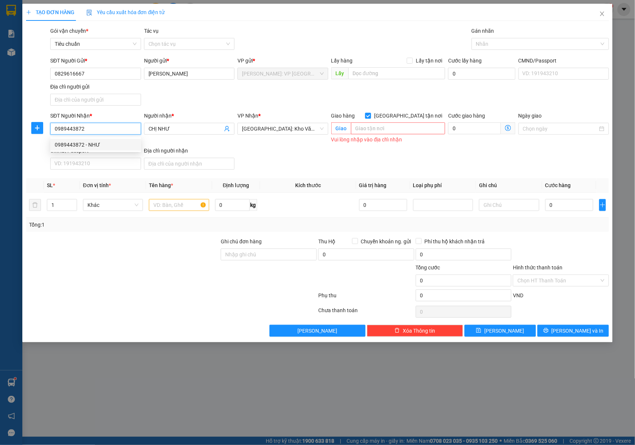
click at [103, 147] on div "0989443872 - NHƯ" at bounding box center [96, 145] width 82 height 8
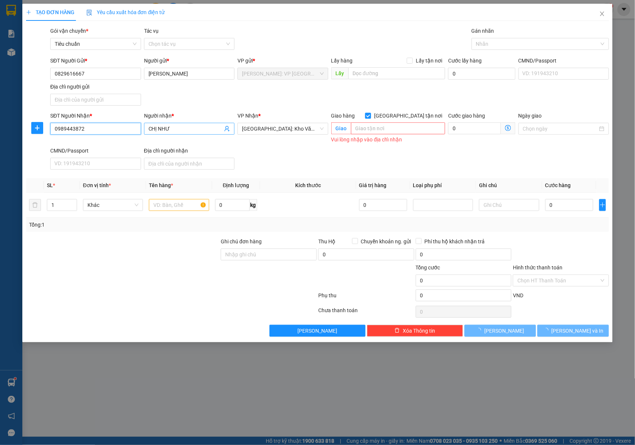
type input "NHƯ"
type input "KCN THANH LIÊM - XÃ YÊN PHONG - H THANH LIÊM - HÀ NAM"
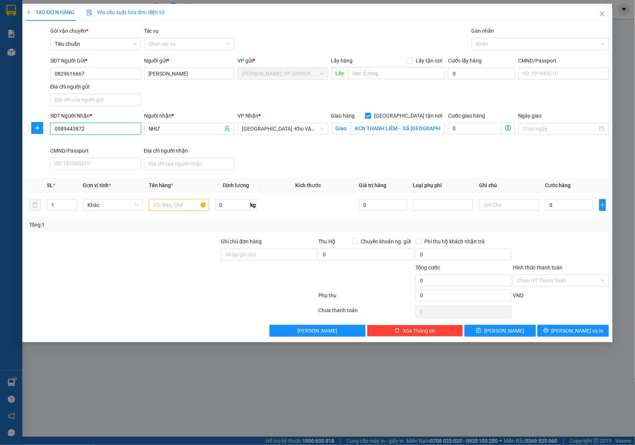
click at [114, 128] on input "0989443872" at bounding box center [95, 129] width 91 height 12
click at [70, 141] on div "0989443872 - NHƯ" at bounding box center [96, 145] width 82 height 8
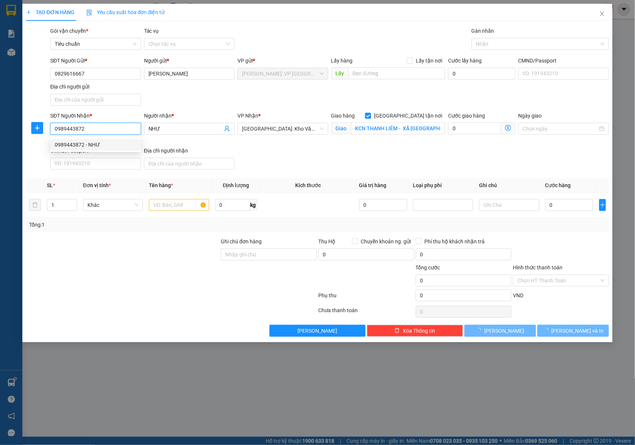
click at [70, 141] on div "0989443872 - NHƯ" at bounding box center [96, 145] width 82 height 8
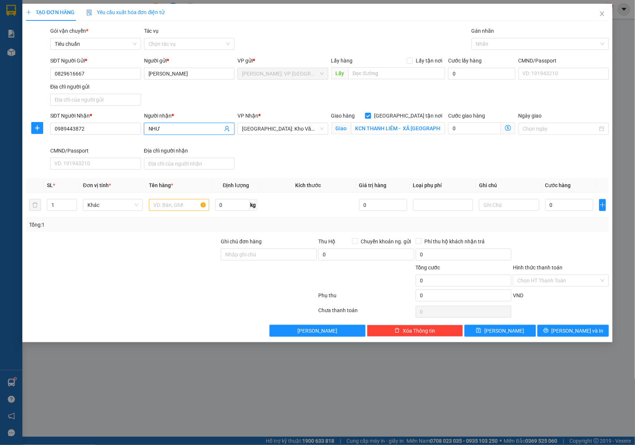
click at [180, 125] on span "NHƯ" at bounding box center [189, 129] width 91 height 12
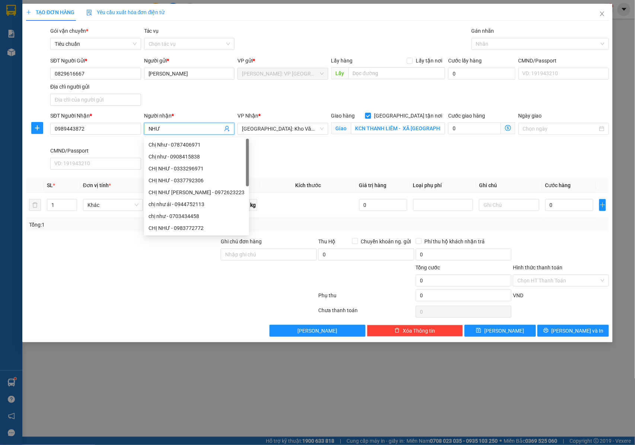
click at [149, 130] on input "NHƯ" at bounding box center [185, 129] width 74 height 8
type input "CHỊ NHƯ"
click at [362, 126] on input "KCN THANH LIÊM - XÃ YÊN PHONG - H THANH LIÊM - HÀ NAM" at bounding box center [398, 128] width 94 height 12
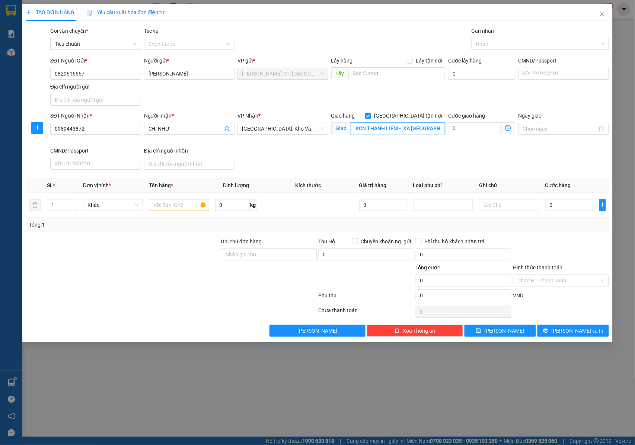
click at [358, 130] on input "KCN THANH LIÊM - XÃ YÊN PHONG - H THANH LIÊM - HÀ NAM" at bounding box center [398, 128] width 94 height 12
click at [357, 130] on input "KCN THANH LIÊM - XÃ YÊN PHONG - H THANH LIÊM - HÀ NAM" at bounding box center [398, 128] width 94 height 12
click at [356, 130] on input "KCN THANH LIÊM - XÃ YÊN PHONG - H THANH LIÊM - HÀ NAM" at bounding box center [398, 128] width 94 height 12
drag, startPoint x: 374, startPoint y: 128, endPoint x: 404, endPoint y: 130, distance: 30.2
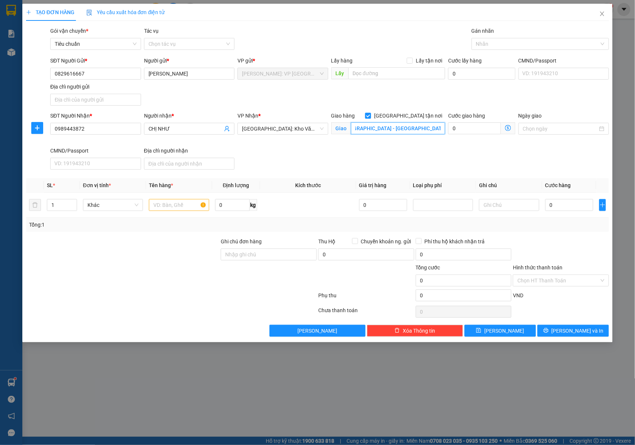
click at [451, 130] on div "SĐT Người Nhận * 0989443872 Người nhận * CHỊ NHƯ VP Nhận * Hà Nội: Kho Văn Điển…" at bounding box center [330, 142] width 562 height 61
click at [396, 130] on input "KCN THANH LIÊM - XÃ YÊN PHONG - H THANH LIÊM - HÀ NAM" at bounding box center [398, 128] width 94 height 12
drag, startPoint x: 380, startPoint y: 130, endPoint x: 351, endPoint y: 133, distance: 29.6
click at [351, 133] on input "KCN THANH LIÊM - XÃ YÊN PHONG - H THANH LIÊM - HÀ NAM" at bounding box center [398, 128] width 94 height 12
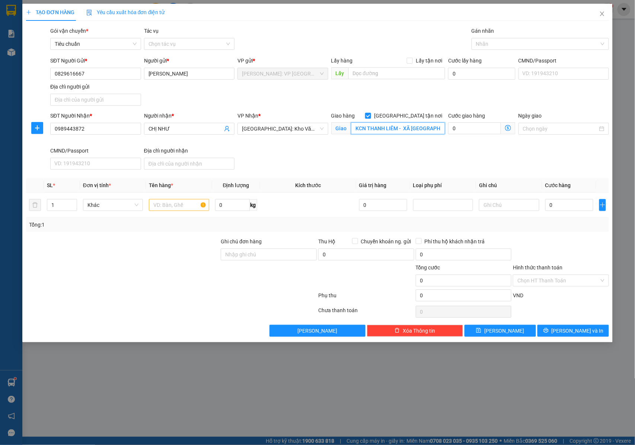
click at [357, 131] on input "KCN THANH LIÊM - XÃ YÊN PHONG - H THANH LIÊM - HÀ NAM" at bounding box center [398, 128] width 94 height 12
type input "CỔNG CÔNG TY CỔ PHẦN DƯỢC PHẨM BAGIACO , KCN THANH LIÊM - XÃ YÊN PHONG - H THAN…"
click at [196, 131] on input "CHỊ NHƯ" at bounding box center [185, 129] width 74 height 8
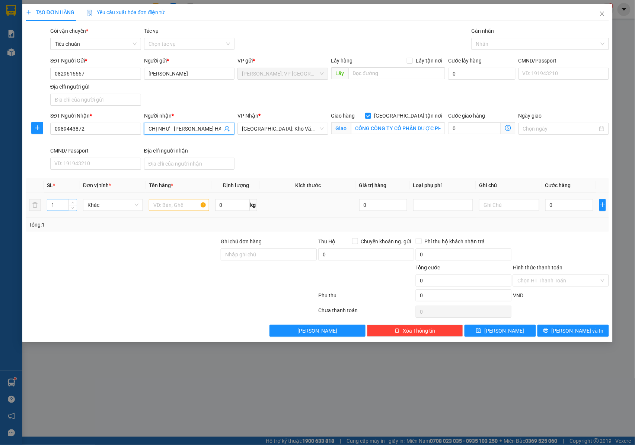
type input "CHỊ NHƯ - BAGIACO HA NAM"
drag, startPoint x: 57, startPoint y: 211, endPoint x: 76, endPoint y: 203, distance: 20.7
click at [60, 209] on input "1" at bounding box center [61, 204] width 29 height 11
click at [73, 203] on icon "up" at bounding box center [72, 203] width 3 height 3
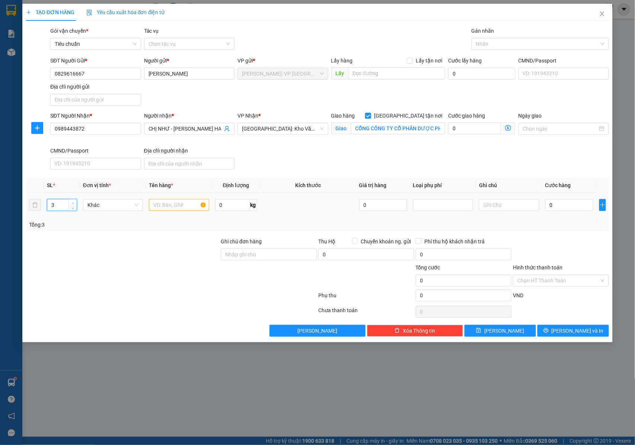
type input "4"
click at [73, 203] on icon "up" at bounding box center [72, 203] width 3 height 3
click at [170, 210] on input "text" at bounding box center [179, 205] width 60 height 12
type input "4 KIỆN THÙNG GIẤY ( DC THÍ NGHIỆM )"
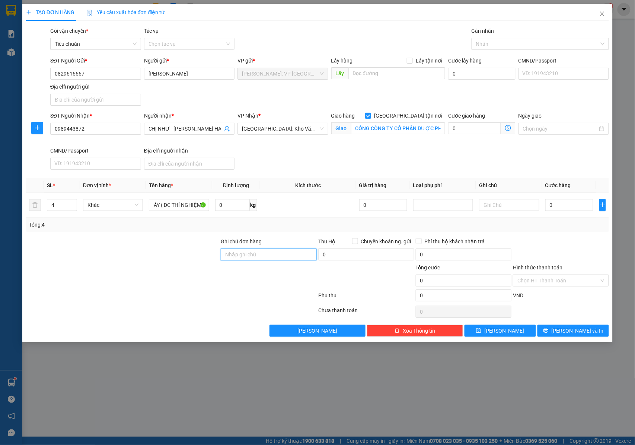
click at [247, 254] on input "Ghi chú đơn hàng" at bounding box center [269, 255] width 96 height 12
type input "NHẬN NGUYÊN KIỆN GIAO NGUYÊN KIỆN, HƯ VỠ K ĐỀN"
click at [565, 208] on input "0" at bounding box center [569, 205] width 48 height 12
type input "5"
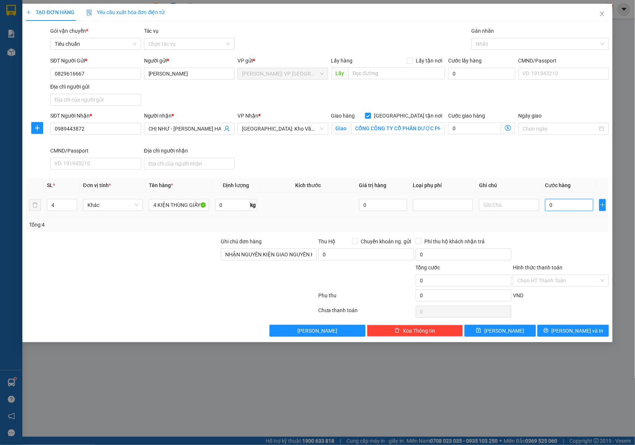
type input "5"
type input "52"
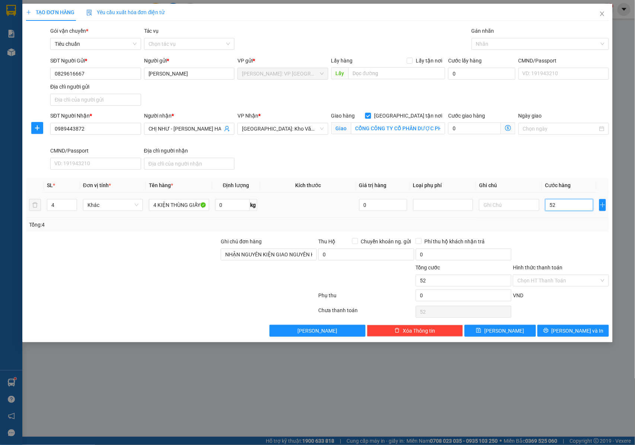
type input "520"
type input "5.200"
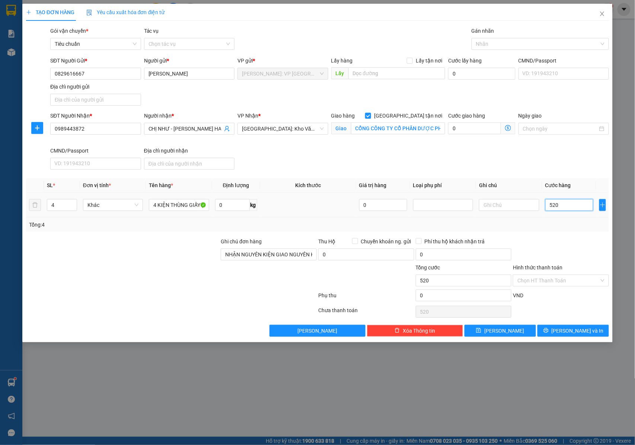
type input "5.200"
type input "52.000"
type input "520.000"
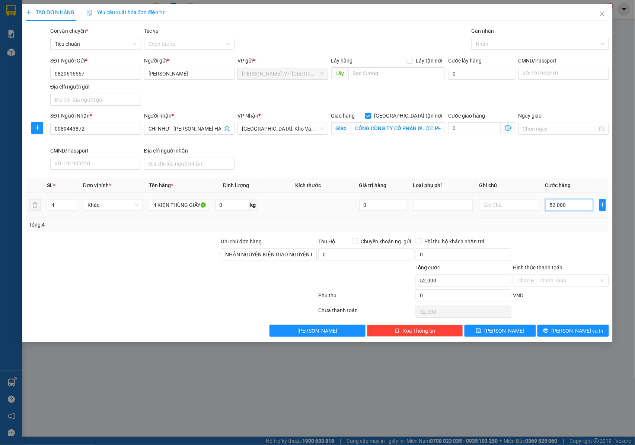
type input "520.000"
click at [486, 43] on div at bounding box center [536, 43] width 126 height 9
type input "520.000"
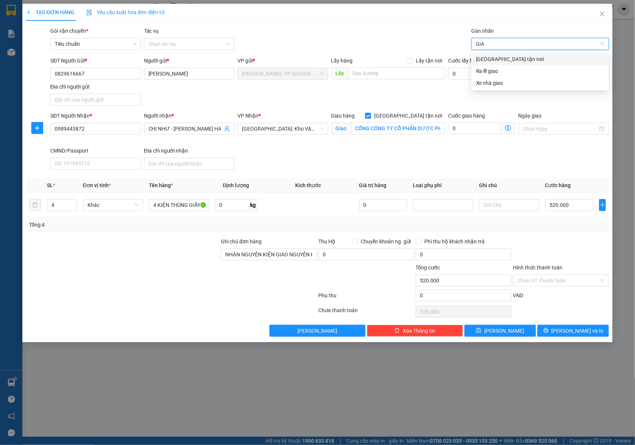
type input "GIAO"
click at [495, 57] on div "[GEOGRAPHIC_DATA] tận nơi" at bounding box center [540, 59] width 128 height 8
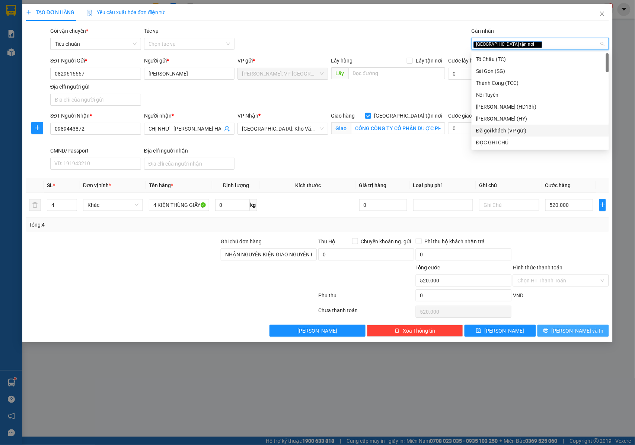
click at [554, 327] on button "[PERSON_NAME] và In" at bounding box center [572, 331] width 71 height 12
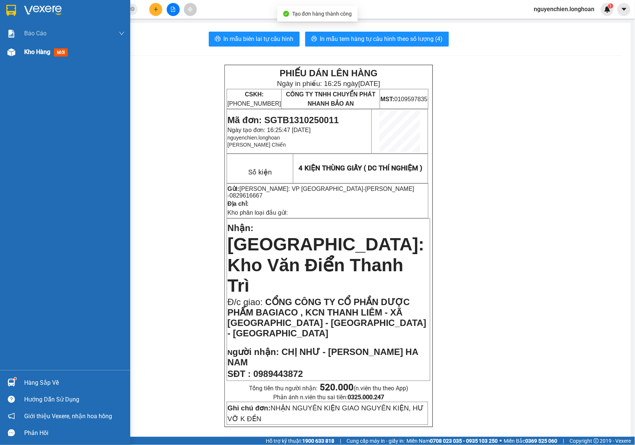
click at [13, 55] on img at bounding box center [11, 52] width 8 height 8
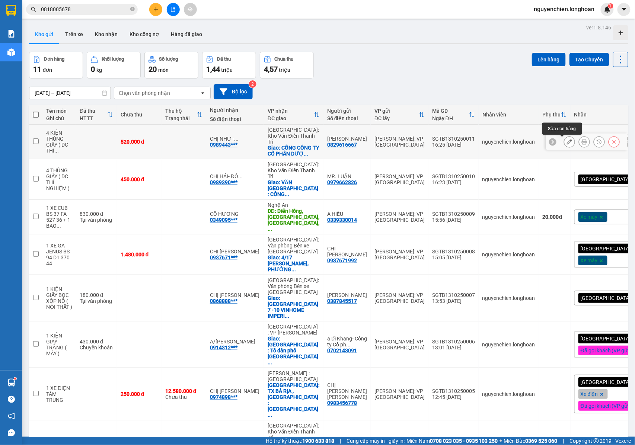
click at [567, 144] on icon at bounding box center [569, 141] width 5 height 5
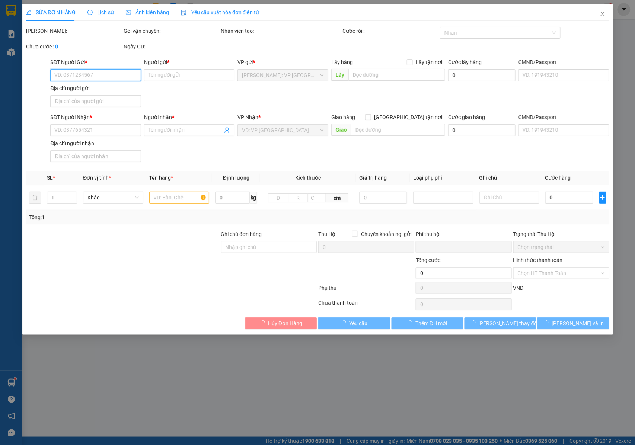
type input "0829616667"
type input "NGỌC NHẪN"
type input "0989443872"
type input "CHỊ NHƯ - BAGIACO HA NAM"
checkbox input "true"
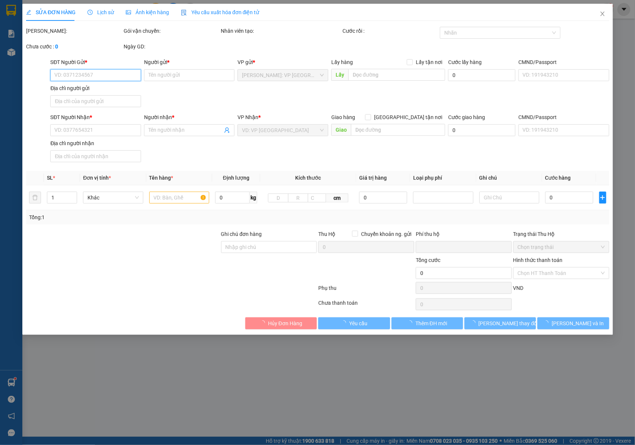
type input "CỔNG CÔNG TY CỔ PHẦN DƯỢC PHẨM BAGIACO , KCN THANH LIÊM - XÃ YÊN PHONG - H THAN…"
type input "NHẬN NGUYÊN KIỆN GIAO NGUYÊN KIỆN, HƯ VỠ K ĐỀN"
type input "0"
type input "520.000"
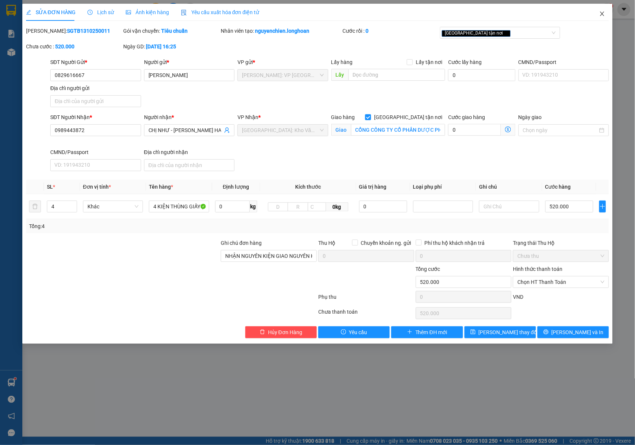
click at [603, 18] on span "Close" at bounding box center [602, 14] width 21 height 21
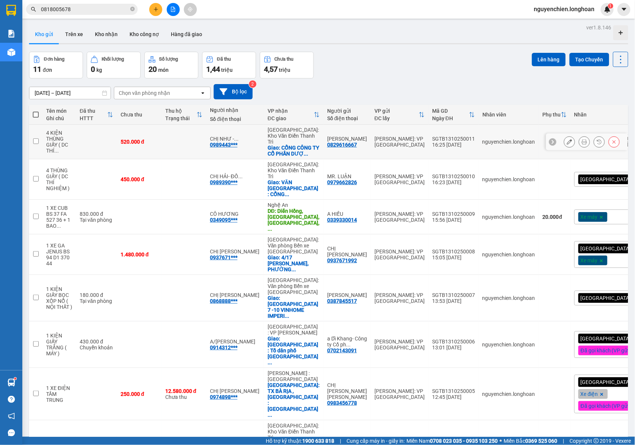
click at [582, 142] on icon at bounding box center [584, 141] width 5 height 5
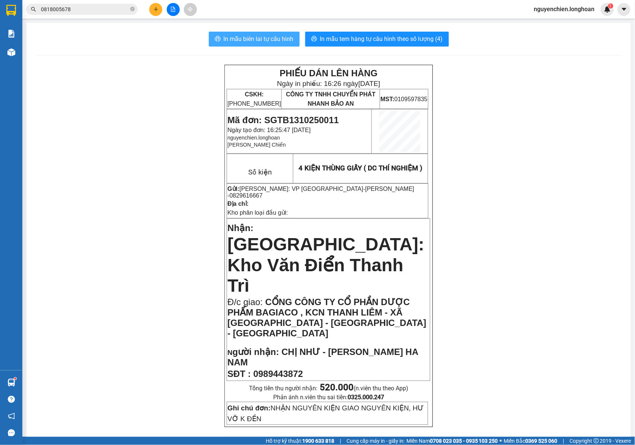
click at [284, 40] on span "In mẫu biên lai tự cấu hình" at bounding box center [259, 38] width 70 height 9
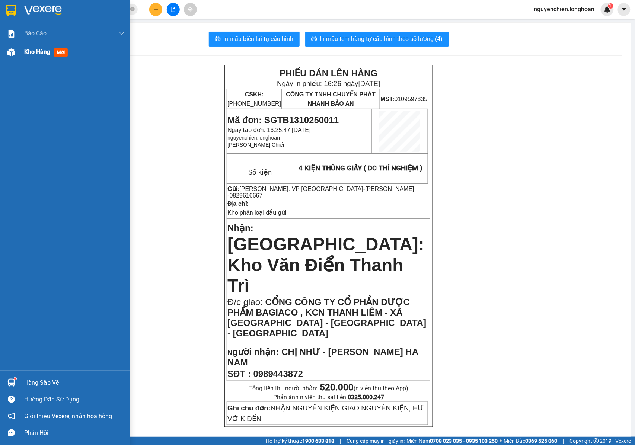
click at [10, 54] on img at bounding box center [11, 52] width 8 height 8
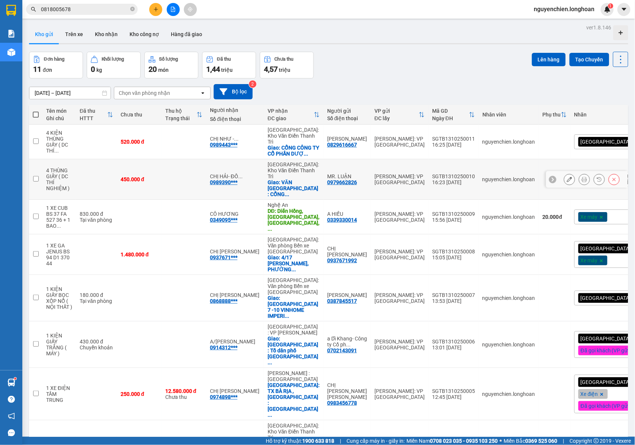
click at [582, 177] on icon at bounding box center [584, 179] width 5 height 5
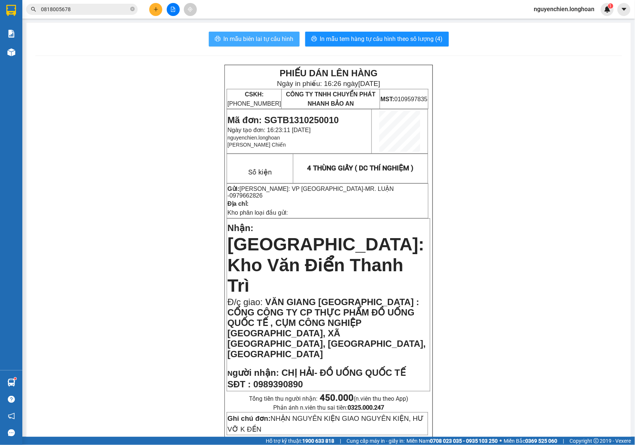
click at [256, 41] on span "In mẫu biên lai tự cấu hình" at bounding box center [259, 38] width 70 height 9
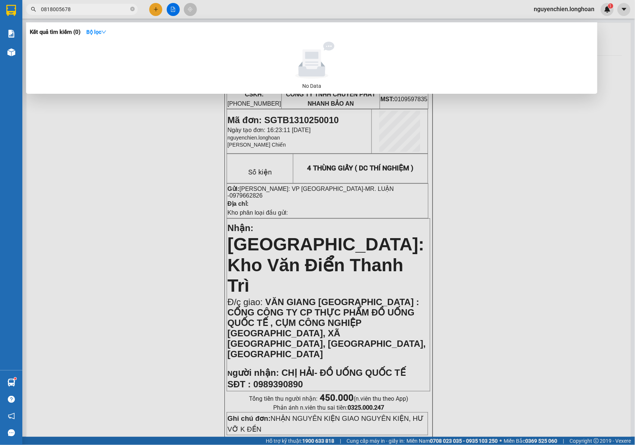
drag, startPoint x: 132, startPoint y: 8, endPoint x: 115, endPoint y: 8, distance: 17.5
click at [132, 8] on icon "close-circle" at bounding box center [132, 9] width 4 height 4
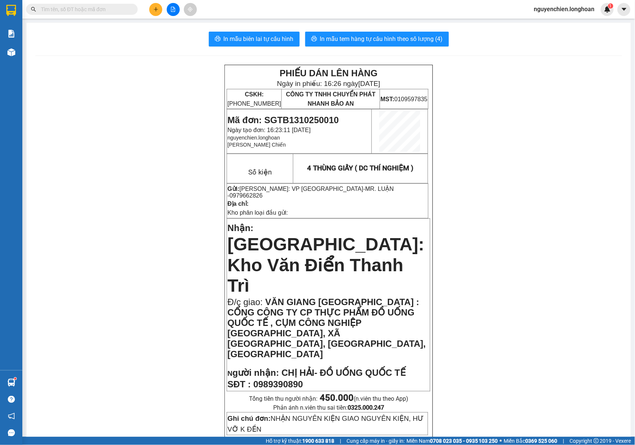
click at [107, 8] on input "text" at bounding box center [85, 9] width 88 height 8
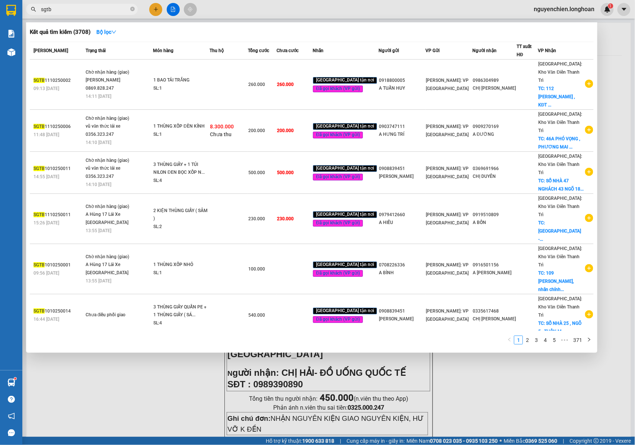
type input "sgtb"
click at [607, 135] on div at bounding box center [317, 222] width 635 height 445
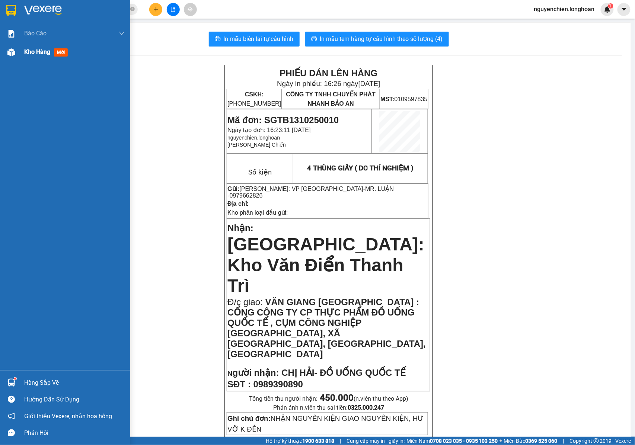
click at [13, 52] on img at bounding box center [11, 52] width 8 height 8
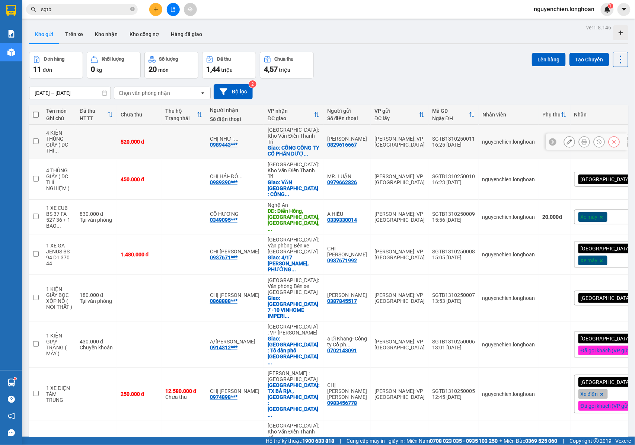
click at [564, 146] on button at bounding box center [569, 141] width 10 height 13
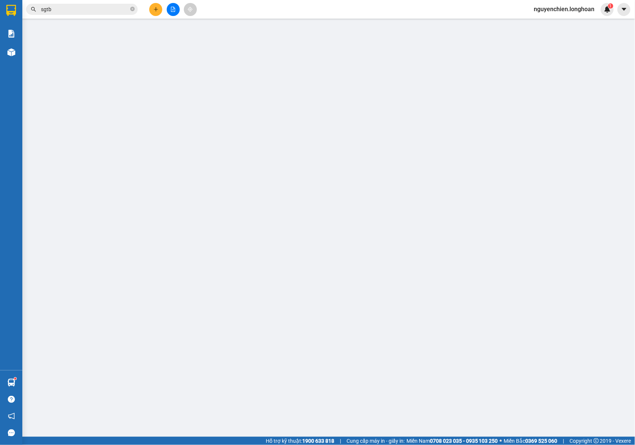
type input "0829616667"
type input "NGỌC NHẪN"
type input "0989443872"
type input "CHỊ NHƯ - BAGIACO HA NAM"
checkbox input "true"
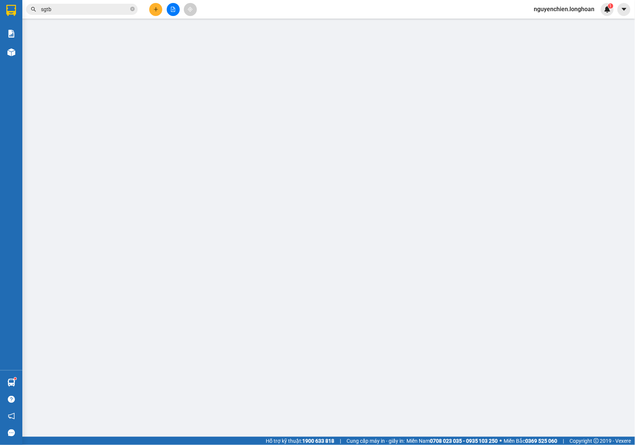
type input "CỔNG CÔNG TY CỔ PHẦN DƯỢC PHẨM BAGIACO , KCN THANH LIÊM - XÃ YÊN PHONG - H THAN…"
type input "NHẬN NGUYÊN KIỆN GIAO NGUYÊN KIỆN, HƯ VỠ K ĐỀN"
type input "0"
type input "520.000"
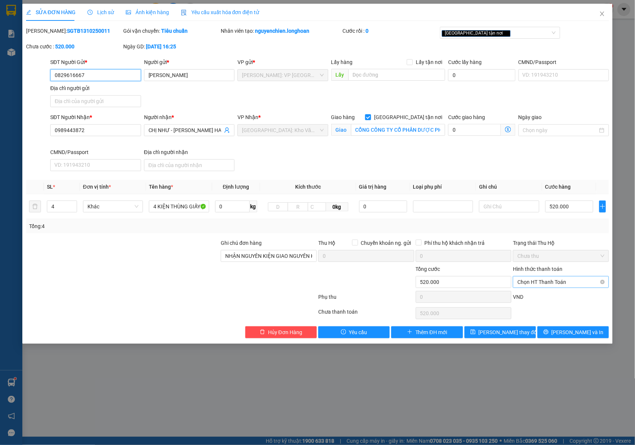
click at [531, 283] on span "Chọn HT Thanh Toán" at bounding box center [560, 282] width 87 height 11
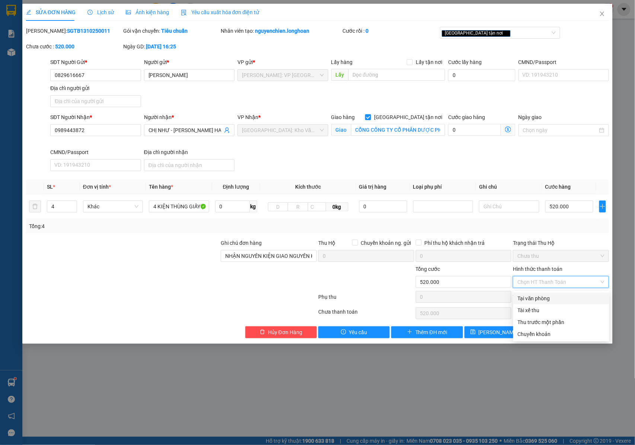
click at [524, 298] on div "Tại văn phòng" at bounding box center [561, 298] width 87 height 8
type input "0"
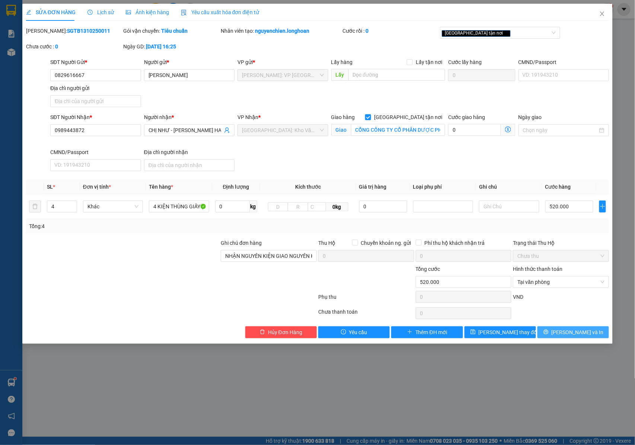
click at [555, 333] on button "[PERSON_NAME] và In" at bounding box center [572, 332] width 71 height 12
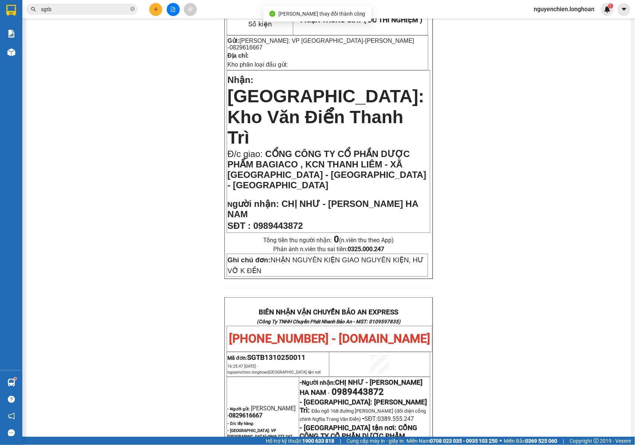
scroll to position [149, 0]
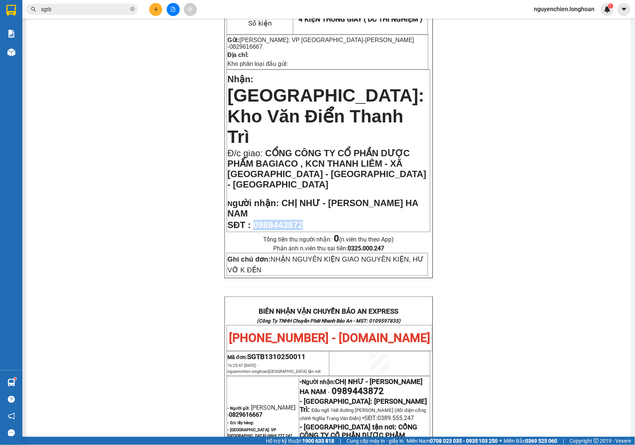
drag, startPoint x: 307, startPoint y: 164, endPoint x: 253, endPoint y: 167, distance: 53.7
click at [253, 220] on p "SĐT : 0989443872" at bounding box center [328, 225] width 202 height 10
copy span "0989443872"
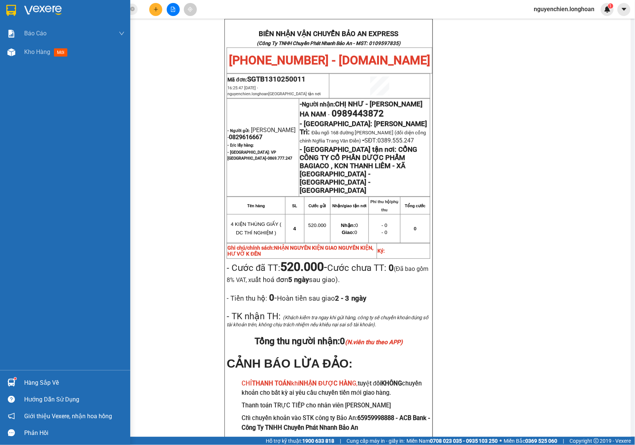
scroll to position [428, 0]
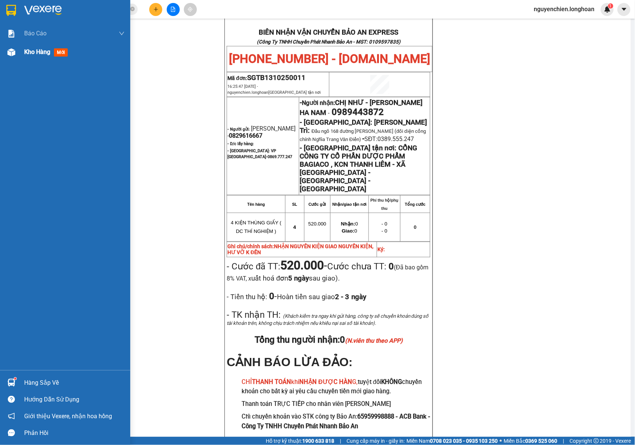
click at [13, 52] on img at bounding box center [11, 52] width 8 height 8
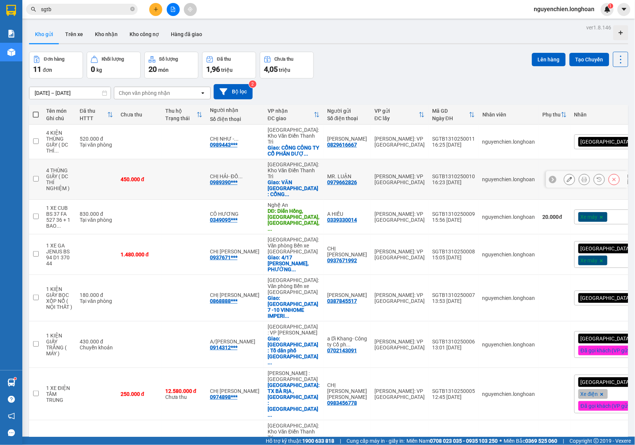
click at [567, 179] on icon at bounding box center [569, 179] width 5 height 5
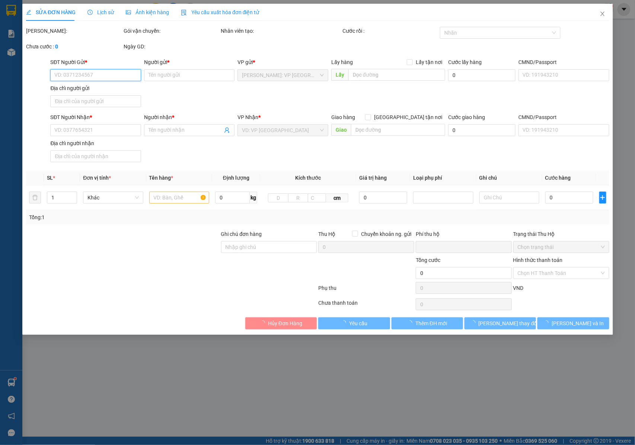
type input "0979662826"
type input "MR. LUẬN"
type input "0989390890"
type input "CHỊ HẢI- ĐỒ UỐNG QUỐC TẾ"
checkbox input "true"
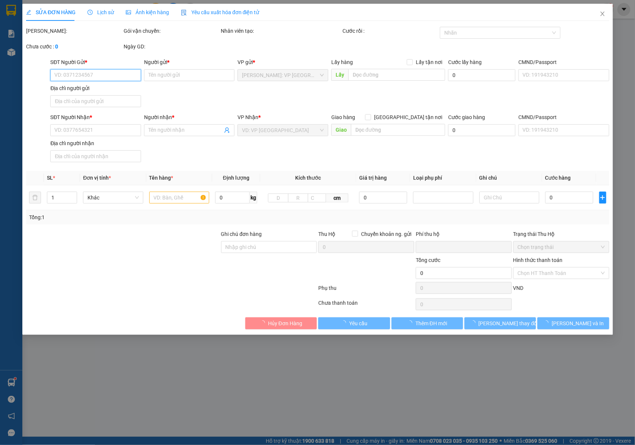
type input "VĂN GIANG HƯNG YÊN : CỔNG CÔNG TY CP THỰC PHẨM ĐỒ UỐNG QUỐC TẾ , CỤM CÔNG NGHIỆ…"
type input "NHẬN NGUYÊN KIỆN GIAO NGUYÊN KIỆN, HƯ VỠ K ĐỀN"
type input "0"
type input "450.000"
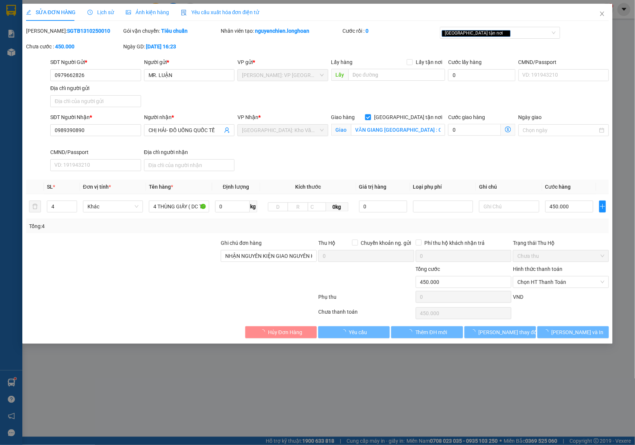
click at [542, 276] on div "Hình thức thanh toán" at bounding box center [561, 270] width 96 height 11
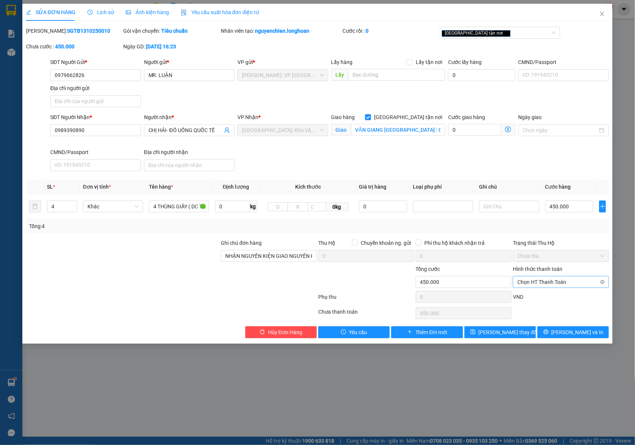
click at [542, 284] on span "Chọn HT Thanh Toán" at bounding box center [560, 282] width 87 height 11
click at [537, 299] on div "Tại văn phòng" at bounding box center [561, 298] width 87 height 8
type input "0"
click at [557, 336] on button "[PERSON_NAME] và In" at bounding box center [572, 332] width 71 height 12
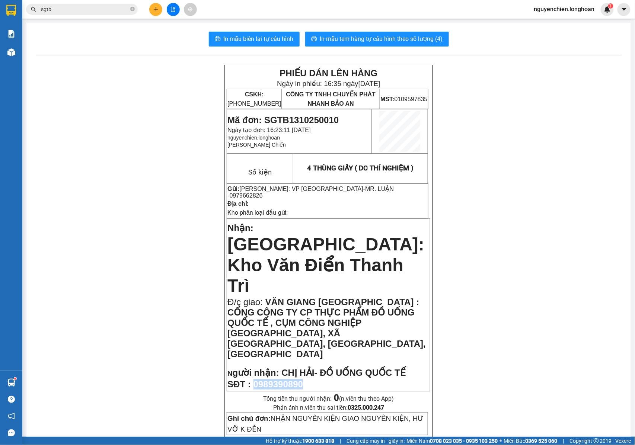
drag, startPoint x: 305, startPoint y: 322, endPoint x: 248, endPoint y: 325, distance: 57.4
click at [251, 379] on p "SĐT : 0989390890" at bounding box center [328, 384] width 202 height 10
copy span "0989390890"
click at [383, 38] on span "In mẫu tem hàng tự cấu hình theo số lượng (4)" at bounding box center [381, 38] width 123 height 9
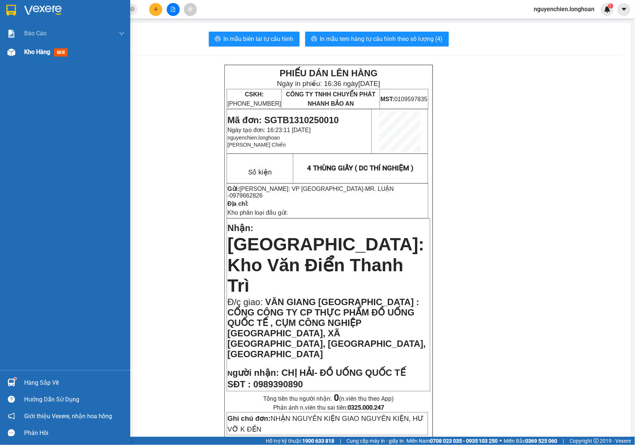
click at [1, 54] on div "Kho hàng mới" at bounding box center [65, 52] width 130 height 19
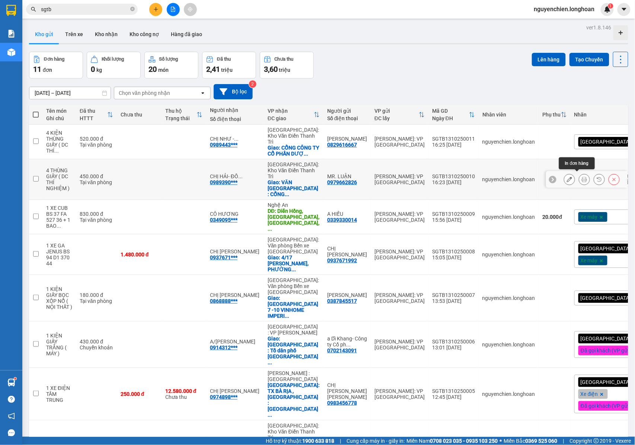
click at [581, 178] on button at bounding box center [584, 179] width 10 height 13
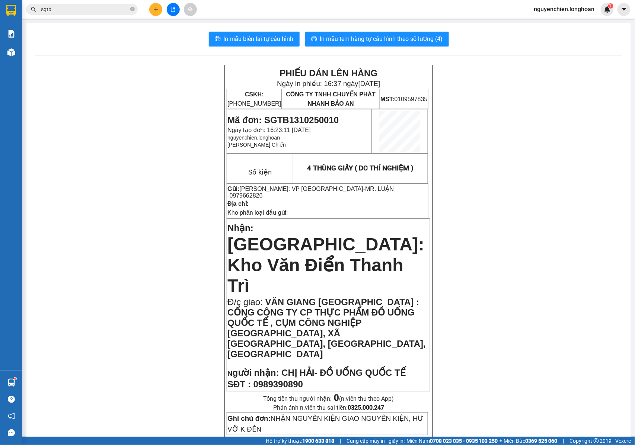
click at [0, 54] on div "1. Báo cáo nộp tiền các vp" at bounding box center [11, 52] width 22 height 19
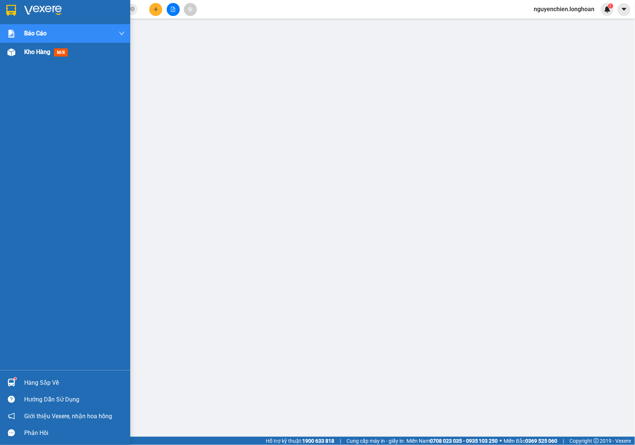
click at [15, 57] on div at bounding box center [11, 52] width 13 height 13
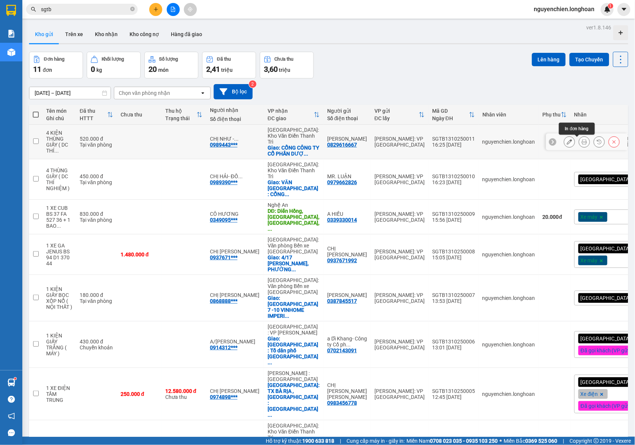
click at [582, 142] on icon at bounding box center [584, 141] width 5 height 5
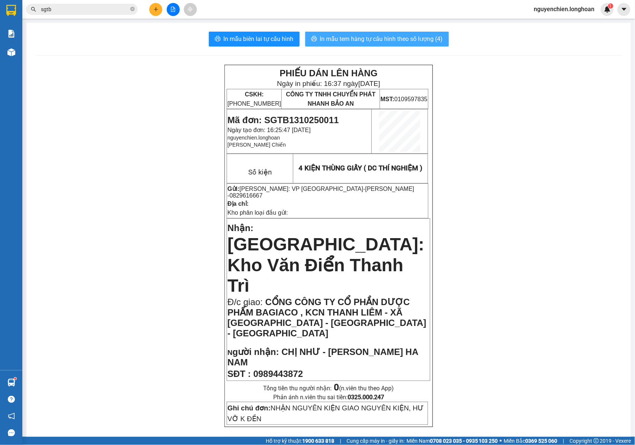
click at [364, 36] on span "In mẫu tem hàng tự cấu hình theo số lượng (4)" at bounding box center [381, 38] width 123 height 9
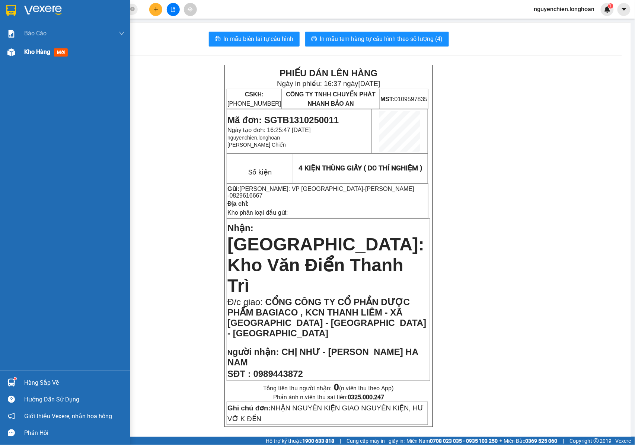
click at [11, 51] on img at bounding box center [11, 52] width 8 height 8
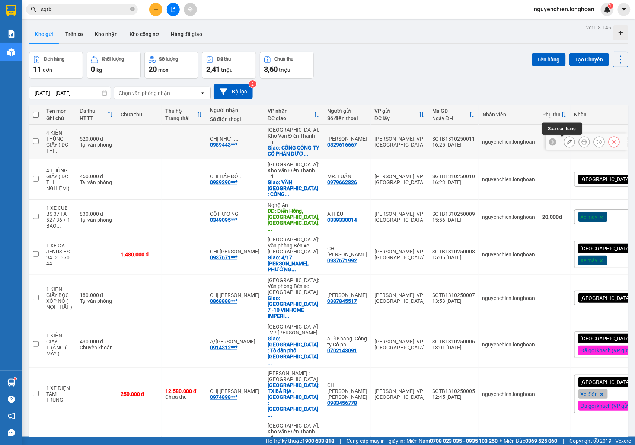
click at [567, 144] on icon at bounding box center [569, 141] width 5 height 5
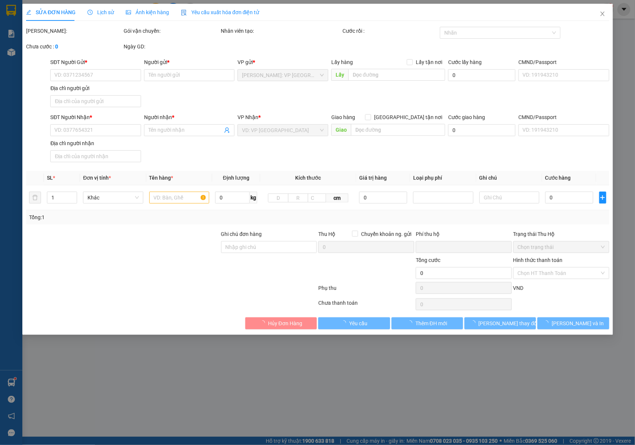
type input "0829616667"
type input "NGỌC NHẪN"
type input "0989443872"
type input "CHỊ NHƯ - BAGIACO HA NAM"
checkbox input "true"
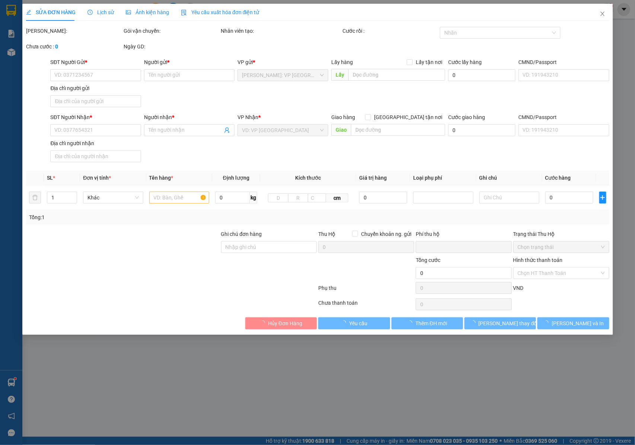
type input "CỔNG CÔNG TY CỔ PHẦN DƯỢC PHẨM BAGIACO , KCN THANH LIÊM - XÃ YÊN PHONG - H THAN…"
type input "NHẬN NGUYÊN KIỆN GIAO NGUYÊN KIỆN, HƯ VỠ K ĐỀN"
type input "0"
type input "520.000"
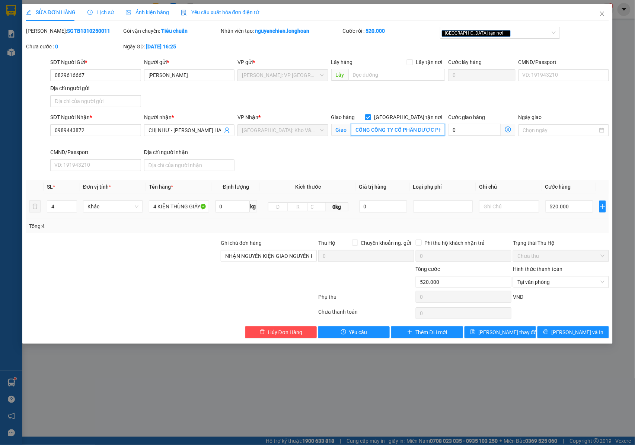
click at [357, 134] on input "CỔNG CÔNG TY CỔ PHẦN DƯỢC PHẨM BAGIACO , KCN THANH LIÊM - XÃ YÊN PHONG - H THAN…" at bounding box center [398, 130] width 94 height 12
click at [356, 132] on input "CỔNG CÔNG TY CỔ PHẦN DƯỢC PHẨM BAGIACO , KCN THANH LIÊM - XÃ YÊN PHONG - H THAN…" at bounding box center [398, 130] width 94 height 12
type input "HÀ NAM : CỔNG CÔNG TY CỔ PHẦN DƯỢC PHẨM BAGIACO , KCN THANH LIÊM - XÃ YÊN PHONG…"
click at [556, 333] on button "[PERSON_NAME] và In" at bounding box center [572, 332] width 71 height 12
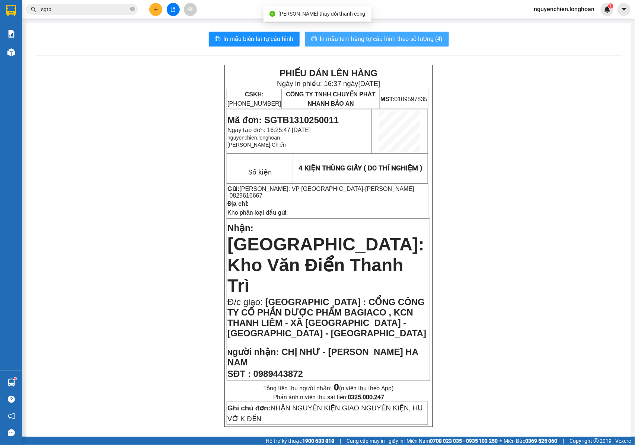
click at [332, 38] on span "In mẫu tem hàng tự cấu hình theo số lượng (4)" at bounding box center [381, 38] width 123 height 9
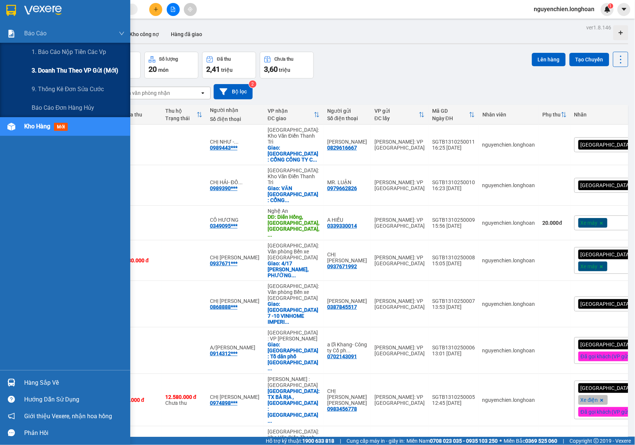
click at [43, 69] on span "3. Doanh Thu theo VP Gửi (mới)" at bounding box center [75, 70] width 87 height 9
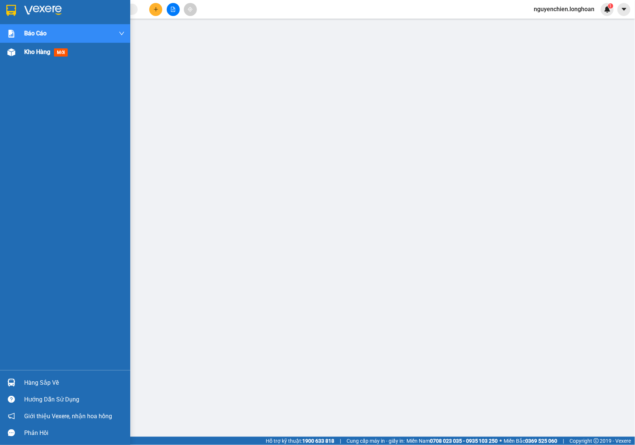
click at [9, 55] on img at bounding box center [11, 52] width 8 height 8
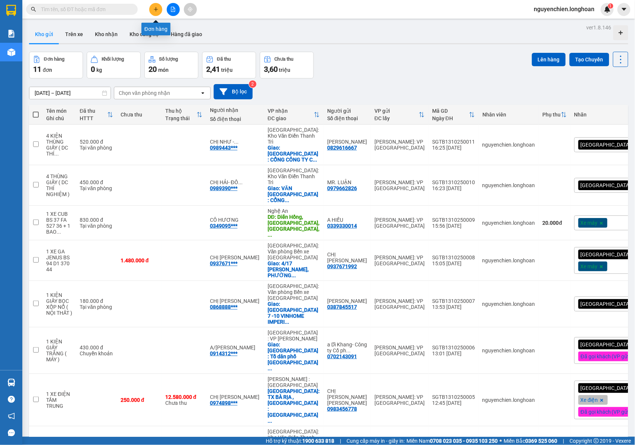
click at [155, 10] on icon "plus" at bounding box center [155, 9] width 5 height 5
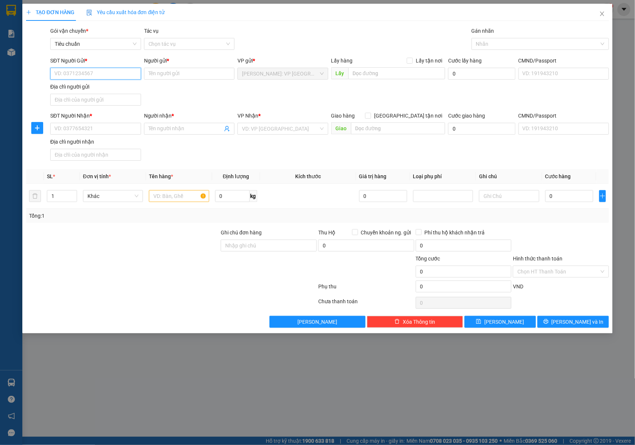
click at [100, 71] on input "SĐT Người Gửi *" at bounding box center [95, 74] width 91 height 12
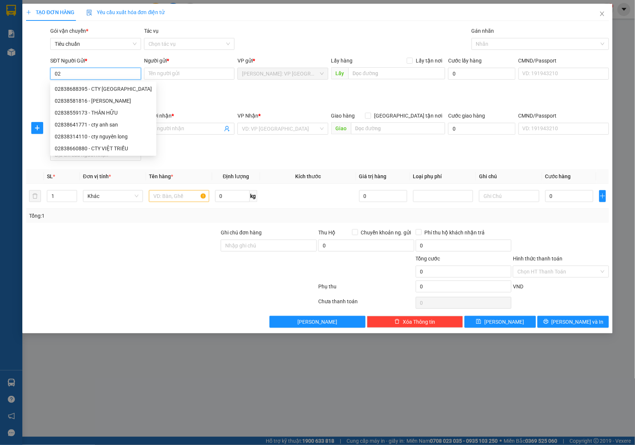
type input "0"
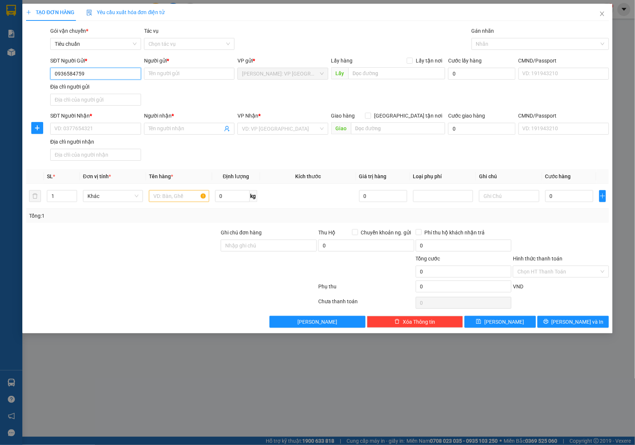
click at [100, 71] on input "0936584759" at bounding box center [95, 74] width 91 height 12
type input "0936584759"
click at [164, 76] on input "Người gửi *" at bounding box center [189, 74] width 91 height 12
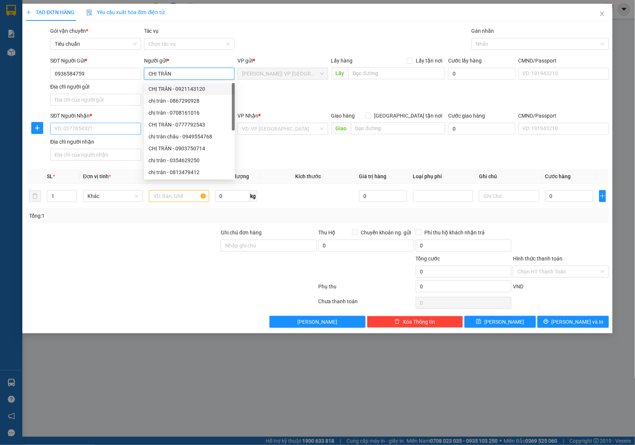
type input "CHỊ TRÂN"
click at [107, 128] on input "SĐT Người Nhận *" at bounding box center [95, 129] width 91 height 12
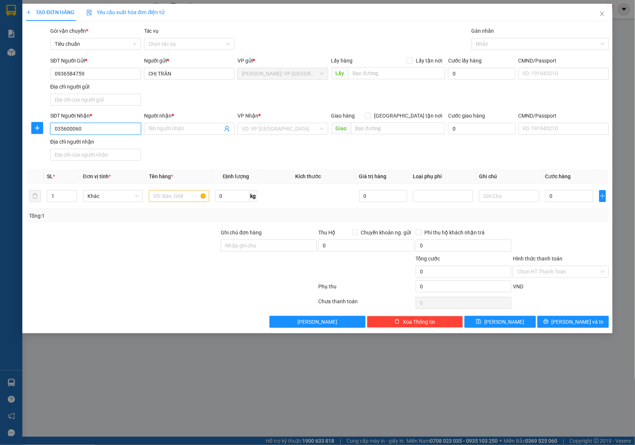
click at [107, 128] on input "035600060" at bounding box center [95, 129] width 91 height 12
click at [73, 132] on input "035600060" at bounding box center [95, 129] width 91 height 12
drag, startPoint x: 97, startPoint y: 131, endPoint x: 16, endPoint y: 123, distance: 80.8
click at [16, 123] on div "TẠO ĐƠN HÀNG Yêu cầu xuất hóa đơn điện tử Transit Pickup Surcharge Ids Transit …" at bounding box center [317, 222] width 635 height 445
type input "0356000060"
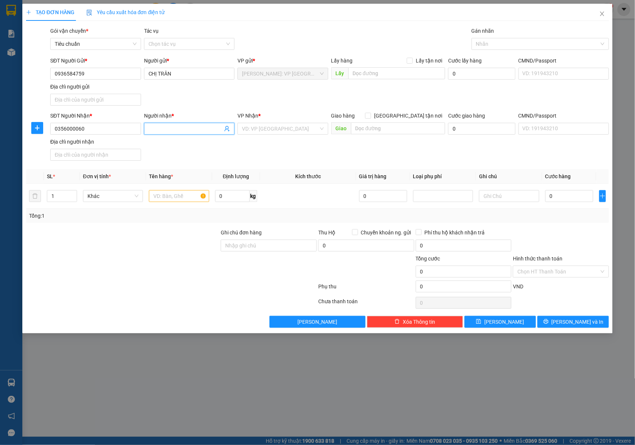
click at [162, 128] on input "Người nhận *" at bounding box center [185, 129] width 74 height 8
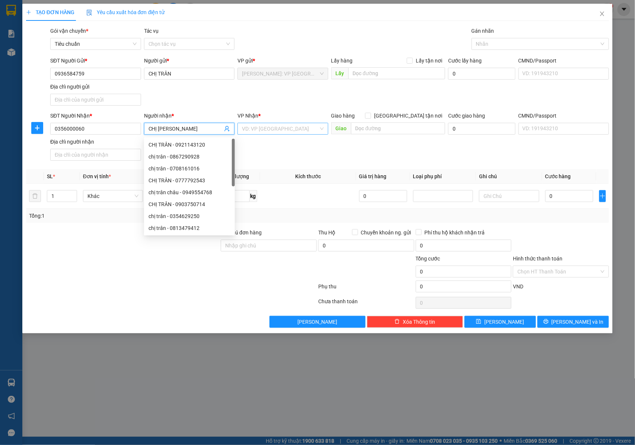
type input "CHỊ HỒNG NGỌC"
click at [246, 132] on input "search" at bounding box center [280, 128] width 77 height 11
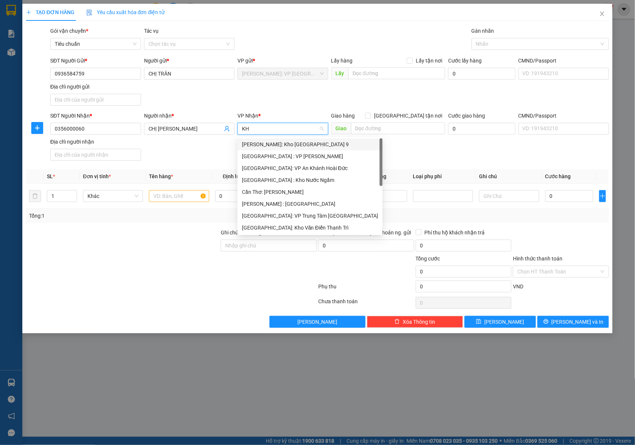
type input "KHO"
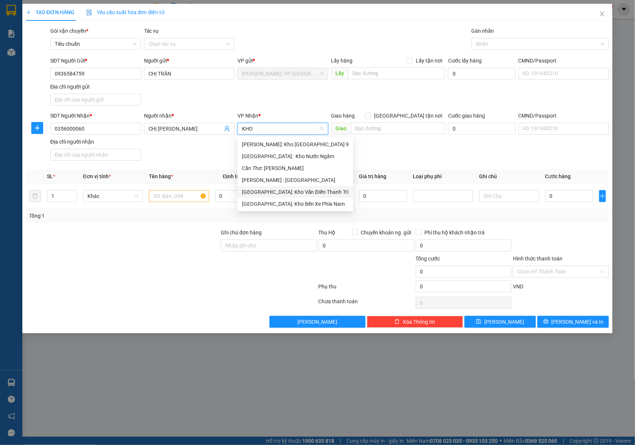
drag, startPoint x: 264, startPoint y: 193, endPoint x: 312, endPoint y: 174, distance: 51.1
click at [266, 192] on div "[GEOGRAPHIC_DATA]: Kho Văn Điển Thanh Trì" at bounding box center [295, 192] width 107 height 8
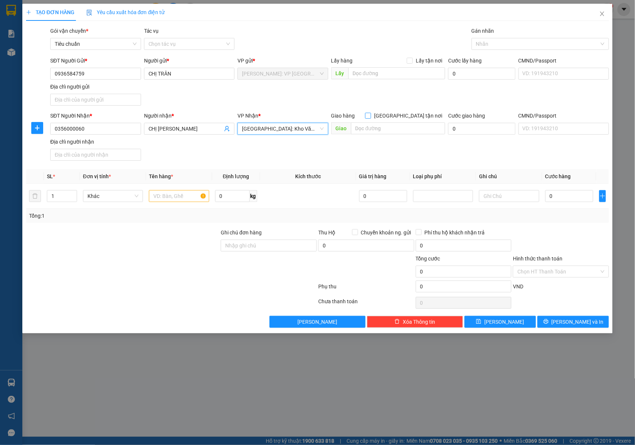
click at [370, 115] on input "[GEOGRAPHIC_DATA] tận nơi" at bounding box center [367, 115] width 5 height 5
checkbox input "true"
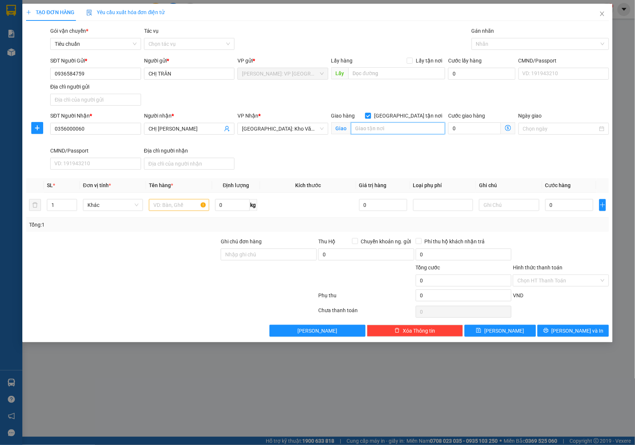
click at [383, 127] on input "text" at bounding box center [398, 128] width 94 height 12
type input "V"
click at [493, 47] on div at bounding box center [536, 43] width 126 height 9
type input "CỔNG CÔNG TY DARAM VN , LIỀN KỀ 2 2 KHU ĐÔ THỊ CAO CẤP HẢI PHÁT PLA ZA , TÂY MỖ…"
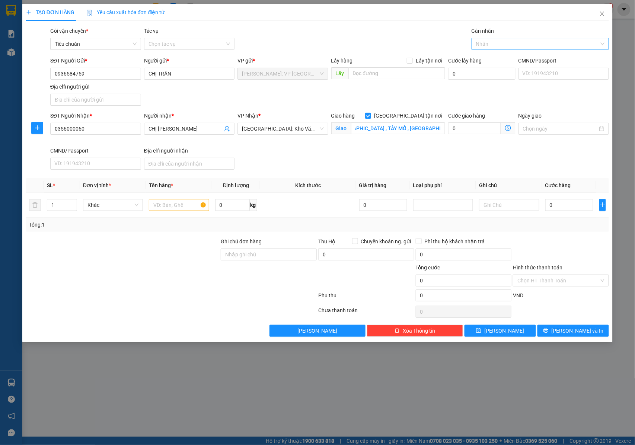
scroll to position [0, 0]
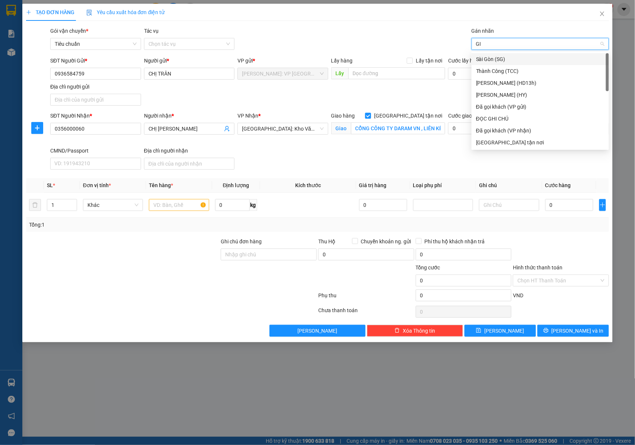
type input "GIAO"
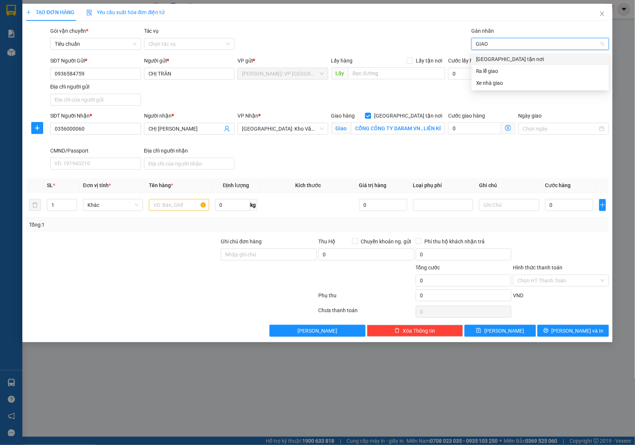
click at [486, 62] on div "[GEOGRAPHIC_DATA] tận nơi" at bounding box center [540, 59] width 128 height 8
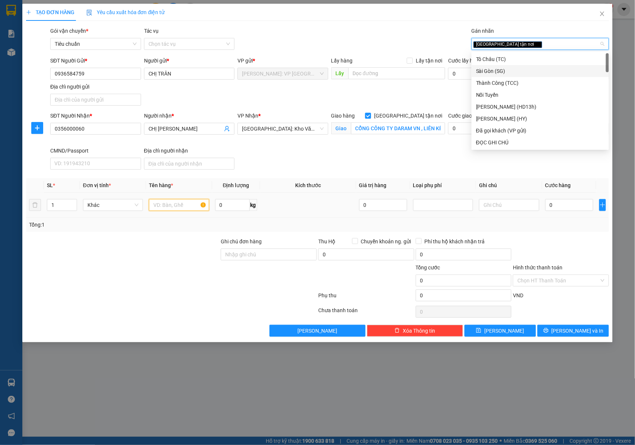
click at [169, 205] on input "text" at bounding box center [179, 205] width 60 height 12
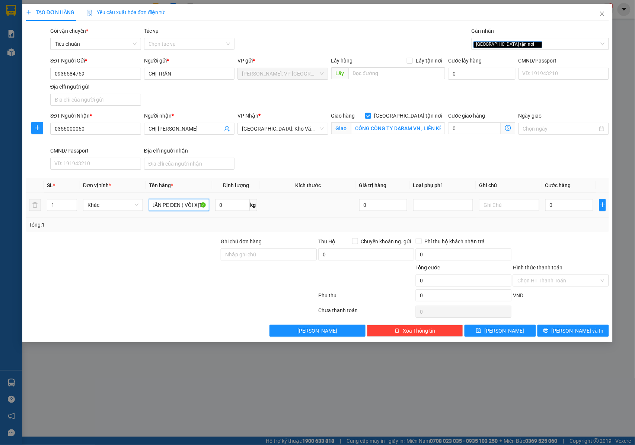
scroll to position [0, 25]
type input "1 KIỆN QUẤN PE ĐEN ( VÒI XỊT )"
click at [232, 258] on input "Ghi chú đơn hàng" at bounding box center [269, 255] width 96 height 12
type input "NHẬN NGUYÊN KIỆN GIAO NGUYÊN KIỆN, HƯ VỠ K ĐỀN"
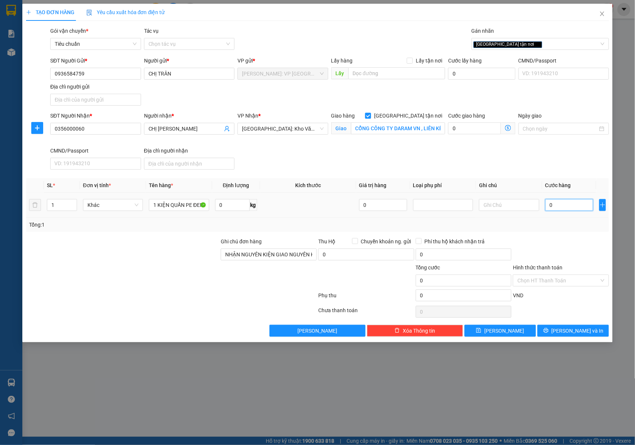
click at [554, 207] on input "0" at bounding box center [569, 205] width 48 height 12
type input "1"
type input "10"
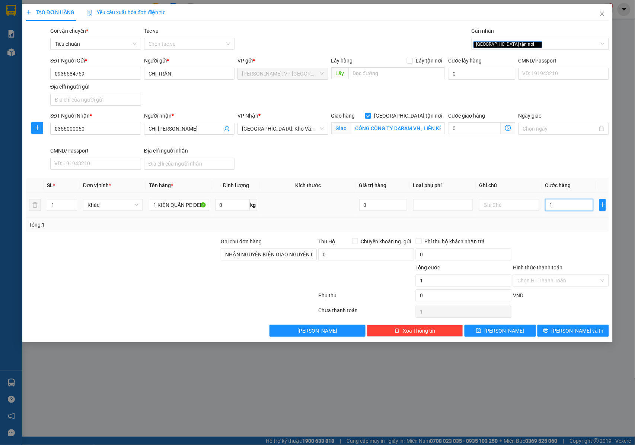
type input "10"
type input "100"
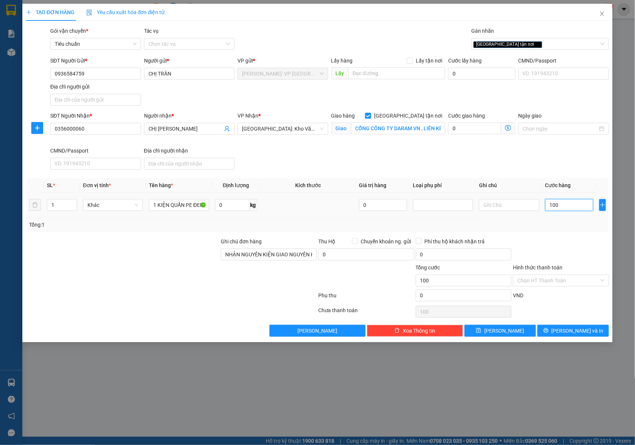
type input "1.000"
type input "10.000"
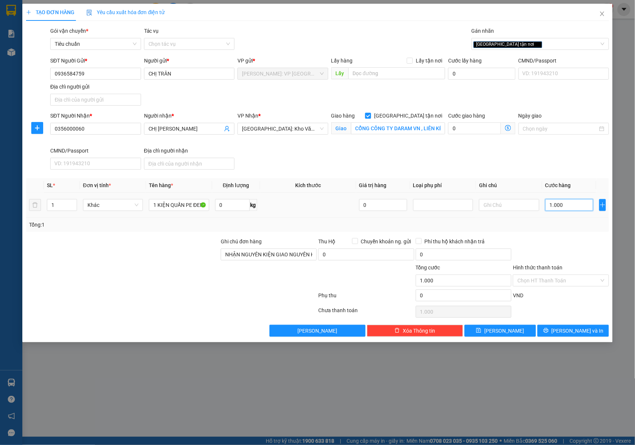
type input "10.000"
type input "100.000"
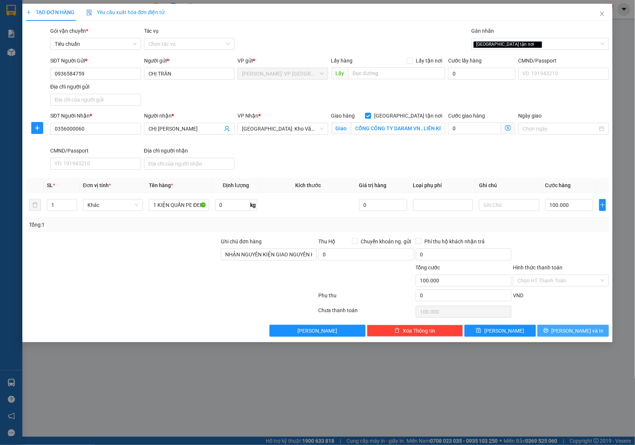
click at [548, 333] on icon "printer" at bounding box center [545, 330] width 5 height 5
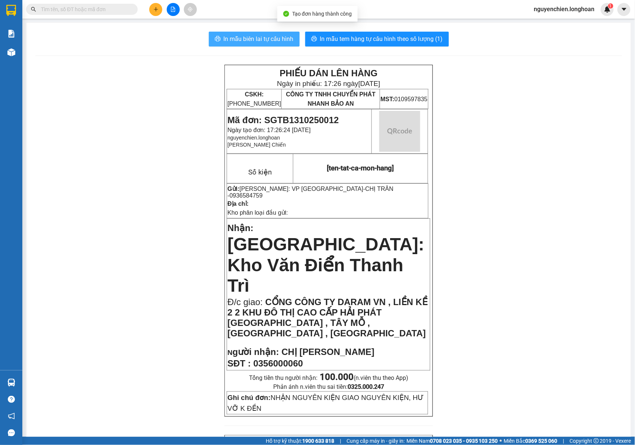
click at [271, 41] on span "In mẫu biên lai tự cấu hình" at bounding box center [259, 38] width 70 height 9
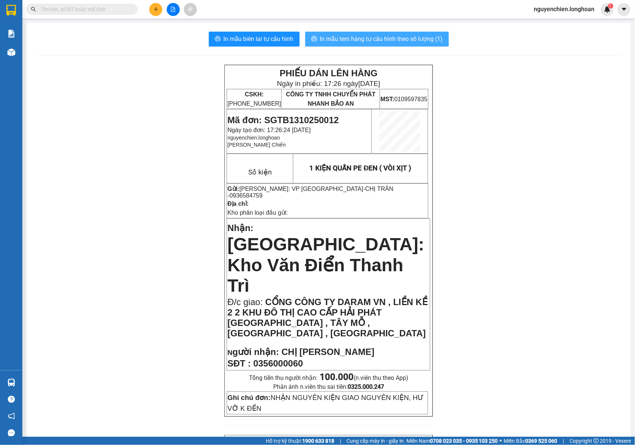
click at [406, 39] on span "In mẫu tem hàng tự cấu hình theo số lượng (1)" at bounding box center [381, 38] width 123 height 9
click at [364, 44] on span "In mẫu tem hàng tự cấu hình theo số lượng (1)" at bounding box center [381, 38] width 123 height 9
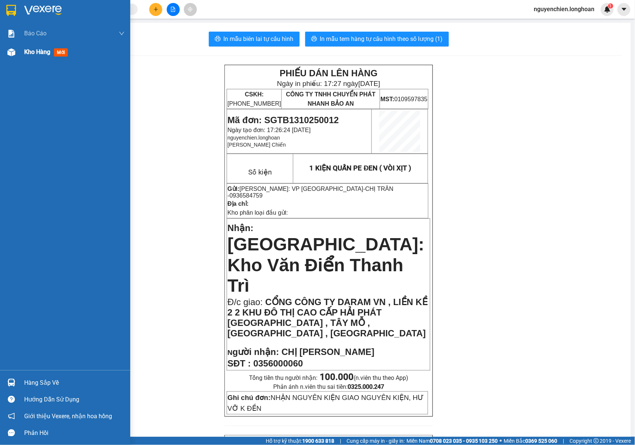
click at [9, 56] on div at bounding box center [11, 52] width 13 height 13
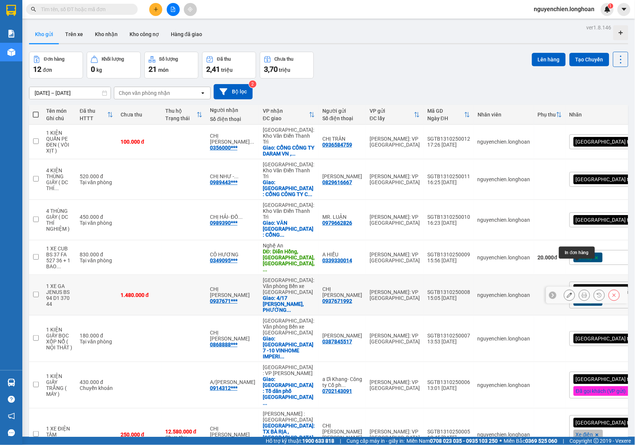
click at [582, 293] on icon at bounding box center [584, 295] width 5 height 5
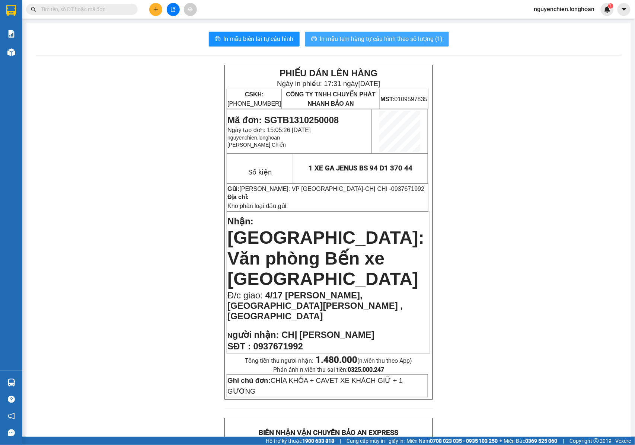
click at [375, 34] on span "In mẫu tem hàng tự cấu hình theo số lượng (1)" at bounding box center [381, 38] width 123 height 9
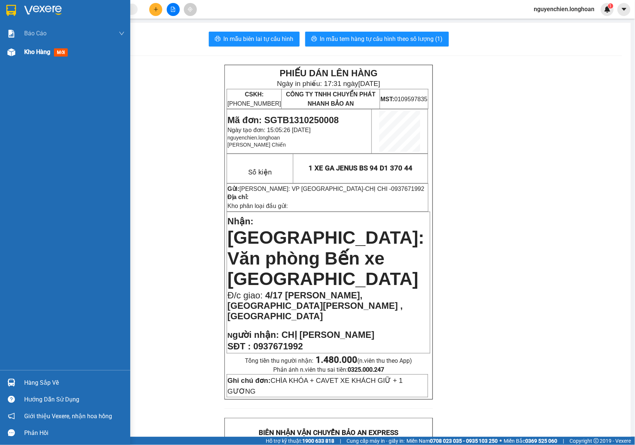
click at [12, 59] on div "Kho hàng mới" at bounding box center [65, 52] width 130 height 19
